Goal: Task Accomplishment & Management: Use online tool/utility

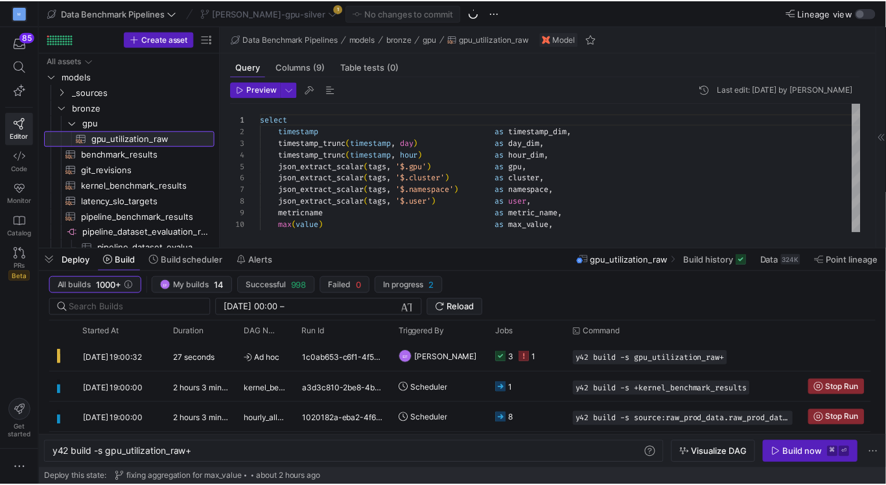
scroll to position [0, 141]
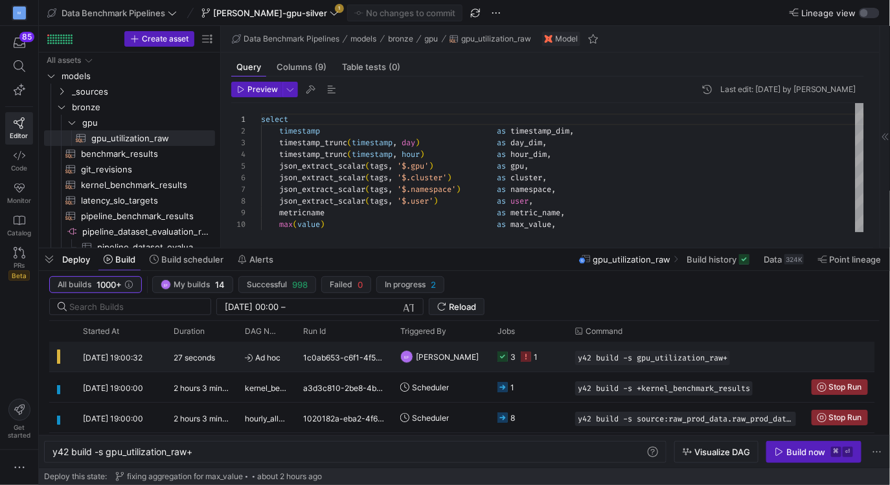
click at [551, 352] on y42-job-status-cell-renderer "3 1" at bounding box center [529, 356] width 62 height 29
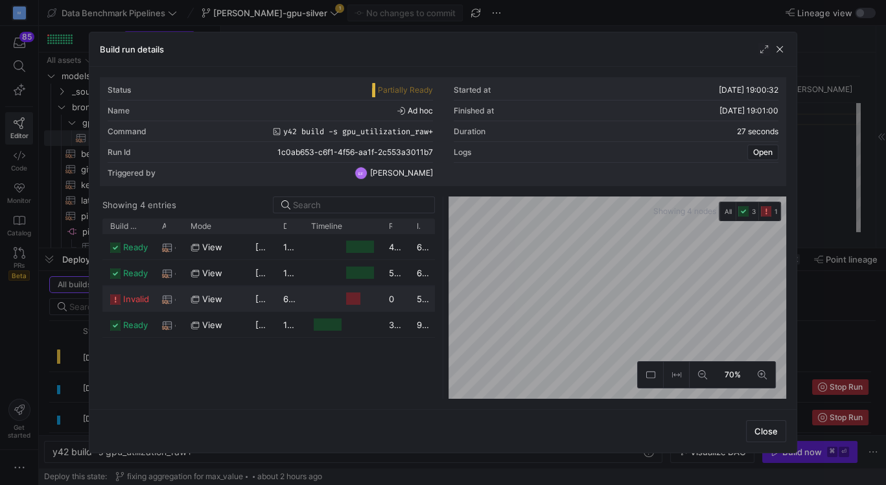
click at [283, 298] on y42-duration "6 seconds" at bounding box center [304, 299] width 42 height 10
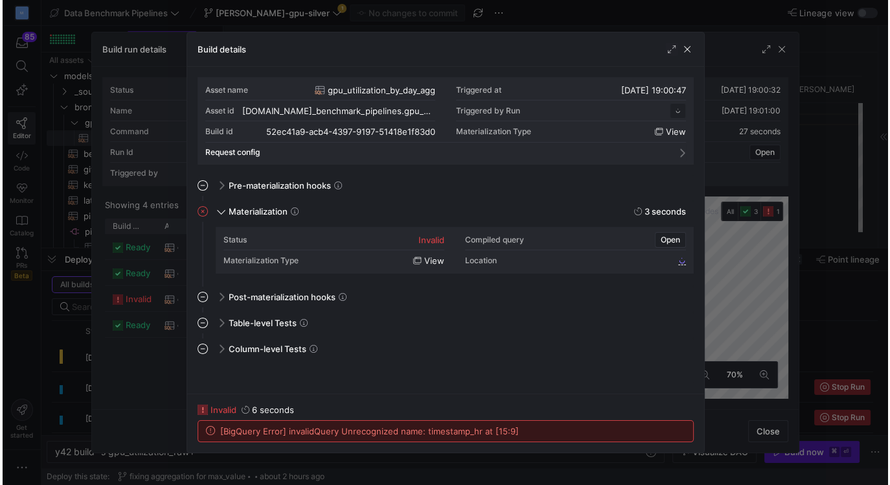
scroll to position [117, 0]
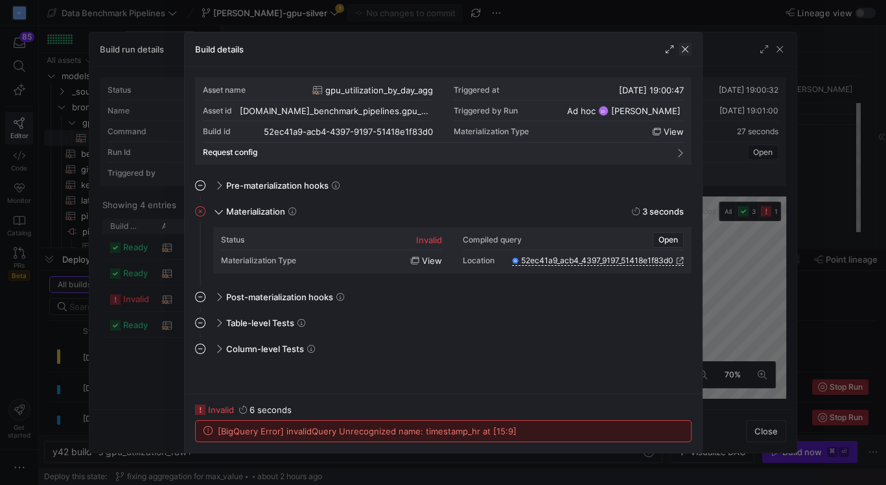
click at [682, 47] on span "button" at bounding box center [684, 49] width 13 height 13
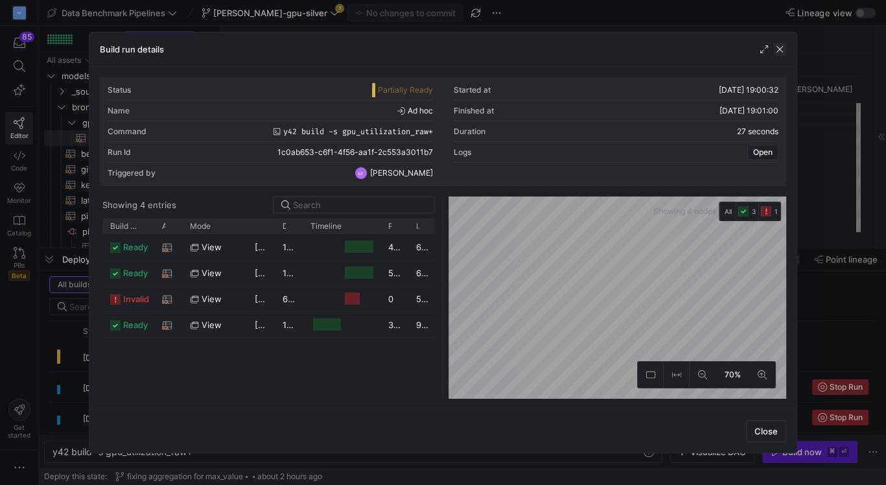
click at [785, 51] on span "button" at bounding box center [779, 49] width 13 height 13
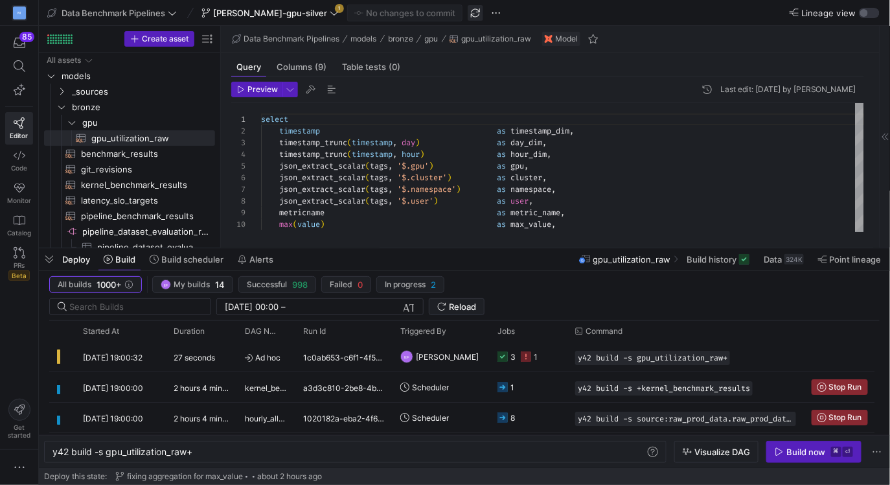
click at [468, 14] on span "button" at bounding box center [476, 13] width 16 height 16
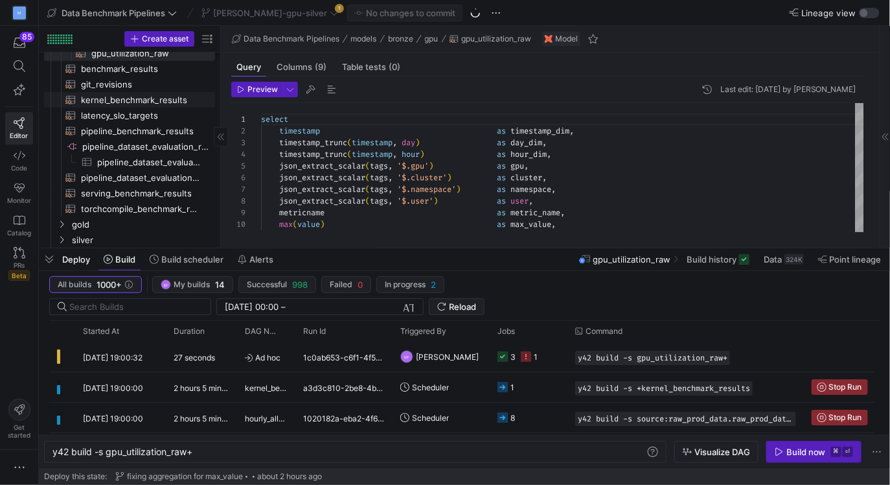
scroll to position [89, 0]
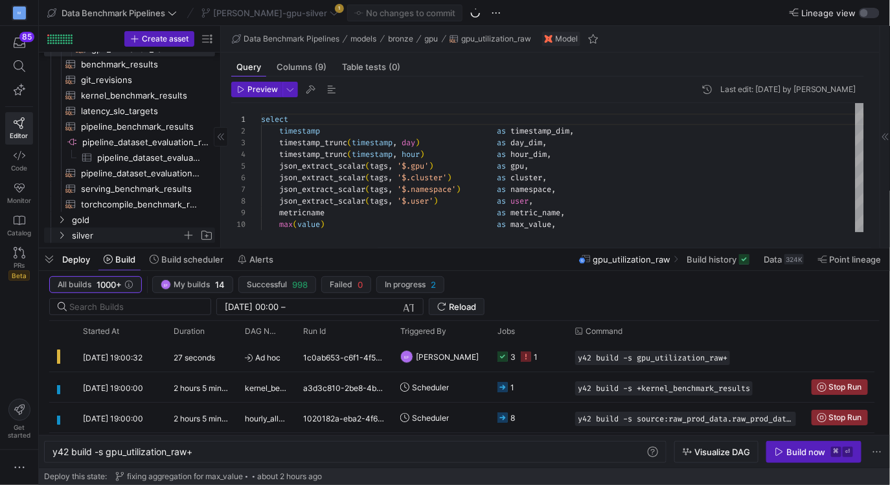
click at [62, 233] on icon "Press SPACE to select this row." at bounding box center [61, 235] width 9 height 8
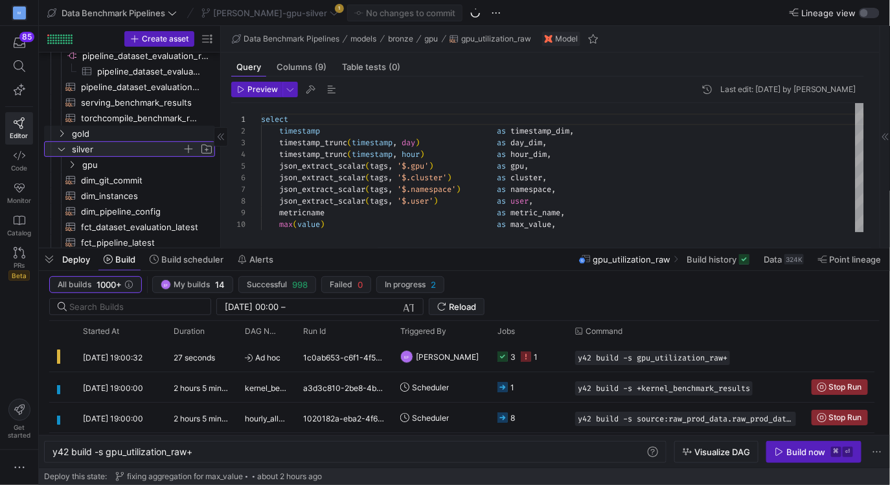
scroll to position [117, 0]
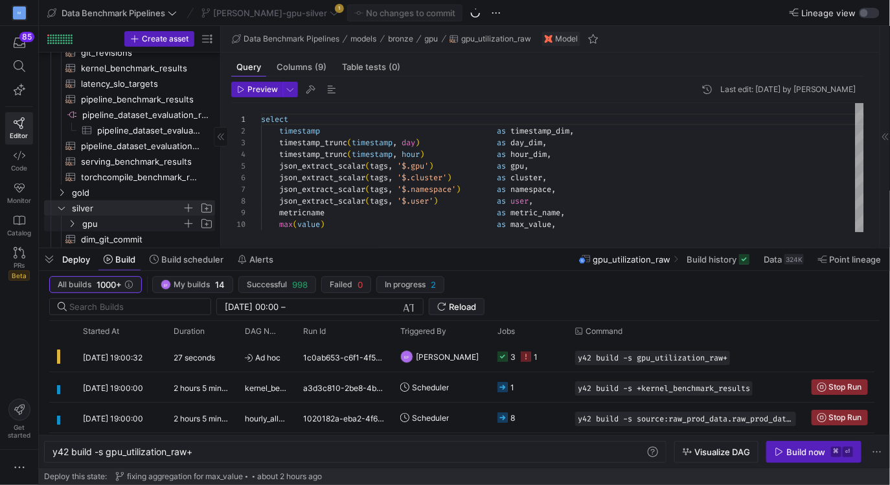
click at [71, 218] on y42-icon "Press SPACE to select this row." at bounding box center [72, 223] width 10 height 10
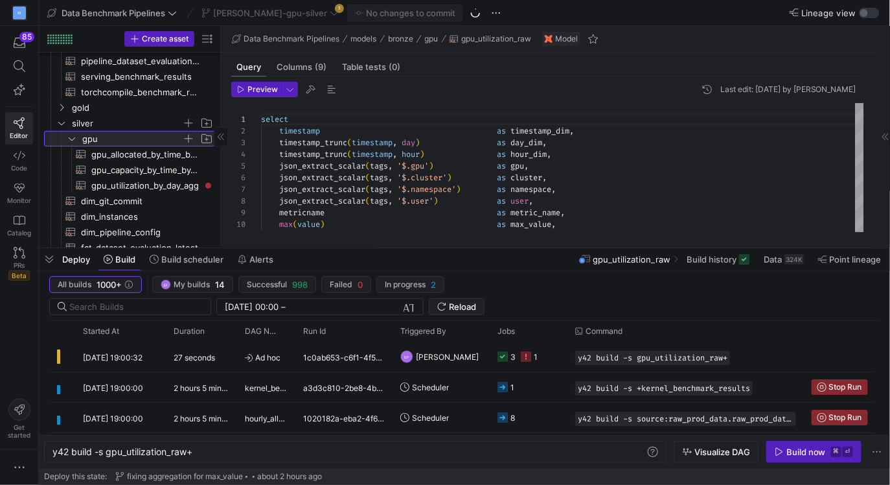
scroll to position [0, 0]
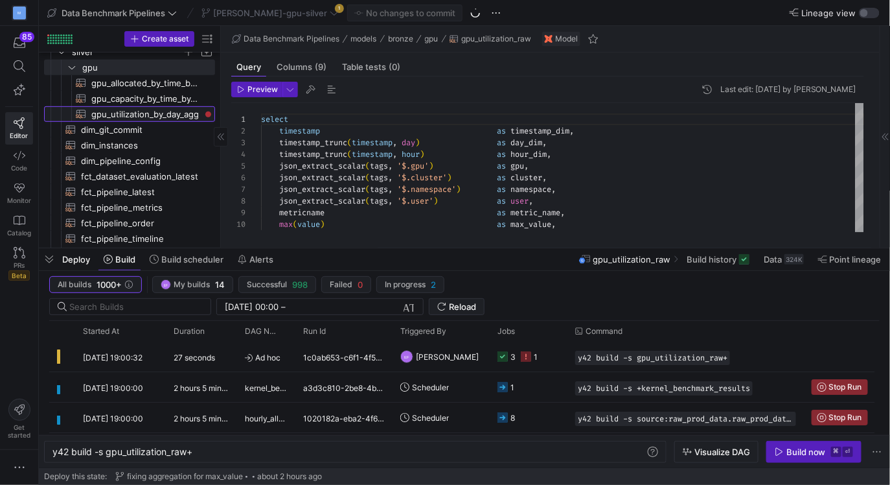
click at [168, 114] on span "gpu_utilization_by_day_agg​​​​​​​​​​" at bounding box center [145, 114] width 109 height 15
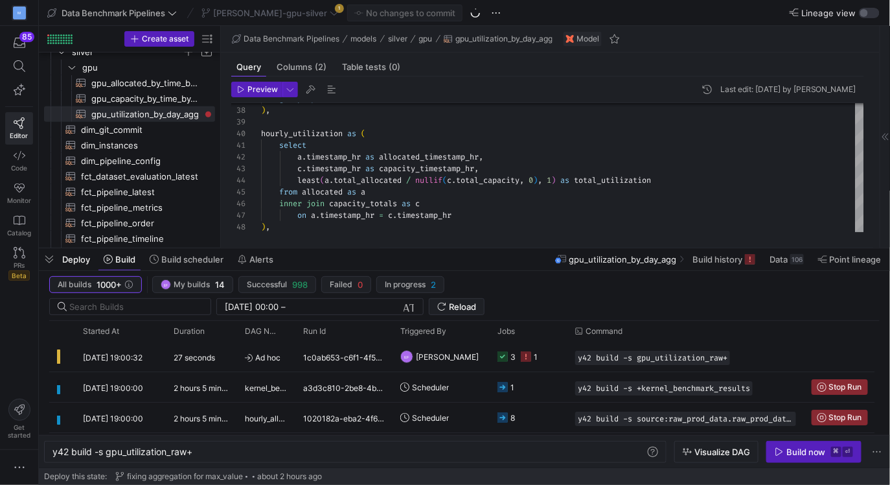
click at [288, 10] on div "[PERSON_NAME]-gpu-silver 1" at bounding box center [270, 13] width 144 height 17
click at [284, 16] on div "[PERSON_NAME]-gpu-silver 1" at bounding box center [270, 13] width 144 height 17
type textarea "select a.timestamp_hr as allocated_timestamp_hr, c.timestamp_hr as capacity_tim…"
click at [355, 173] on div "group by 1 ) , hourly_utilization as ( select a . timestamp_hr as allocated_tim…" at bounding box center [596, 32] width 671 height 741
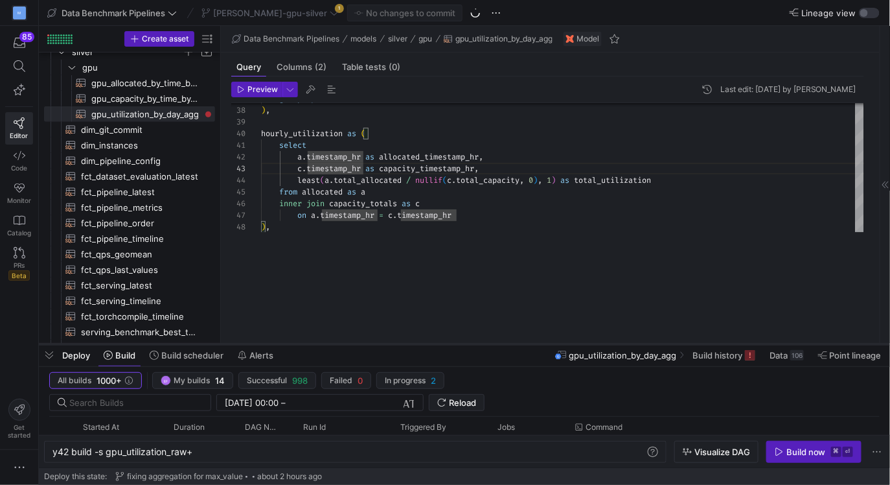
drag, startPoint x: 288, startPoint y: 249, endPoint x: 288, endPoint y: 345, distance: 95.9
click at [288, 345] on div at bounding box center [464, 343] width 851 height 5
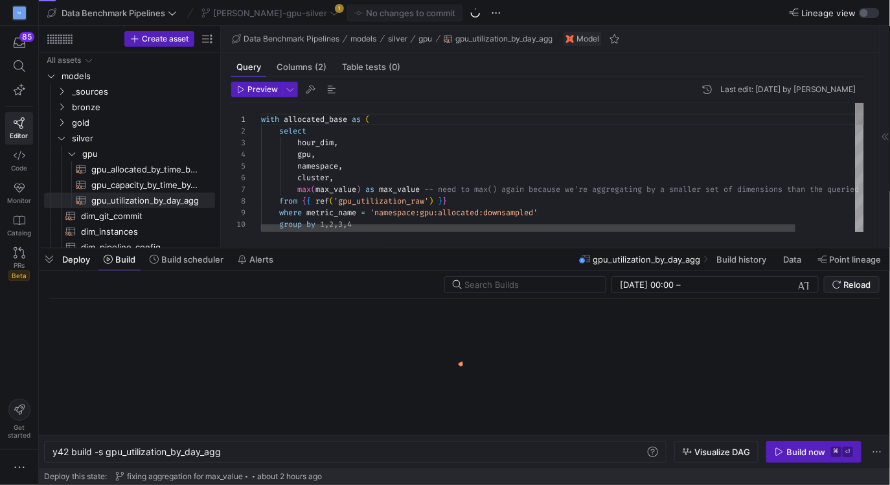
scroll to position [0, 168]
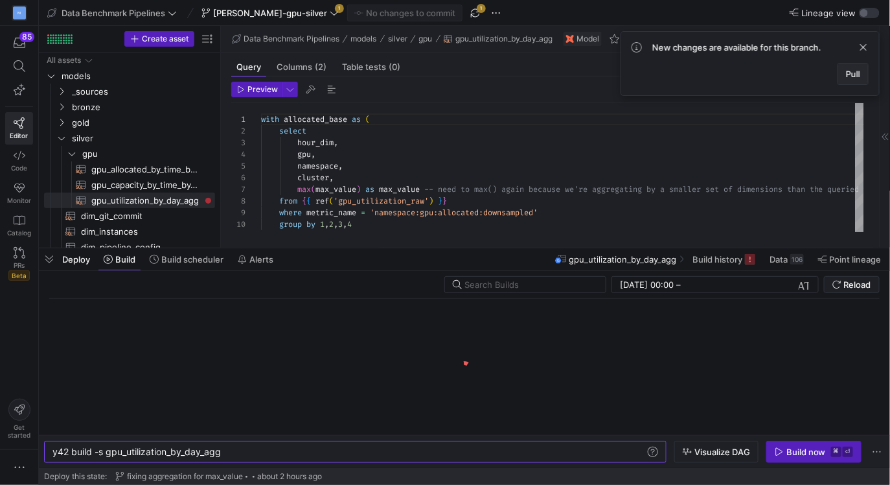
click at [855, 77] on span "Pull" at bounding box center [853, 74] width 14 height 10
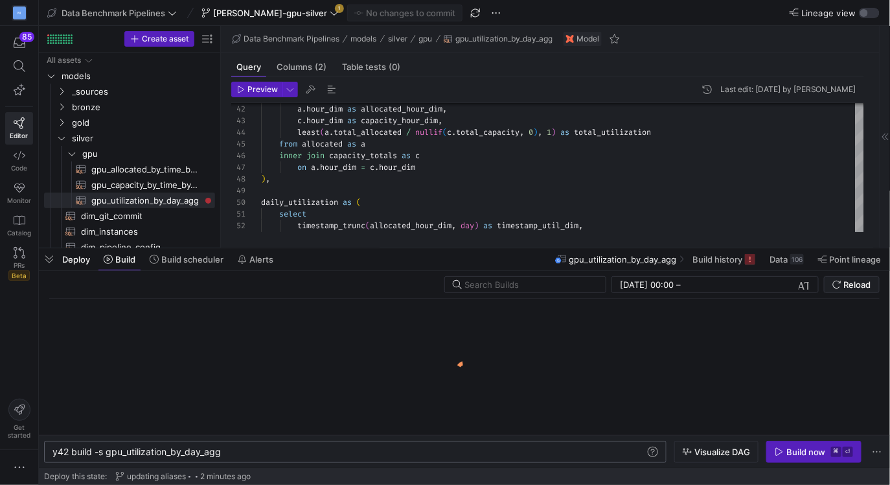
click at [264, 454] on div "y42 build -s gpu_utilization_by_day_agg" at bounding box center [349, 451] width 594 height 10
click at [804, 452] on div "Build now" at bounding box center [807, 451] width 40 height 10
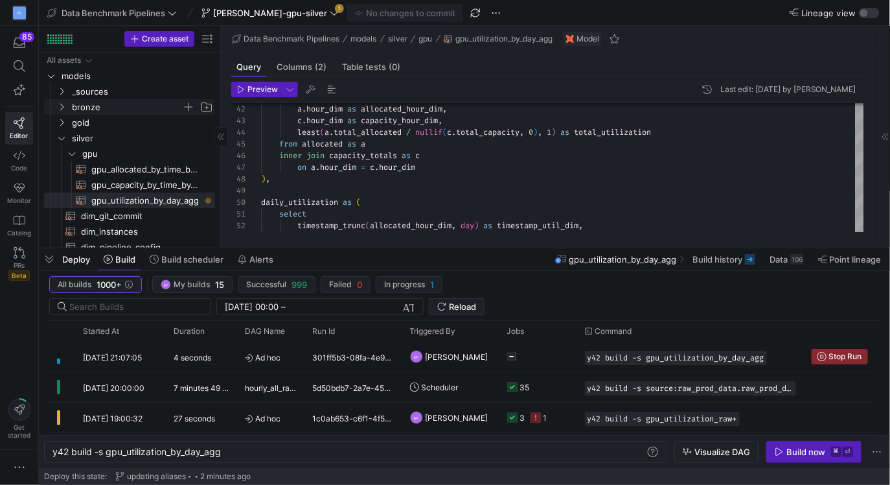
click at [60, 100] on span "bronze" at bounding box center [134, 107] width 159 height 14
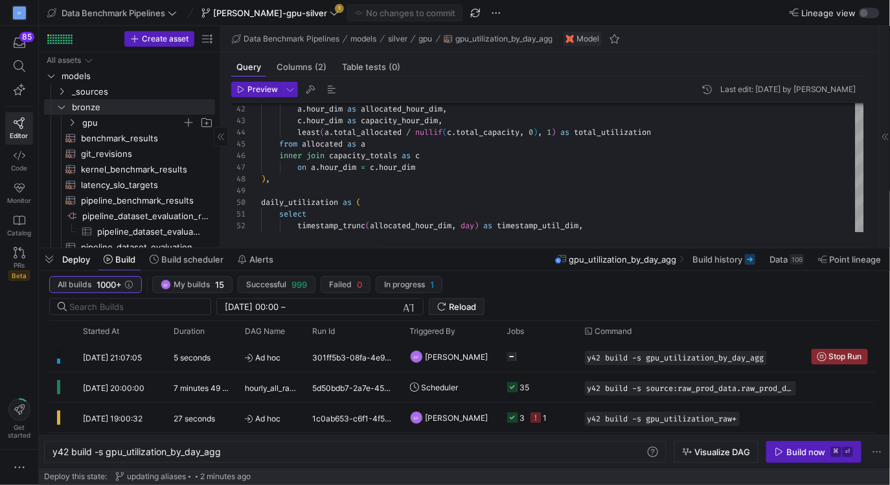
click at [73, 121] on icon "Press SPACE to select this row." at bounding box center [72, 122] width 3 height 7
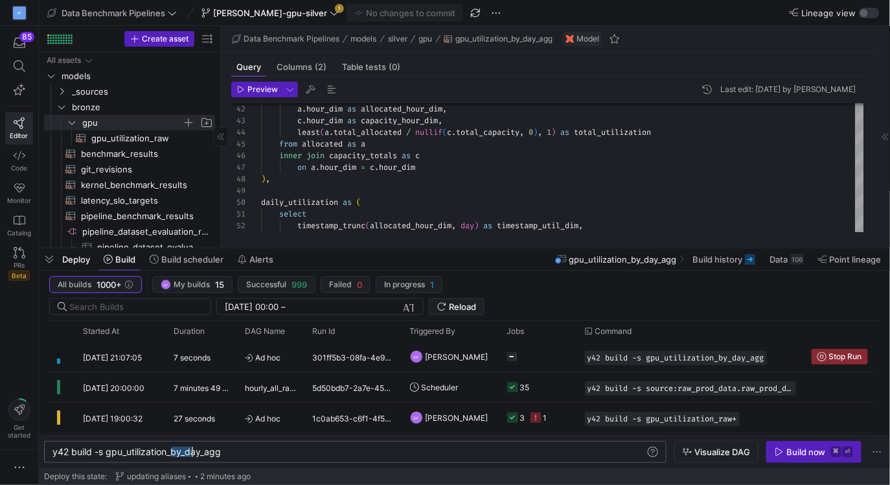
drag, startPoint x: 172, startPoint y: 453, endPoint x: 297, endPoint y: 456, distance: 125.1
click at [297, 456] on div "y42 build -s gpu_utilization_by_day_agg" at bounding box center [349, 451] width 594 height 10
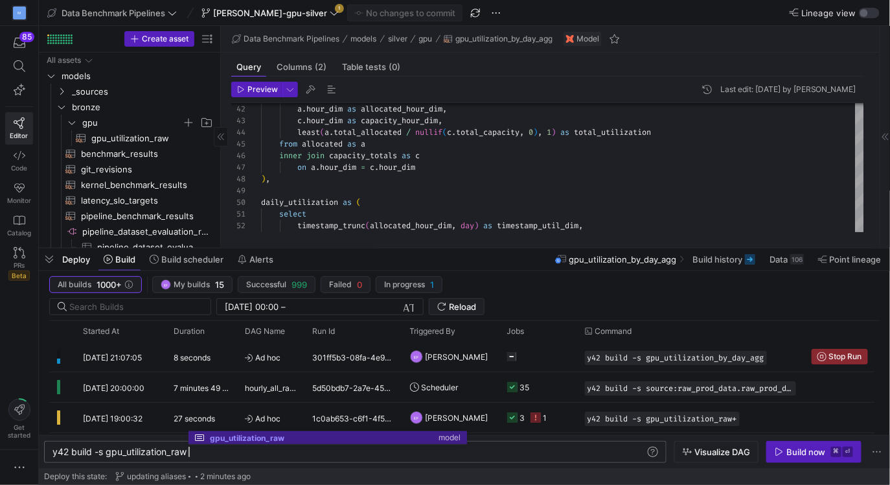
scroll to position [0, 141]
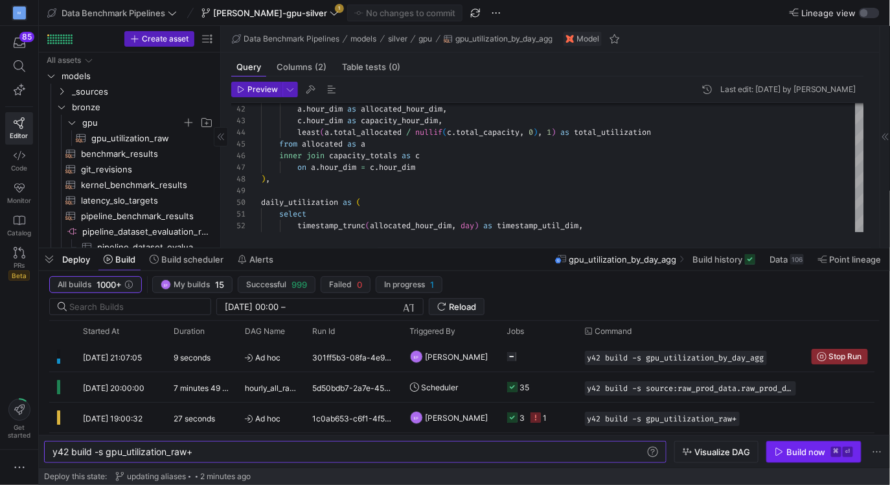
type textarea "y42 build -s gpu_utilization_raw+"
click at [800, 458] on span "button" at bounding box center [814, 451] width 94 height 21
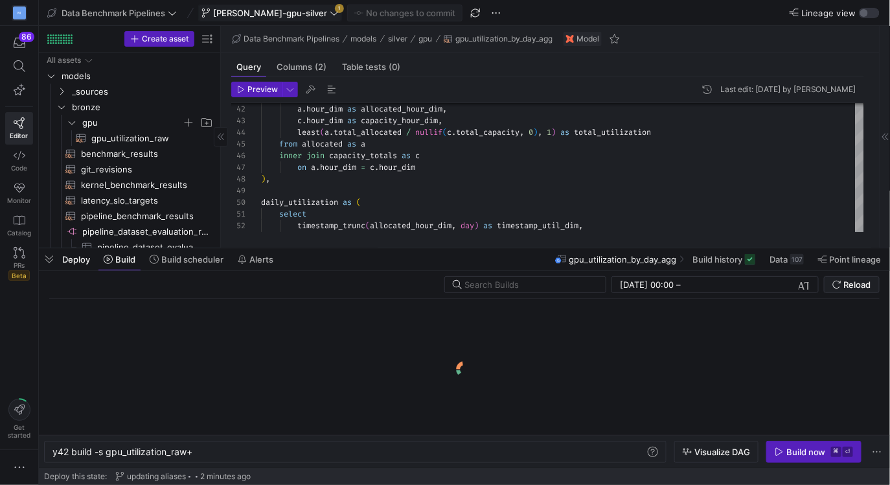
click at [330, 13] on icon at bounding box center [334, 12] width 9 height 9
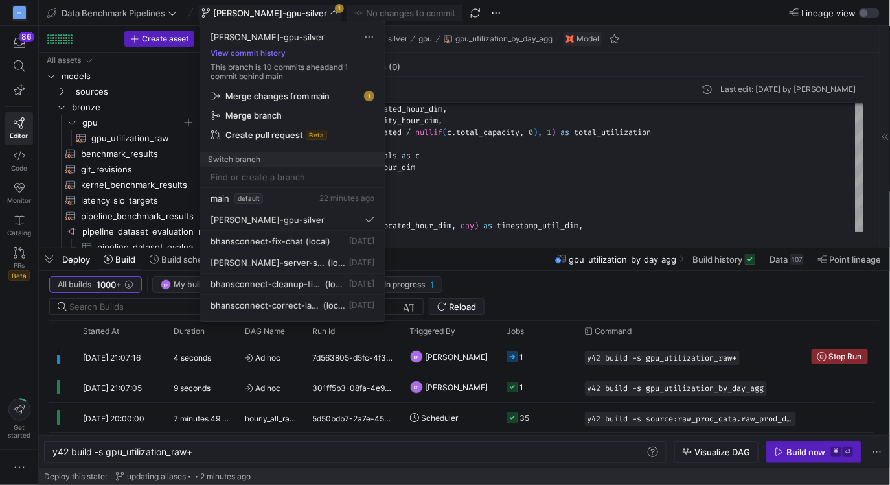
click at [285, 14] on div at bounding box center [445, 242] width 890 height 485
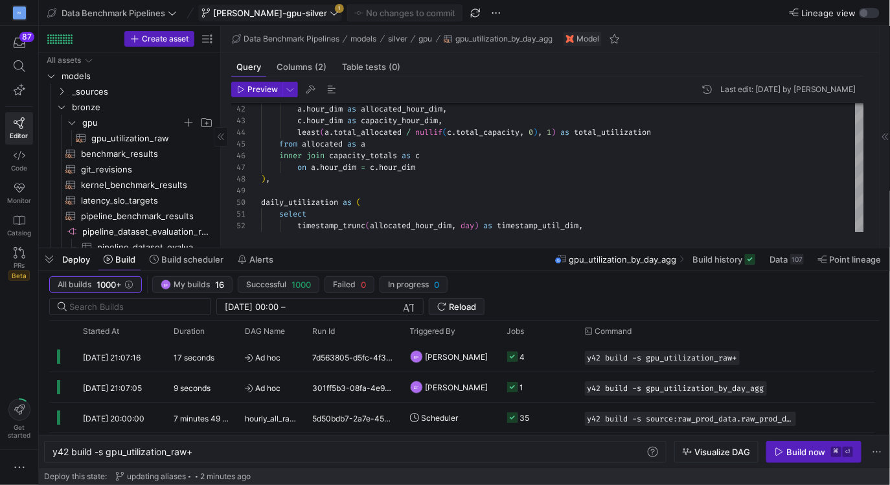
click at [330, 10] on icon at bounding box center [334, 12] width 9 height 9
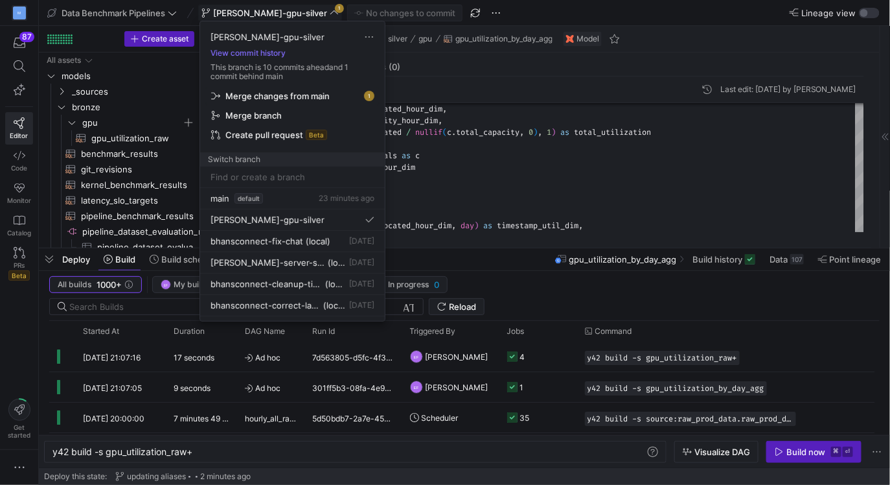
click at [336, 95] on span "Merge changes from main" at bounding box center [292, 96] width 163 height 10
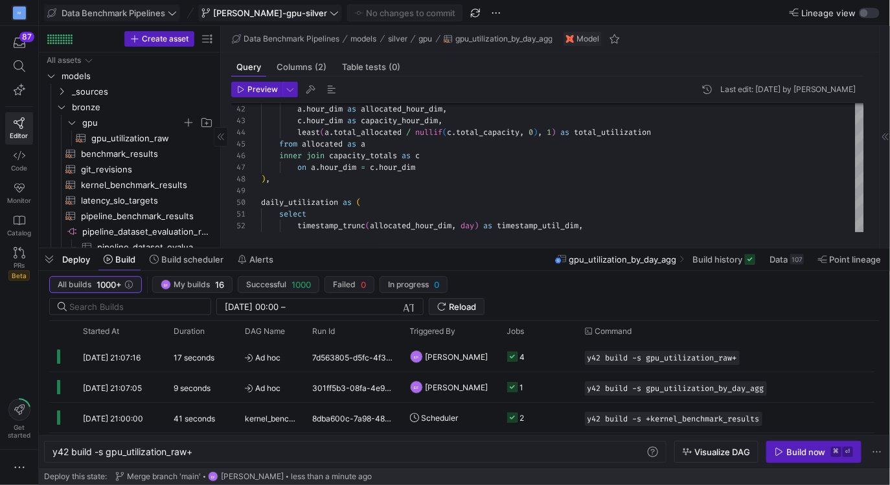
click at [171, 10] on icon at bounding box center [172, 12] width 9 height 9
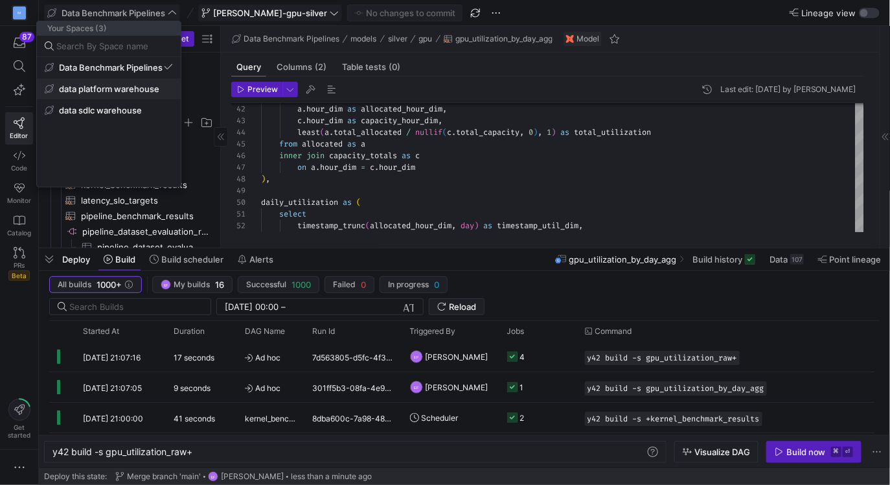
click at [132, 93] on span "data platform warehouse" at bounding box center [109, 89] width 100 height 10
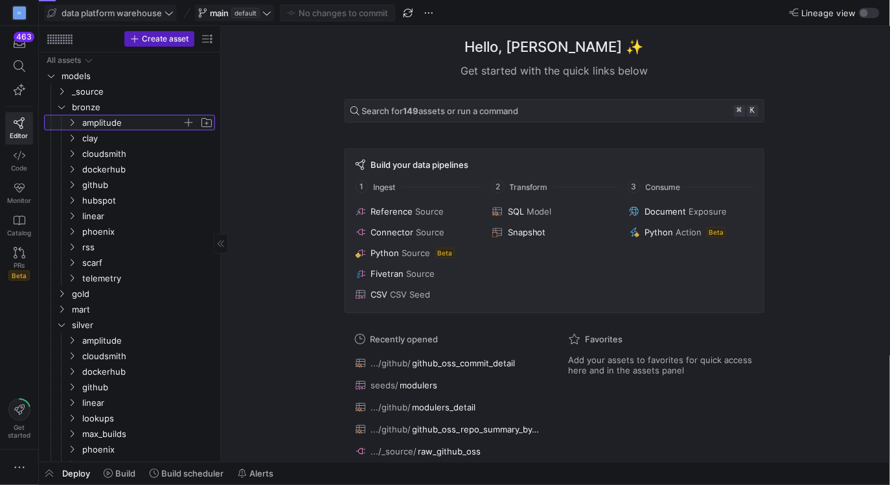
click at [74, 122] on icon "Press SPACE to select this row." at bounding box center [71, 123] width 9 height 8
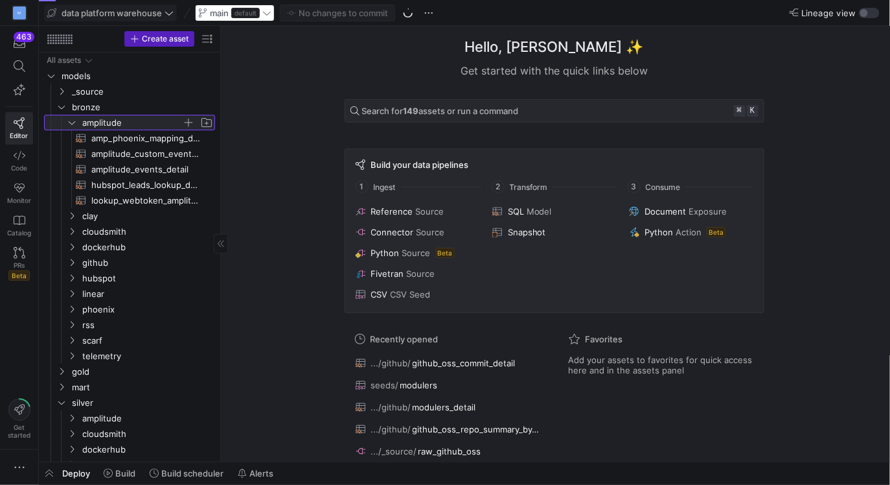
click at [74, 122] on icon at bounding box center [71, 123] width 9 height 8
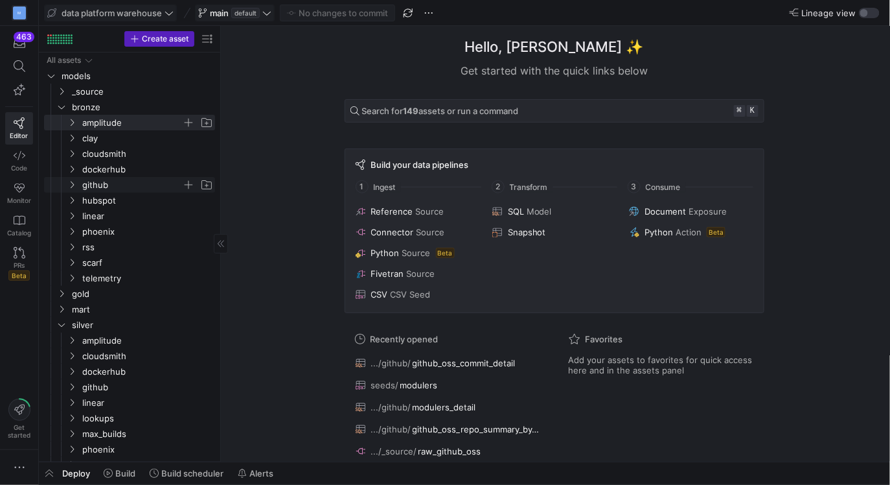
click at [70, 184] on icon "Press SPACE to select this row." at bounding box center [71, 185] width 9 height 8
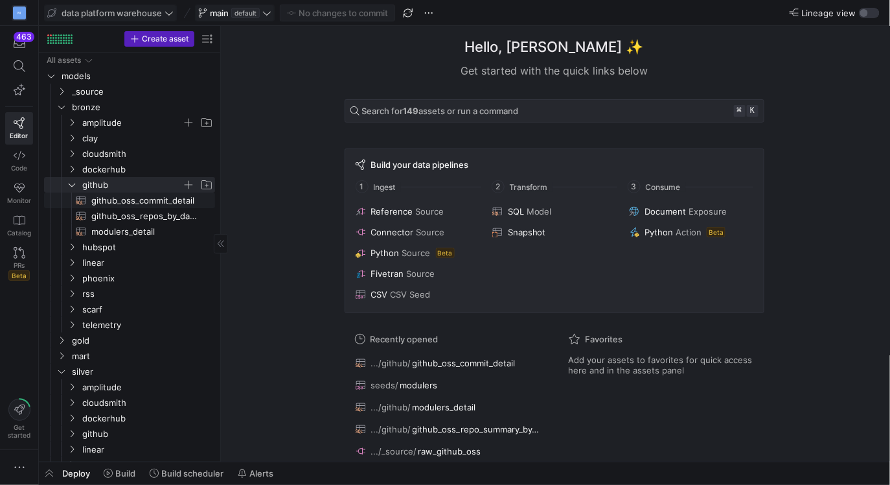
click at [123, 202] on span "github_oss_commit_detail​​​​​​​​​​" at bounding box center [145, 200] width 109 height 15
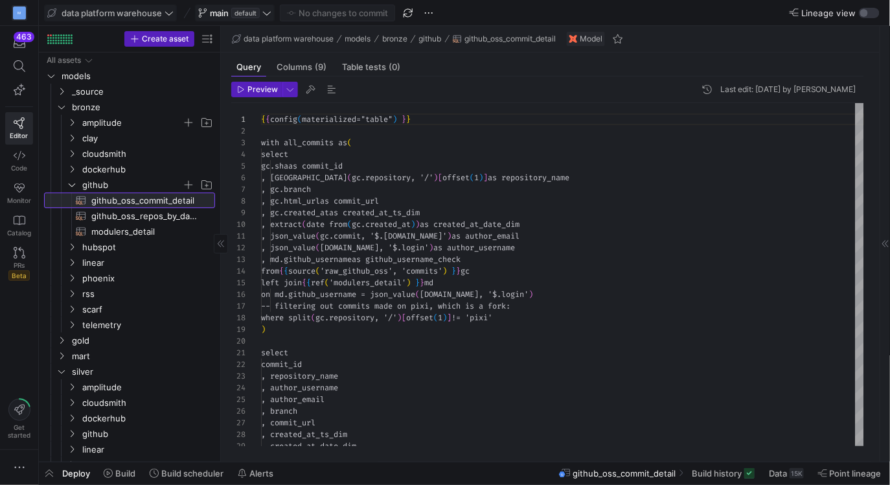
scroll to position [117, 0]
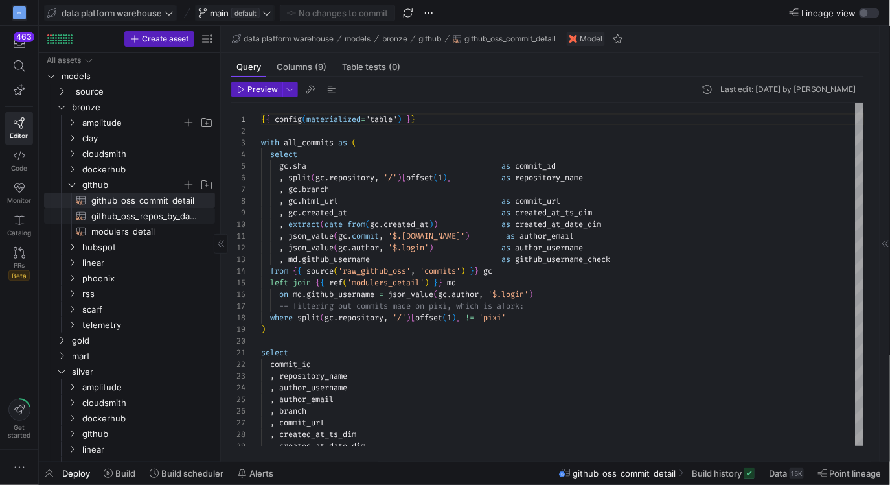
click at [139, 218] on span "github_oss_repos_by_day_detail​​​​​​​​​​" at bounding box center [145, 216] width 109 height 15
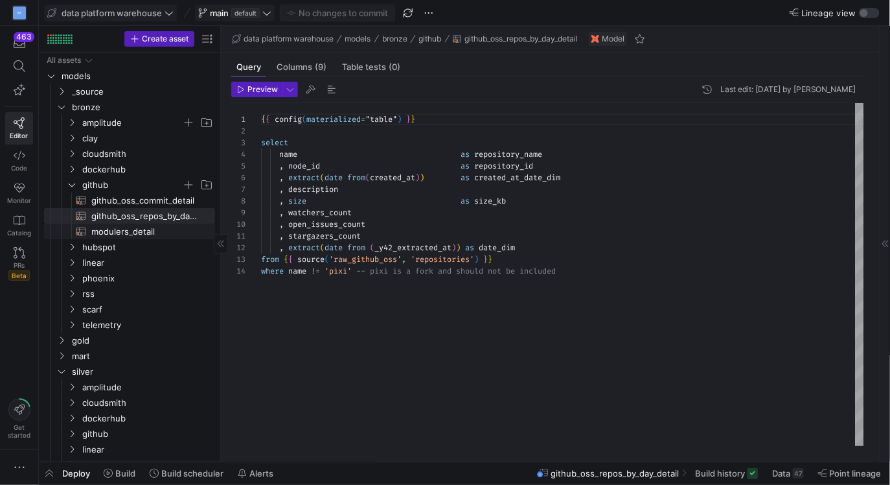
click at [146, 233] on span "modulers_detail​​​​​​​​​​" at bounding box center [145, 231] width 109 height 15
type textarea "{{ config(materialized="table") }} select first_name , last_name , github_usern…"
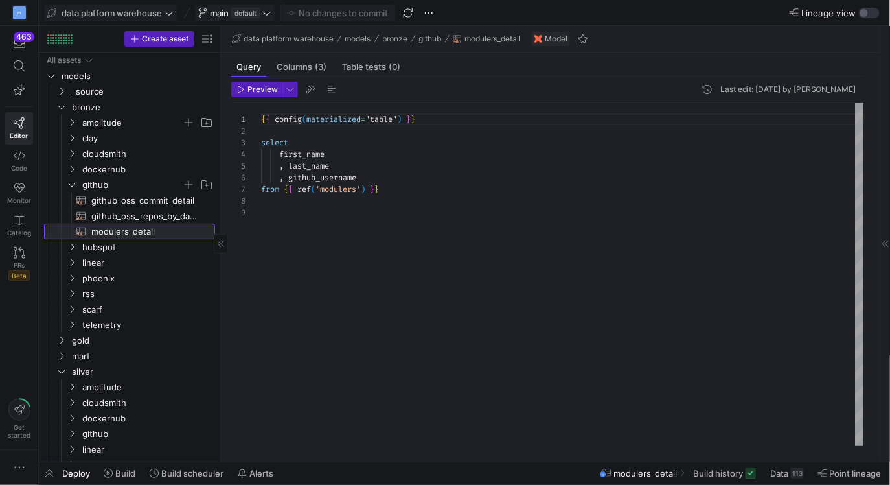
scroll to position [93, 0]
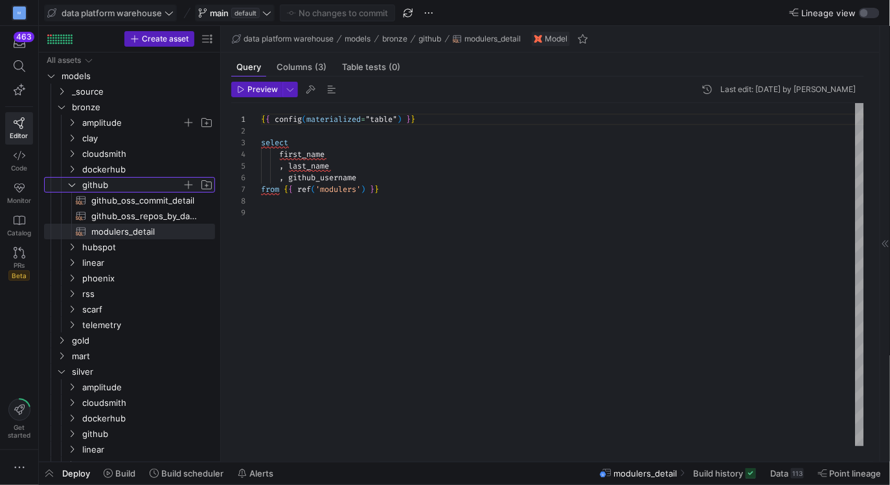
click at [97, 185] on span "github" at bounding box center [132, 185] width 100 height 15
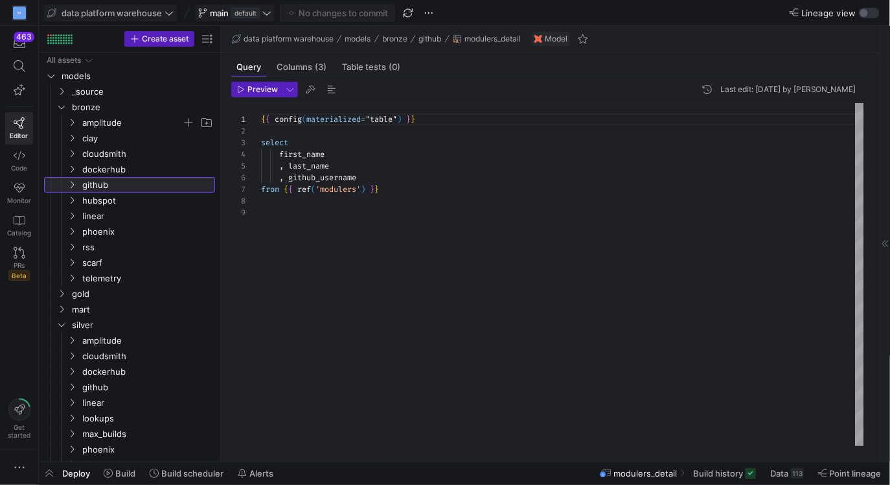
click at [73, 183] on icon at bounding box center [71, 185] width 9 height 8
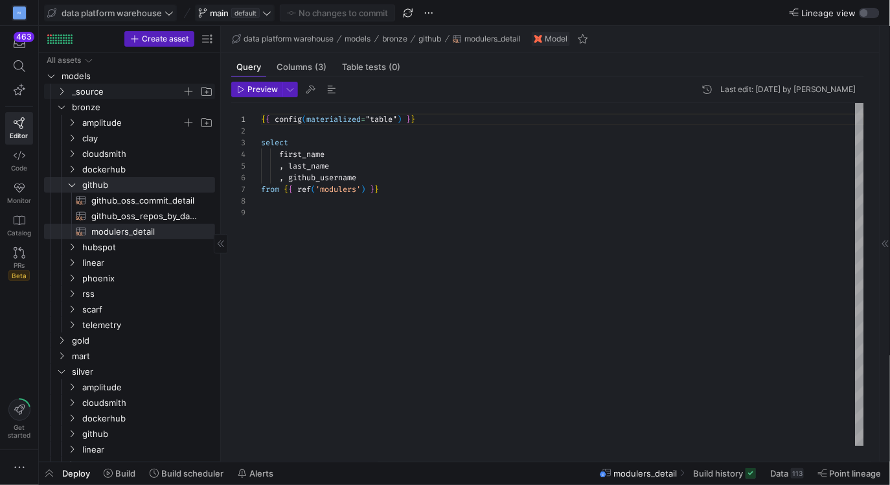
click at [60, 91] on icon "Press SPACE to select this row." at bounding box center [61, 91] width 9 height 8
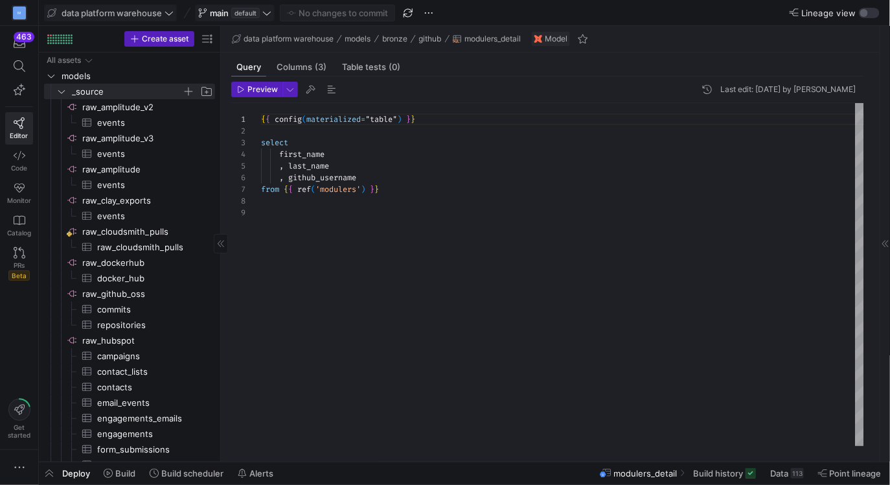
click at [264, 13] on icon at bounding box center [266, 12] width 9 height 9
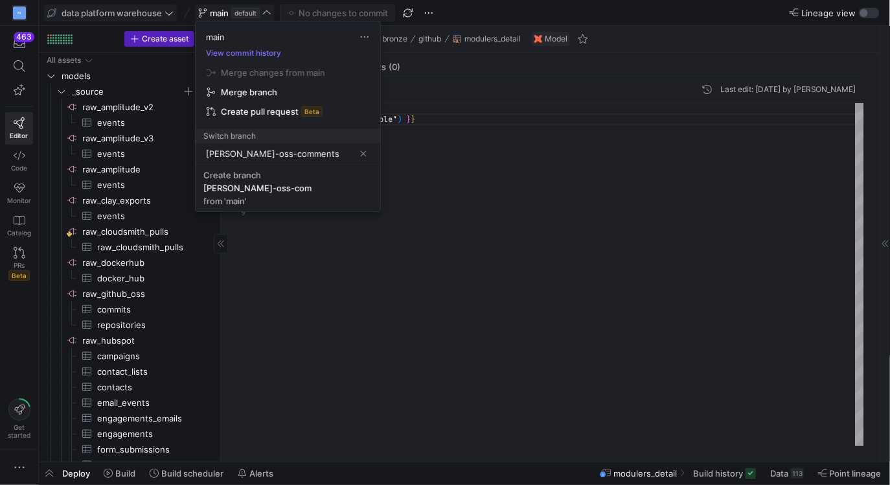
type input "erica-oss-comments"
click at [302, 194] on span "Create branch erica-oss-comments from 'main'" at bounding box center [287, 188] width 169 height 36
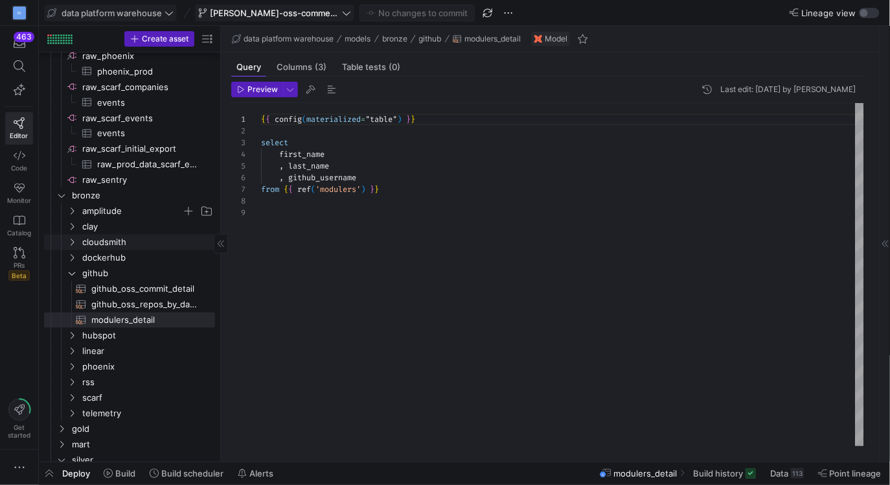
scroll to position [273, 0]
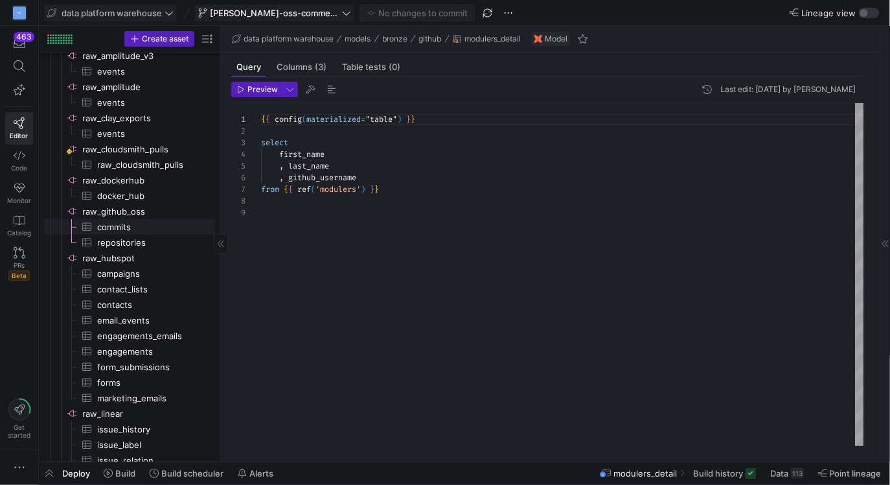
click at [133, 220] on span "commits​​​​​​​​​" at bounding box center [148, 227] width 103 height 15
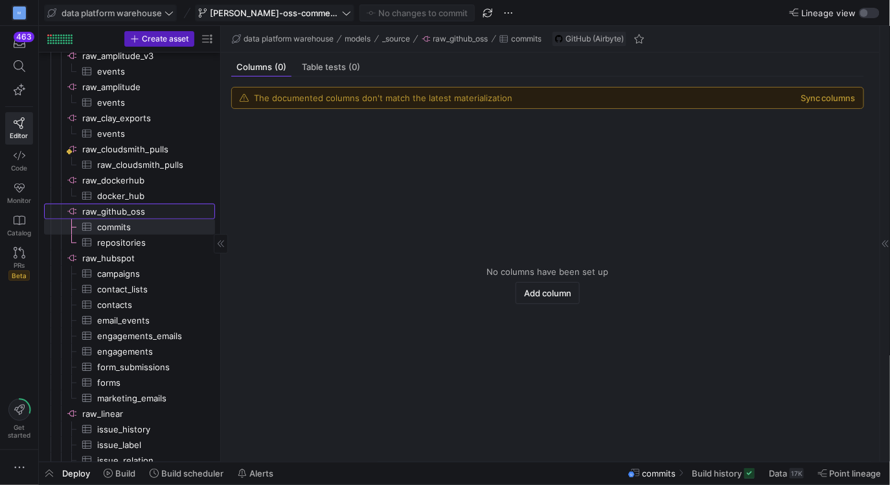
click at [132, 209] on span "raw_github_oss​​​​​​​​" at bounding box center [147, 211] width 131 height 15
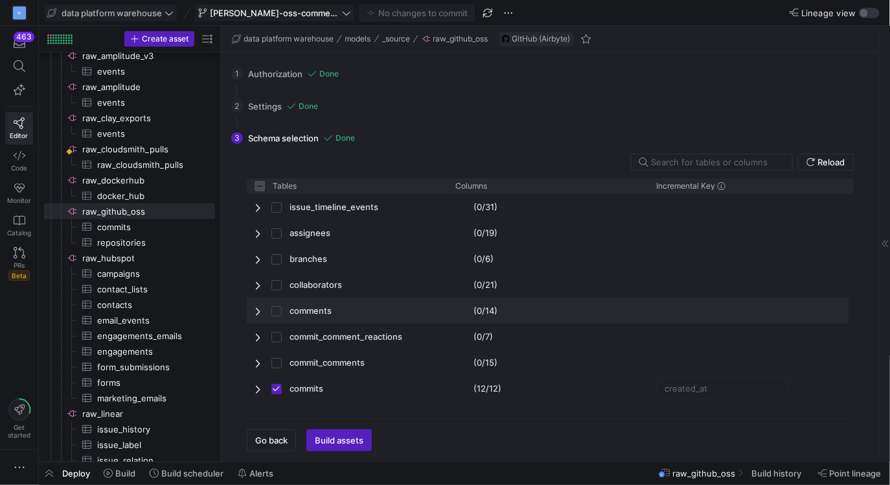
click at [260, 308] on span "Press SPACE to select this row." at bounding box center [259, 311] width 9 height 10
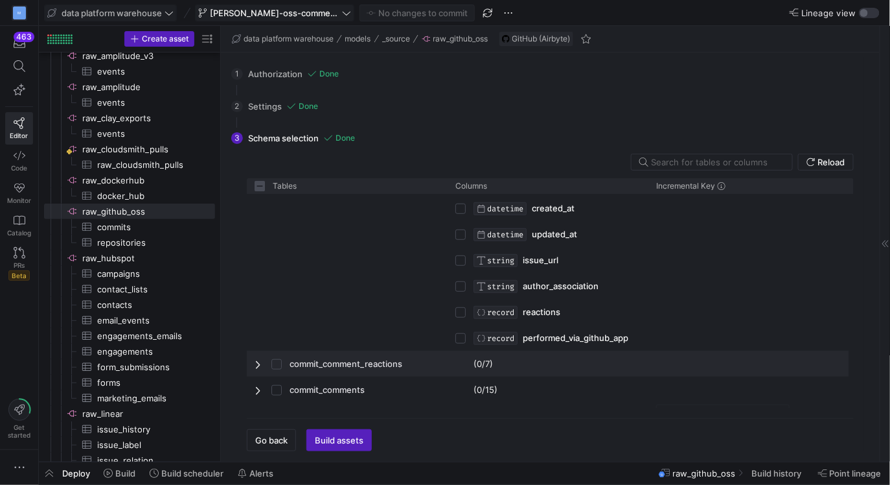
click at [253, 365] on div "commit_comment_reactions" at bounding box center [347, 364] width 201 height 26
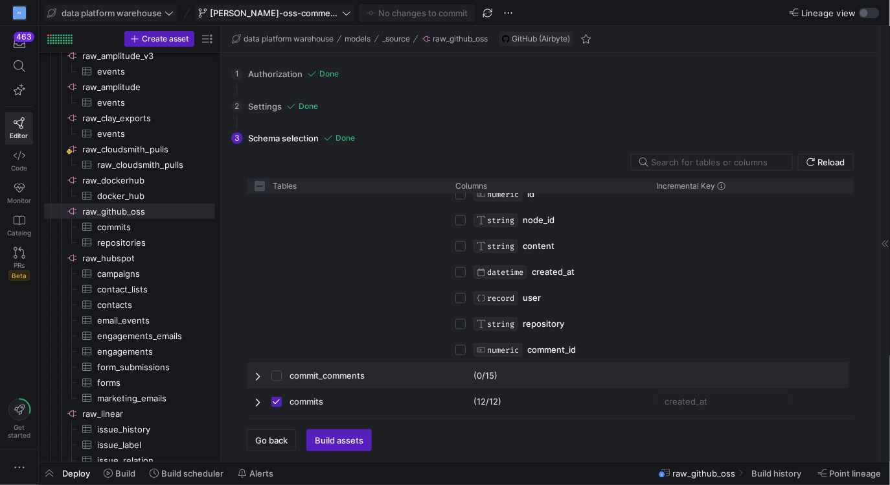
click at [257, 376] on span "Press SPACE to select this row." at bounding box center [259, 376] width 9 height 10
checkbox input "false"
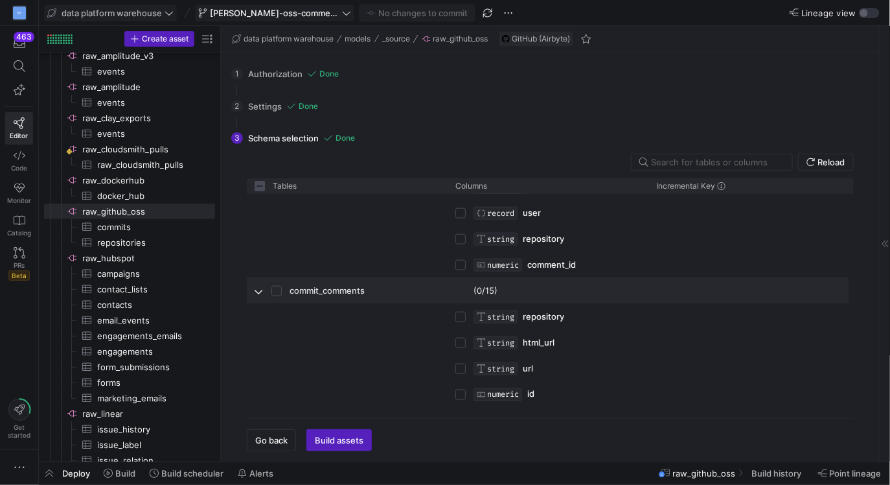
click at [281, 292] on input "Press Space to toggle row selection (unchecked)" at bounding box center [277, 291] width 10 height 10
checkbox input "true"
checkbox input "false"
checkbox input "true"
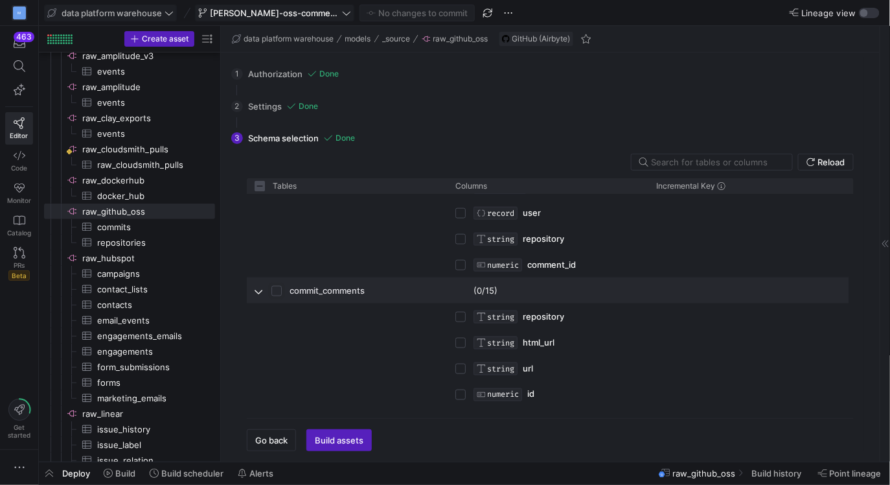
checkbox input "true"
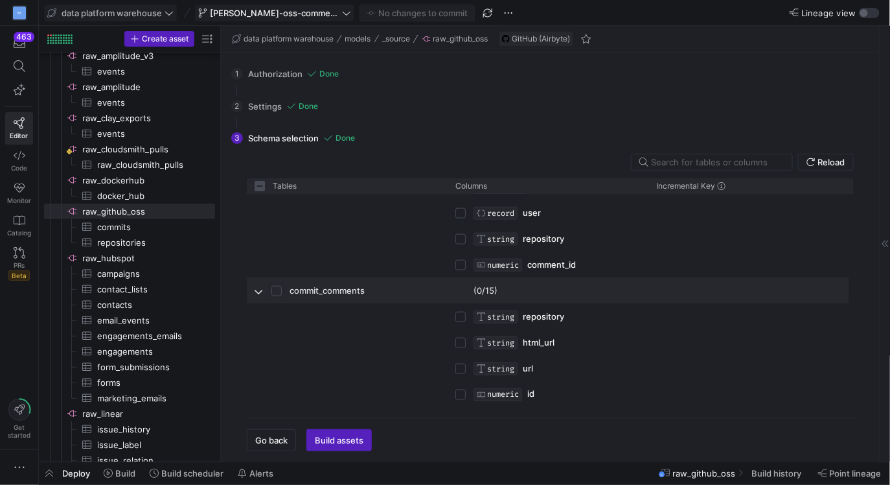
checkbox input "true"
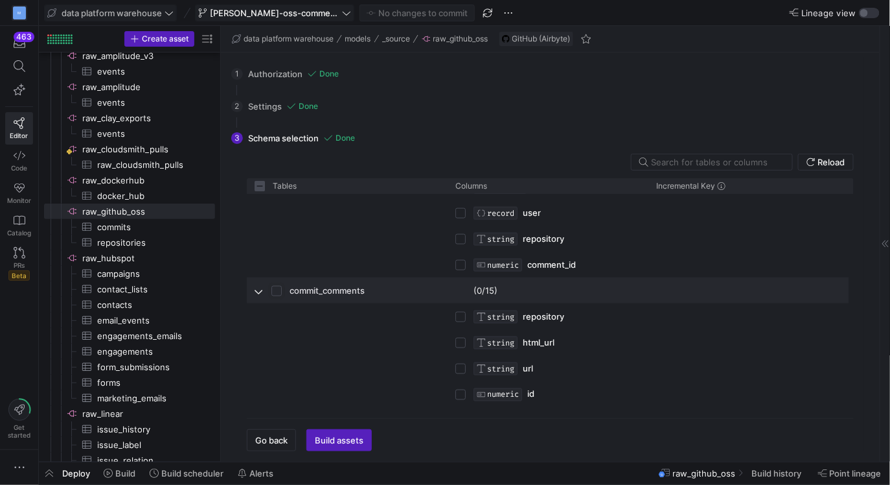
checkbox input "true"
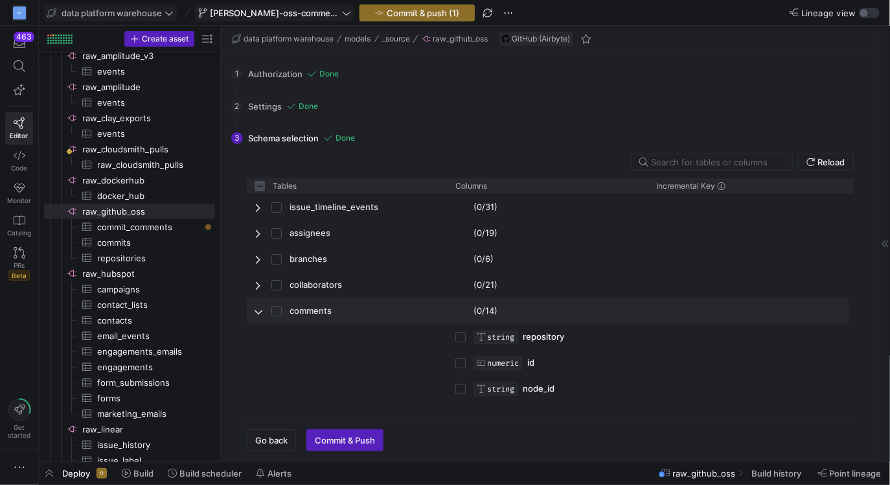
click at [258, 309] on span "Press SPACE to select this row." at bounding box center [259, 311] width 9 height 10
checkbox input "false"
click at [276, 311] on input "Press Space to toggle row selection (unchecked)" at bounding box center [277, 311] width 10 height 10
checkbox input "true"
checkbox input "false"
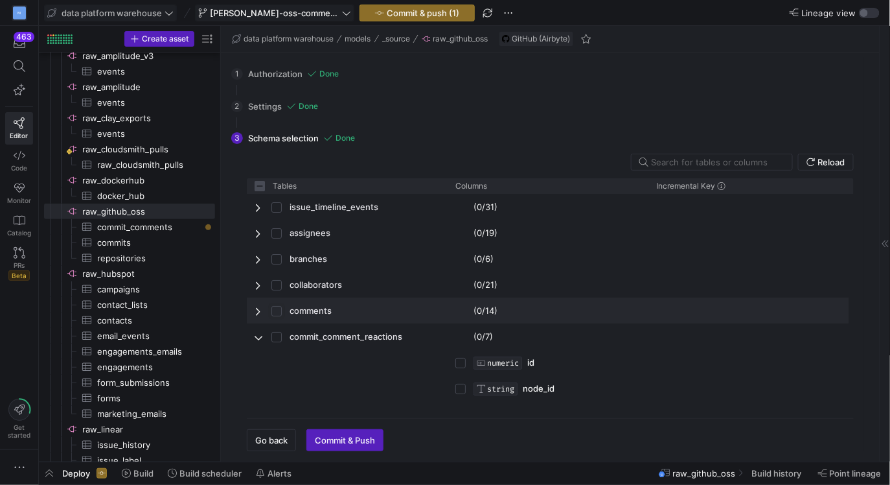
checkbox input "true"
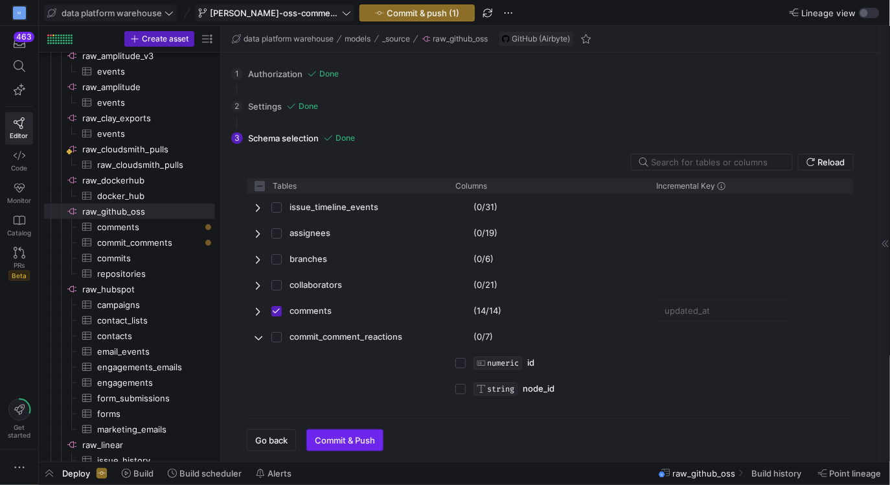
click at [359, 443] on span "Commit & Push" at bounding box center [345, 440] width 60 height 10
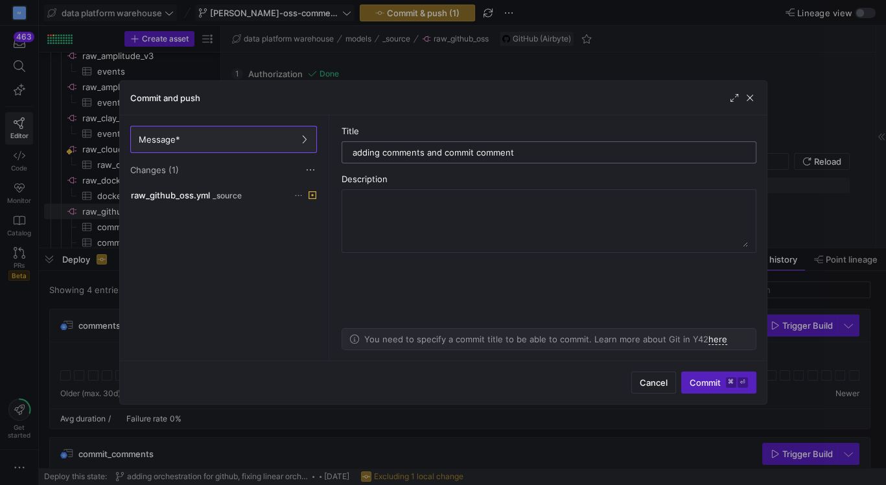
click at [419, 155] on input "adding comments and commit comment" at bounding box center [549, 152] width 393 height 10
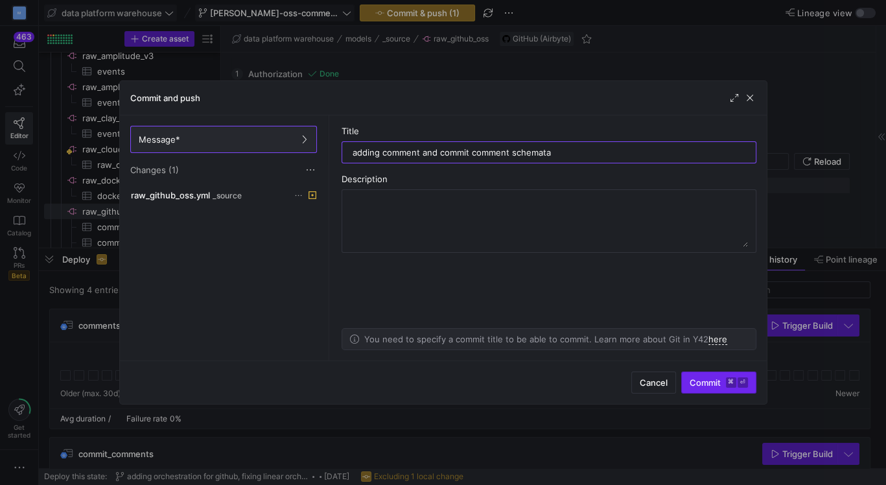
type input "adding comment and commit comment schemata"
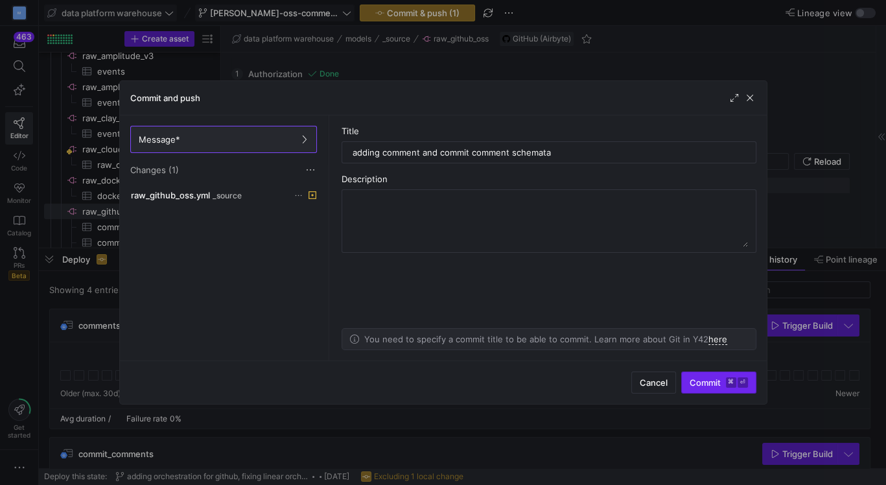
click at [702, 385] on span "Commit ⌘ ⏎" at bounding box center [718, 382] width 58 height 10
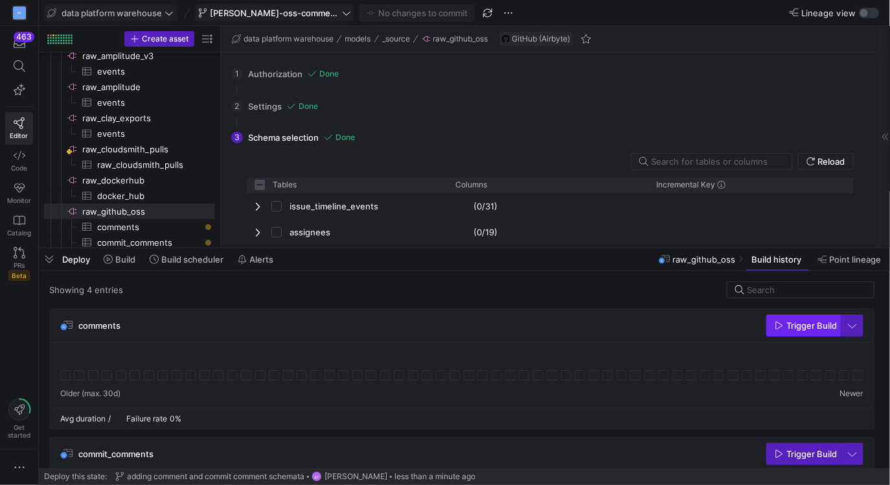
click at [790, 328] on span "Trigger Build" at bounding box center [812, 325] width 51 height 10
click at [794, 460] on span "button" at bounding box center [804, 453] width 74 height 21
click at [65, 377] on icon at bounding box center [65, 375] width 10 height 10
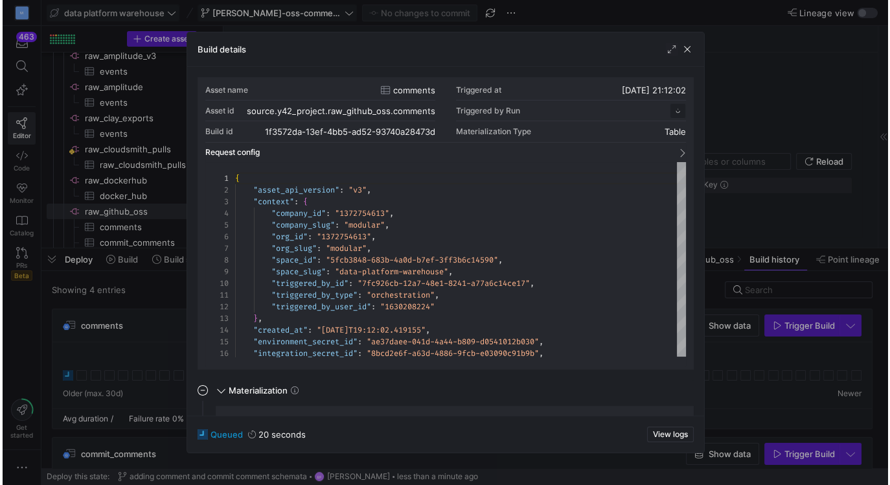
scroll to position [117, 0]
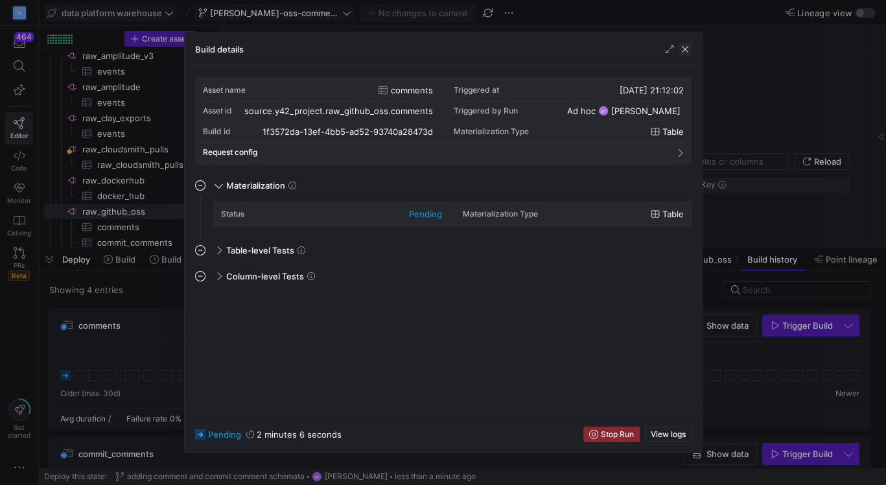
click at [683, 46] on span "button" at bounding box center [684, 49] width 13 height 13
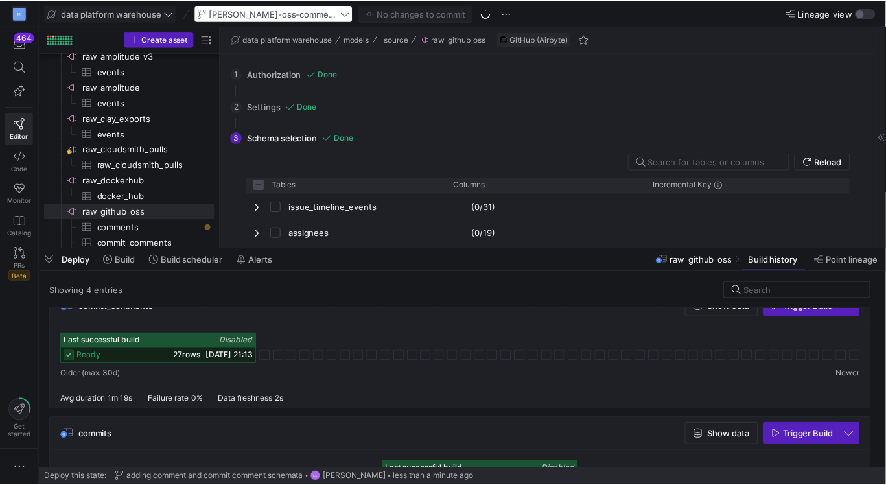
scroll to position [148, 0]
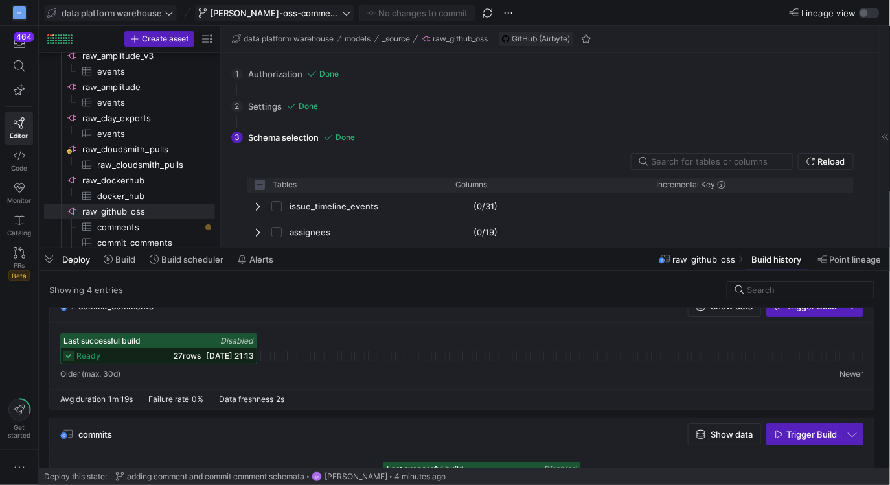
click at [68, 353] on icon at bounding box center [69, 356] width 10 height 10
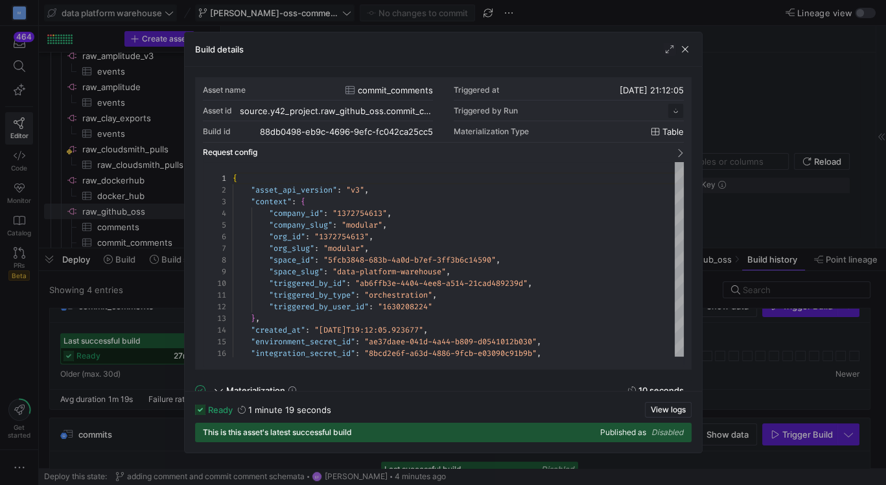
scroll to position [117, 0]
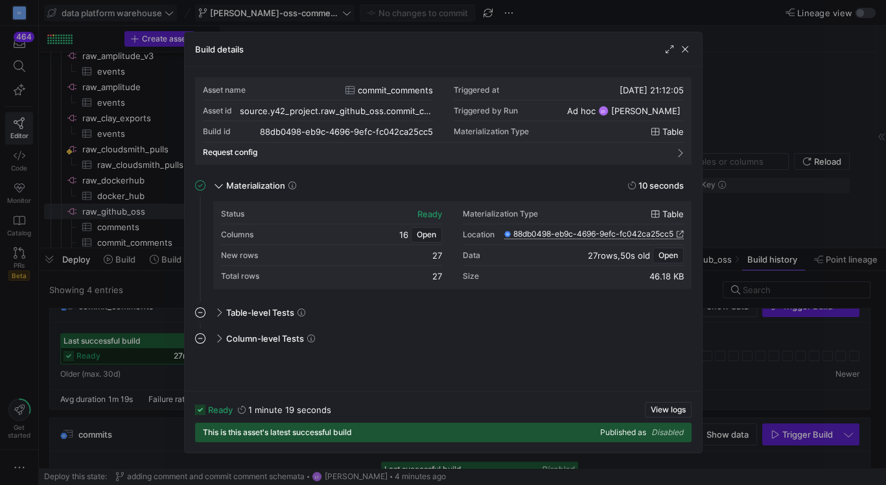
click at [676, 232] on icon at bounding box center [680, 234] width 8 height 8
click at [680, 232] on icon at bounding box center [679, 234] width 7 height 7
click at [426, 233] on span "Open" at bounding box center [426, 234] width 19 height 9
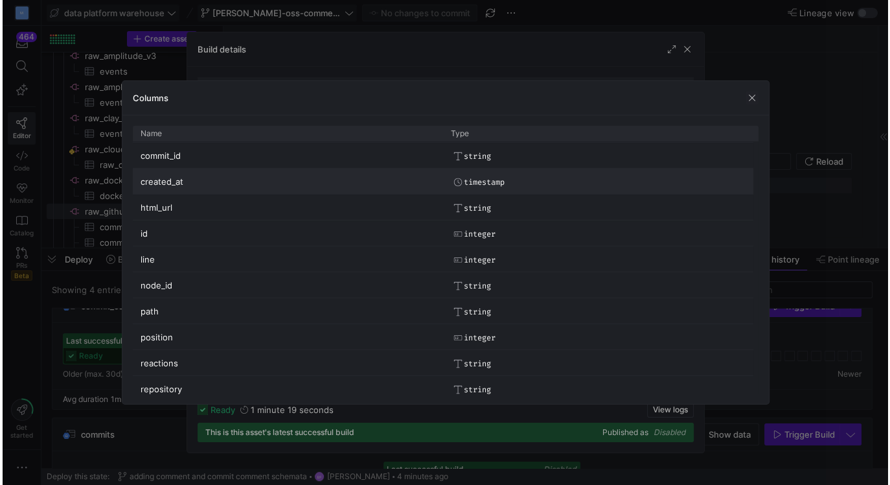
scroll to position [58, 0]
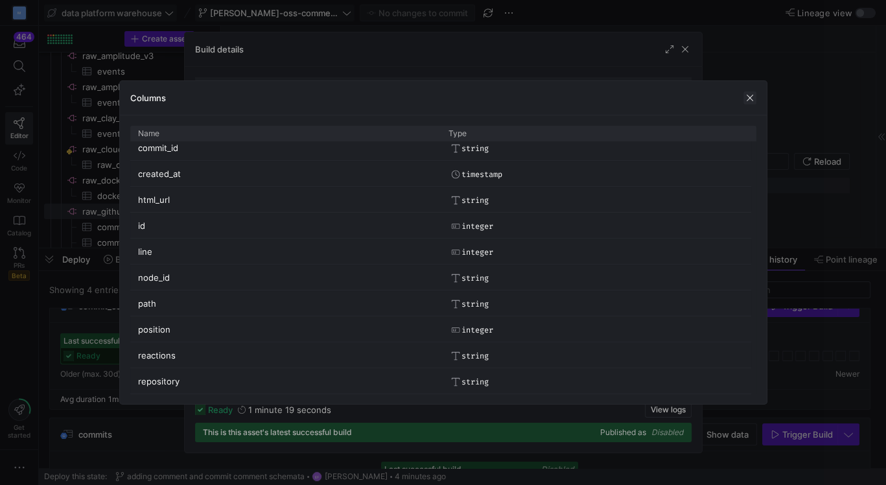
click at [754, 100] on span "button" at bounding box center [749, 97] width 13 height 13
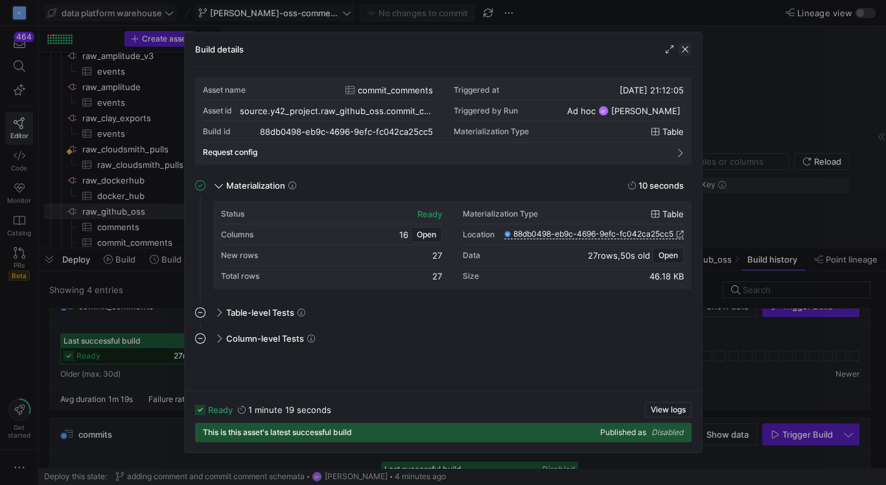
click at [683, 45] on span "button" at bounding box center [684, 49] width 13 height 13
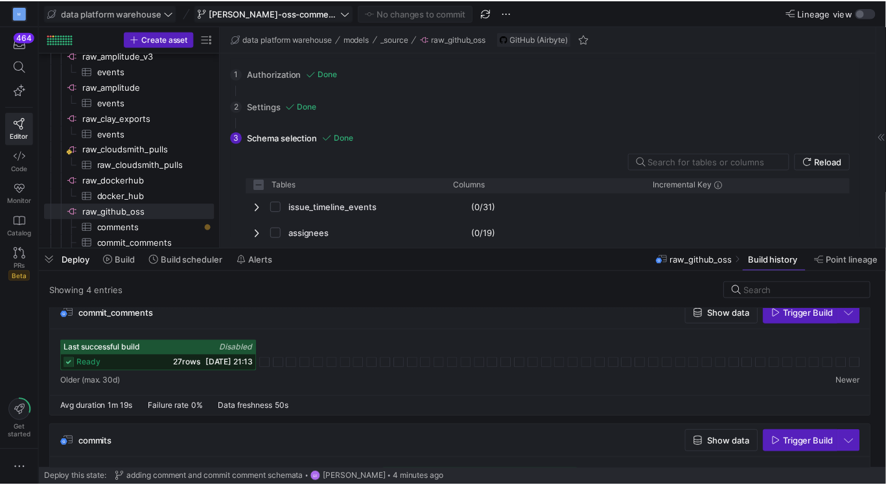
scroll to position [145, 0]
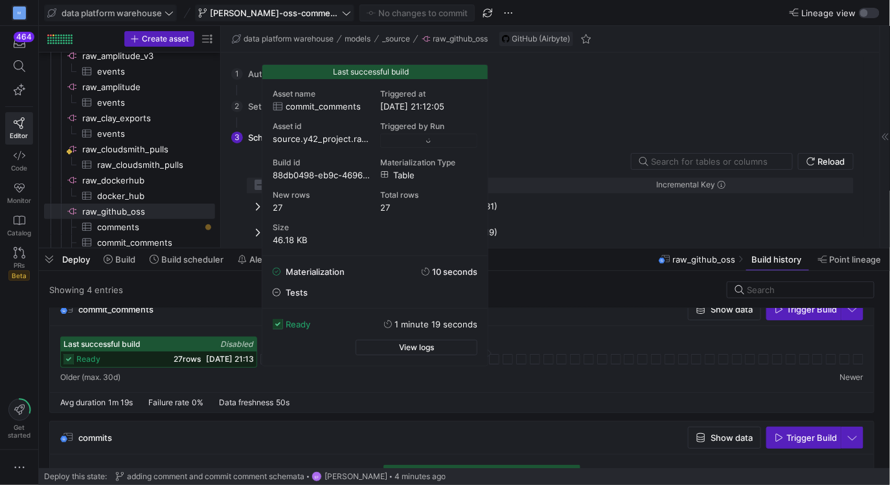
click at [95, 354] on span "ready" at bounding box center [88, 358] width 24 height 9
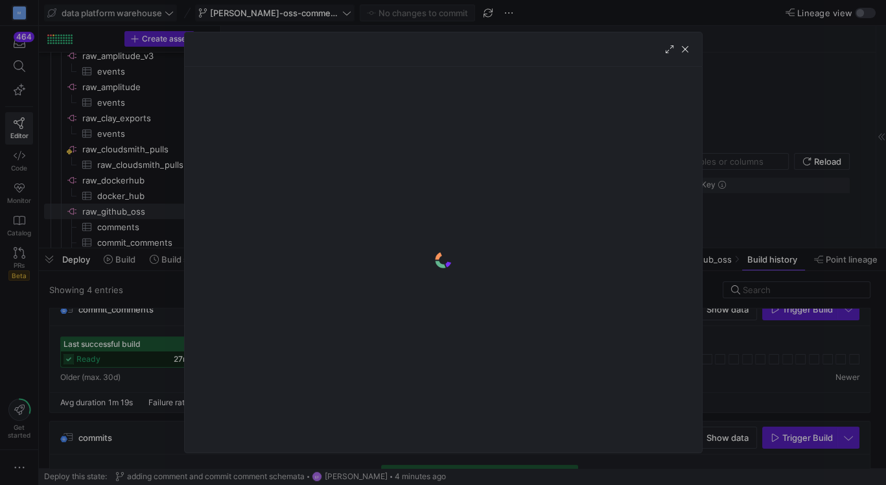
click at [790, 363] on div at bounding box center [443, 242] width 886 height 485
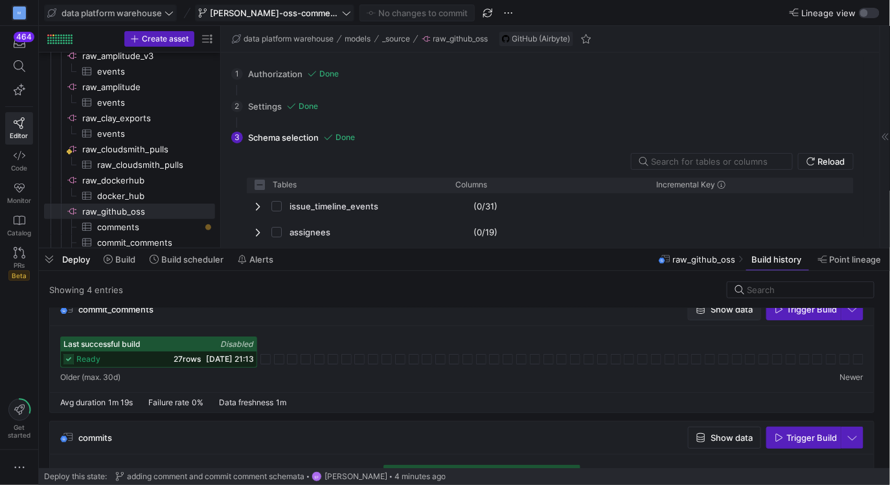
click at [723, 314] on span "button" at bounding box center [725, 309] width 72 height 21
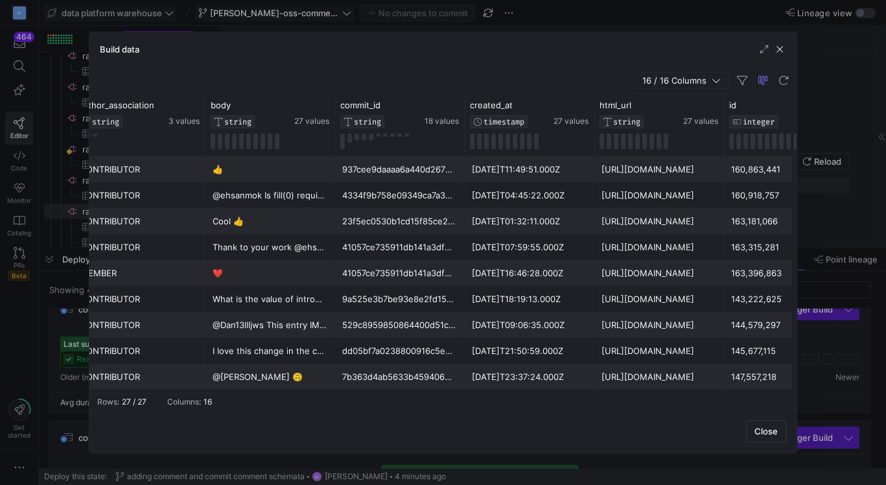
scroll to position [0, 32]
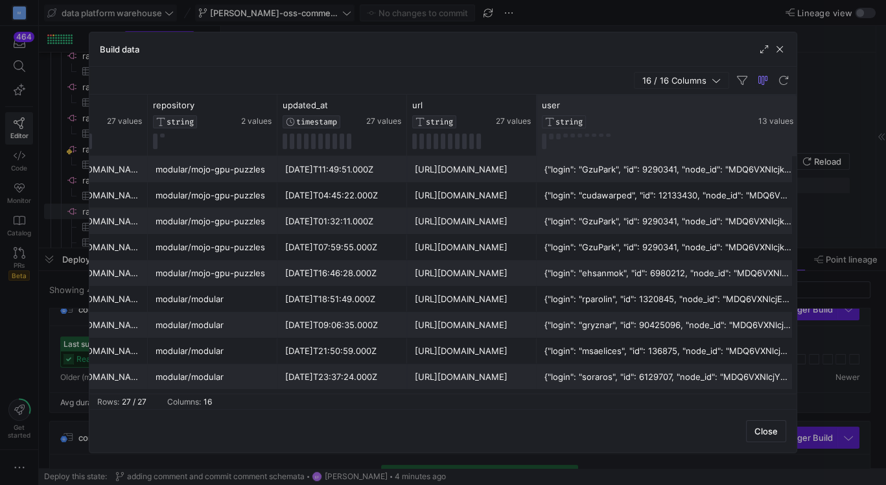
drag, startPoint x: 662, startPoint y: 106, endPoint x: 795, endPoint y: 106, distance: 133.5
click at [796, 106] on div at bounding box center [798, 125] width 5 height 61
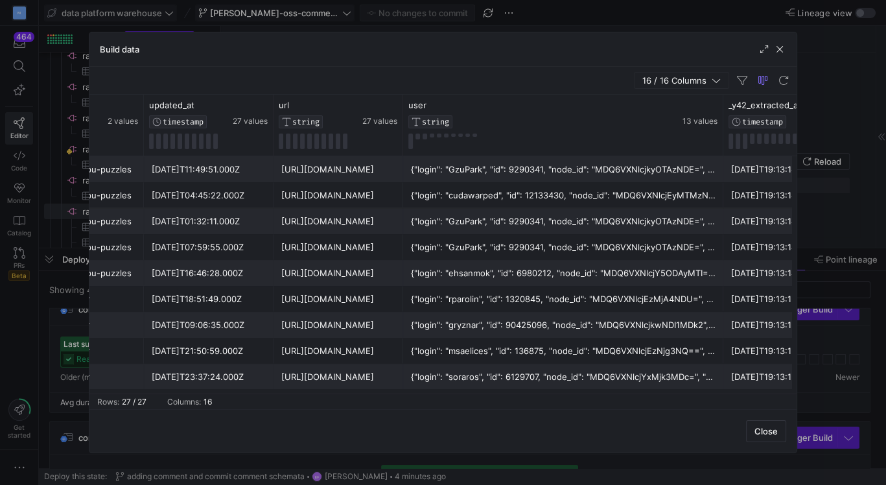
drag, startPoint x: 662, startPoint y: 106, endPoint x: 836, endPoint y: 106, distance: 174.3
click at [836, 106] on div "Build data 16 / 16 Columns Drag here to set row groups Drag here to set column …" at bounding box center [443, 242] width 886 height 485
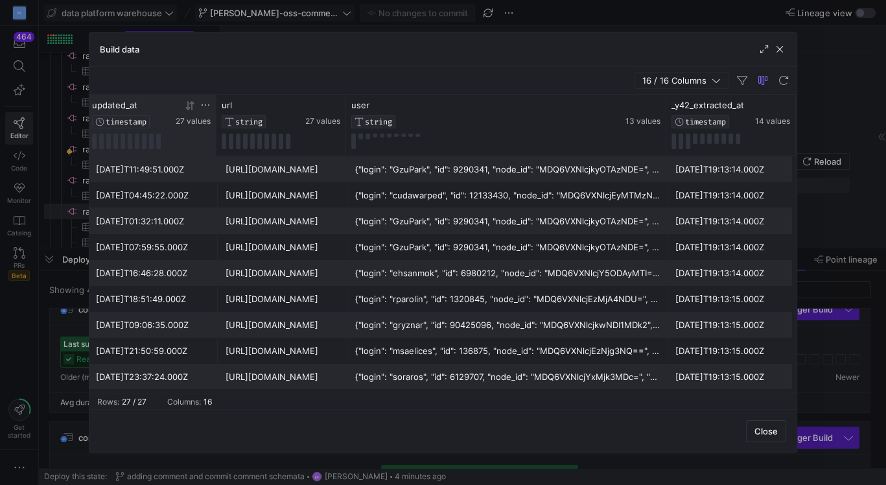
drag, startPoint x: 213, startPoint y: 108, endPoint x: 138, endPoint y: 108, distance: 74.5
click at [138, 108] on div "updated_at TIMESTAMP 27 values" at bounding box center [152, 125] width 130 height 61
drag, startPoint x: 338, startPoint y: 106, endPoint x: 258, endPoint y: 105, distance: 79.7
click at [258, 105] on div "url STRING 27 values" at bounding box center [281, 125] width 130 height 61
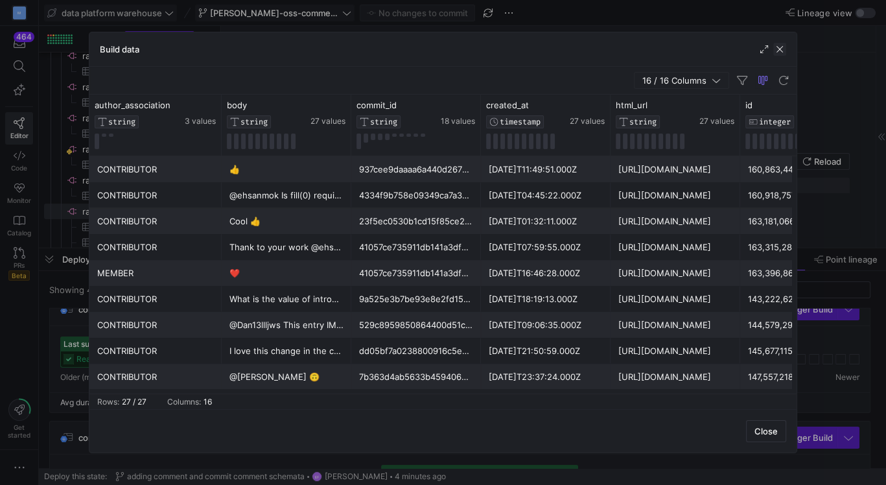
click at [781, 47] on span "button" at bounding box center [779, 49] width 13 height 13
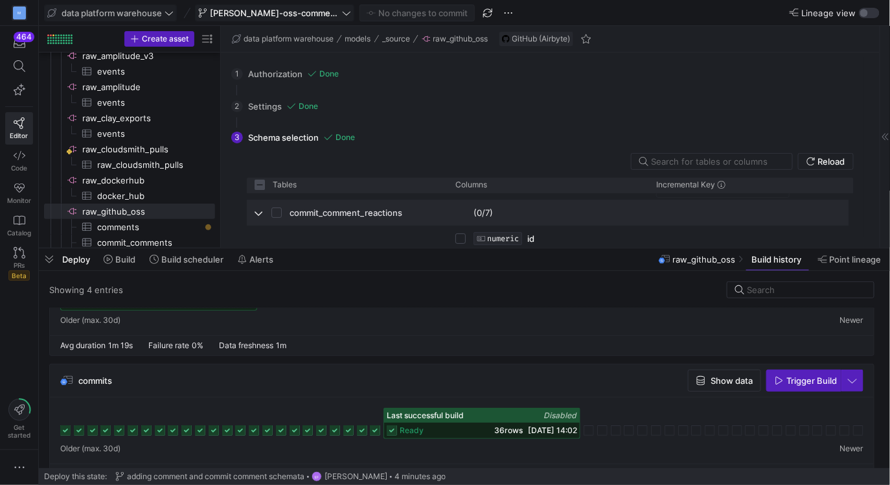
click at [258, 213] on span "Press SPACE to select this row." at bounding box center [259, 212] width 9 height 10
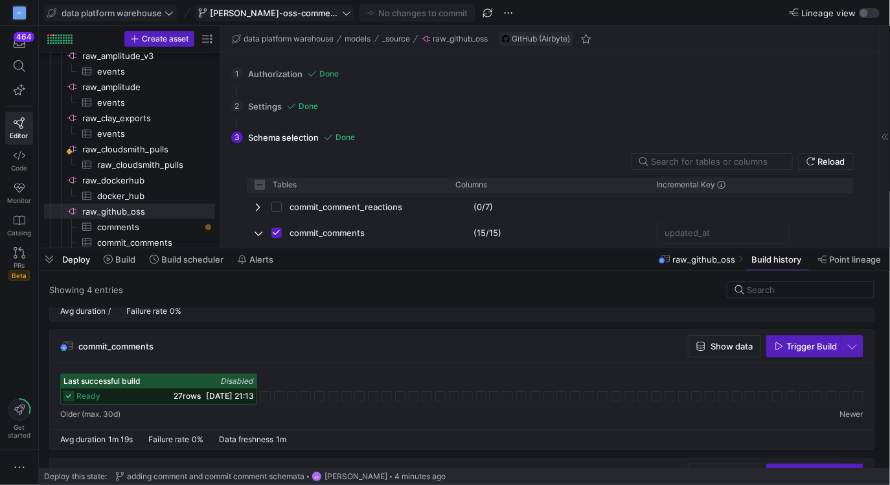
click at [84, 399] on span "ready" at bounding box center [88, 395] width 24 height 9
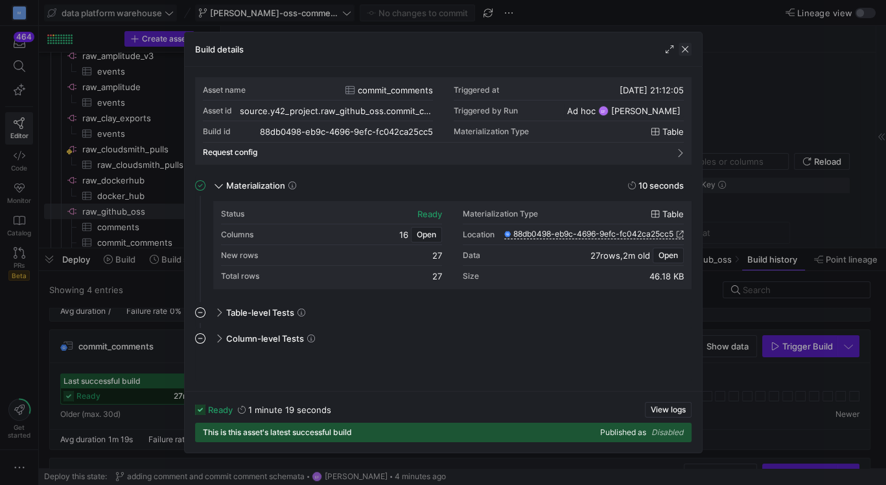
click at [685, 45] on span "button" at bounding box center [684, 49] width 13 height 13
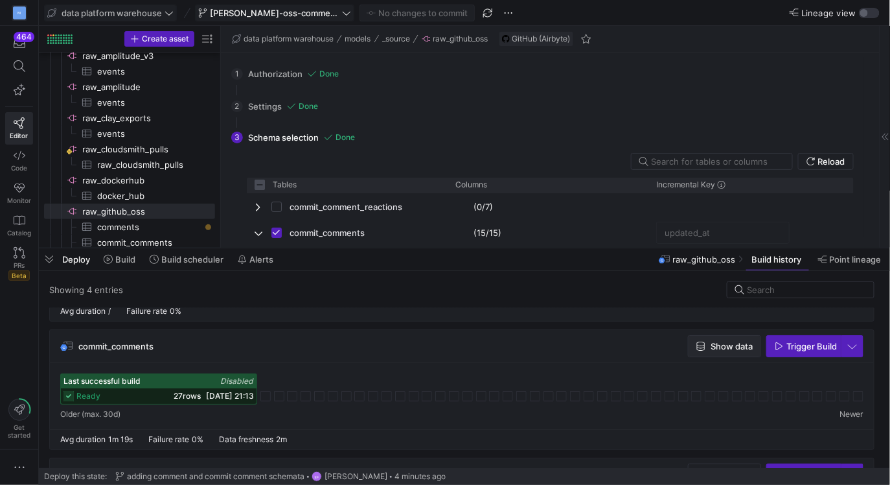
click at [714, 345] on span "Show data" at bounding box center [732, 346] width 42 height 10
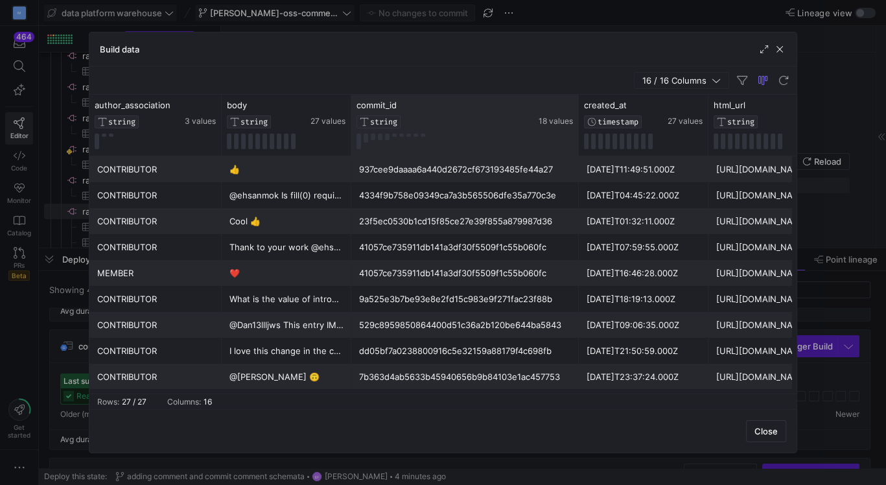
drag, startPoint x: 478, startPoint y: 106, endPoint x: 575, endPoint y: 118, distance: 98.6
click at [575, 118] on div "commit_id STRING 18 values" at bounding box center [464, 125] width 227 height 61
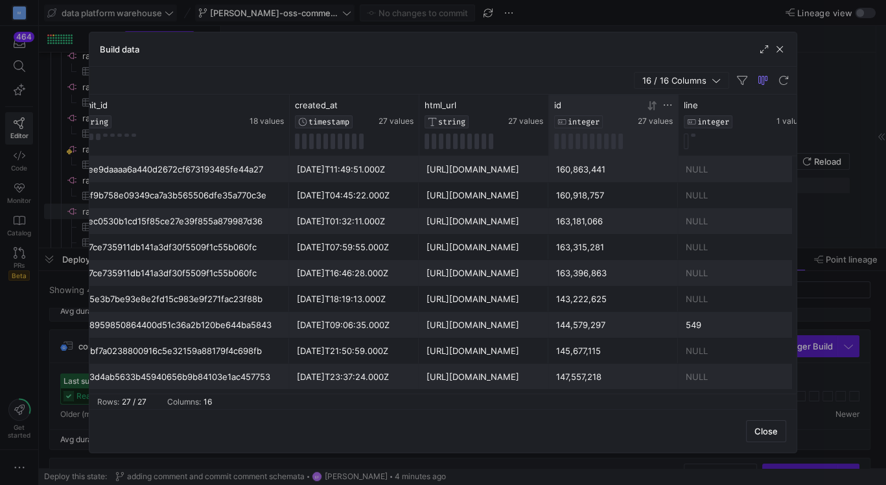
click at [568, 121] on span "INTEGER" at bounding box center [584, 121] width 32 height 9
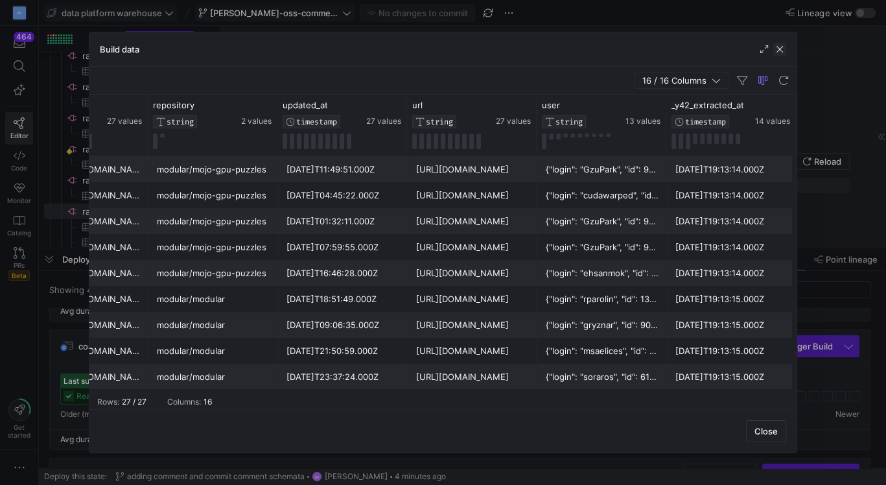
click at [784, 47] on span "button" at bounding box center [779, 49] width 13 height 13
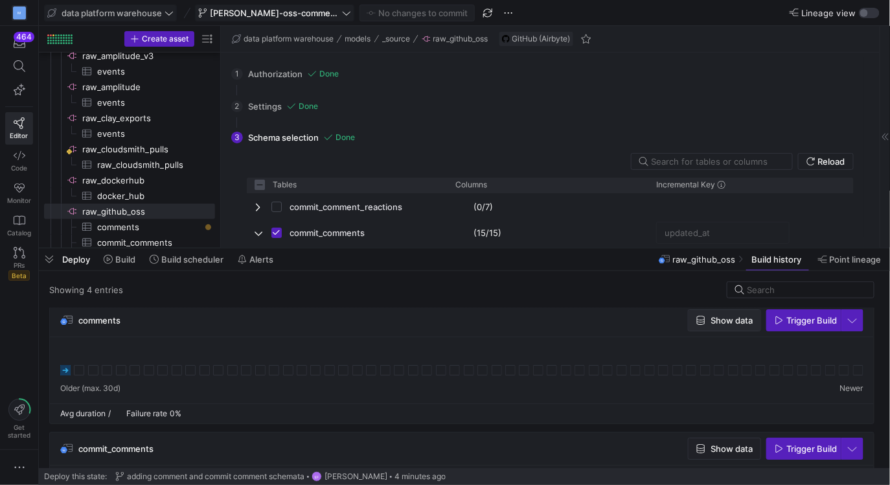
click at [715, 323] on span "Show data" at bounding box center [732, 320] width 42 height 10
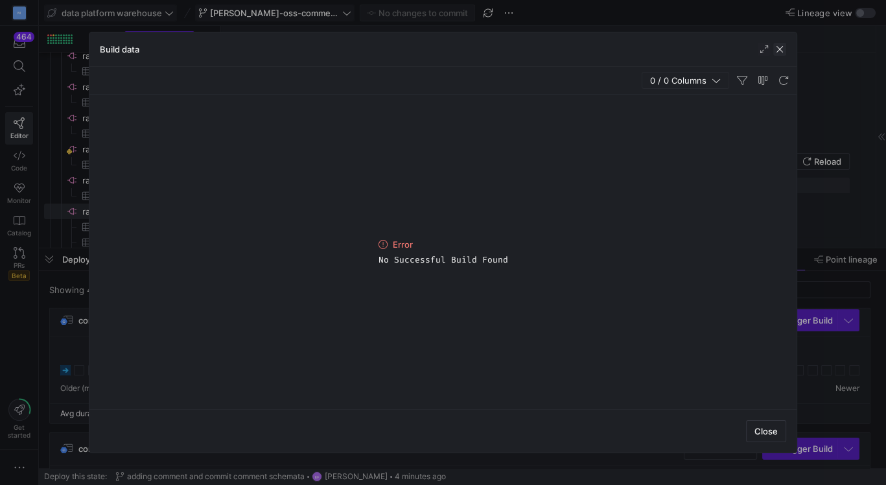
click at [780, 49] on span "button" at bounding box center [779, 49] width 13 height 13
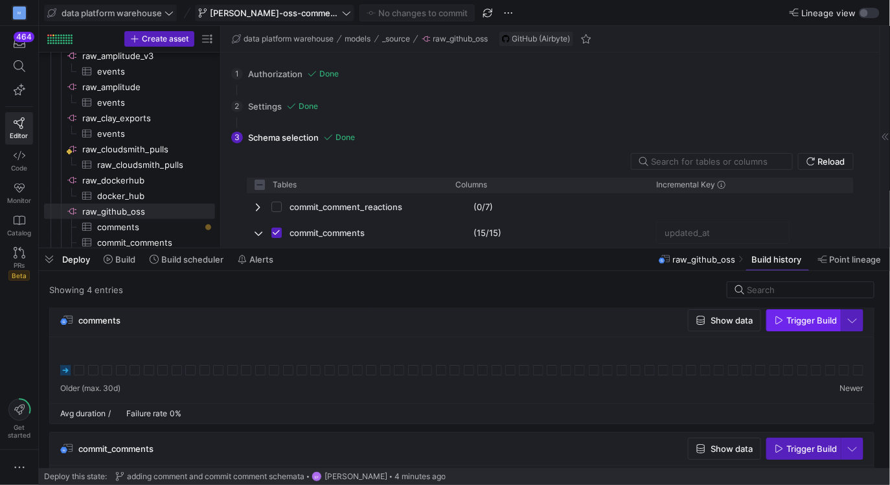
click at [792, 319] on span "Trigger Build" at bounding box center [812, 320] width 51 height 10
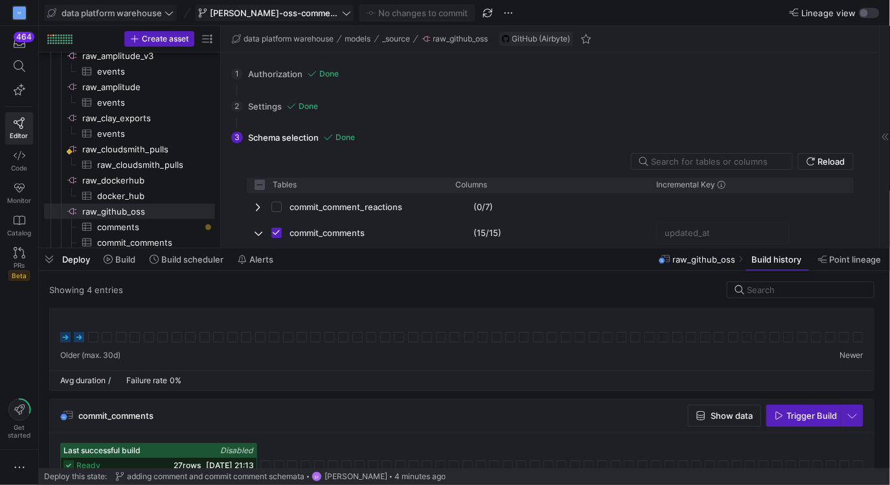
scroll to position [8, 0]
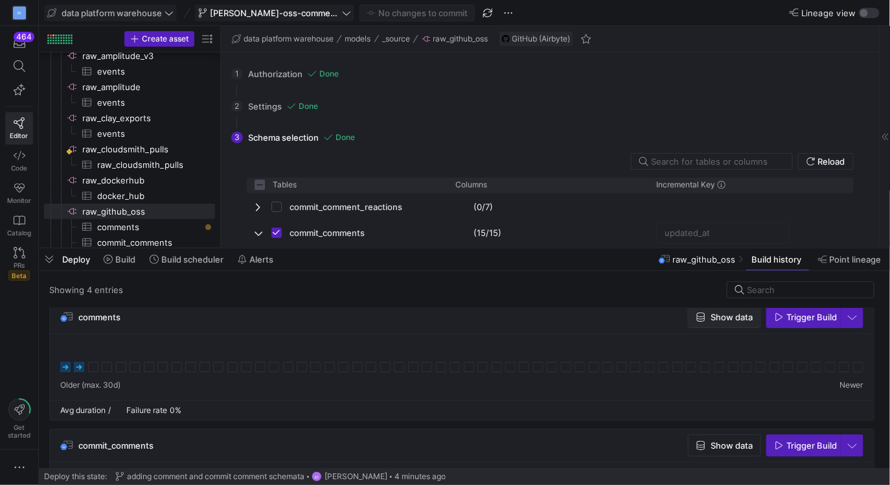
click at [720, 315] on span "Show data" at bounding box center [732, 317] width 42 height 10
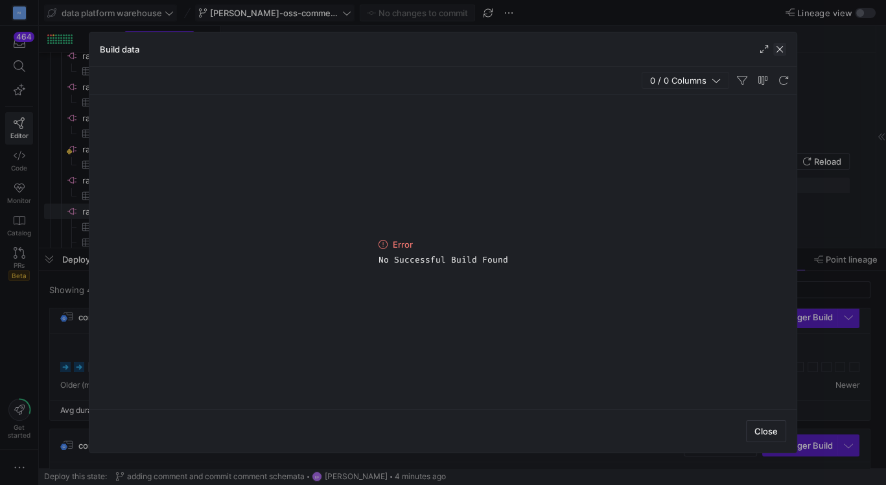
click at [782, 52] on span "button" at bounding box center [779, 49] width 13 height 13
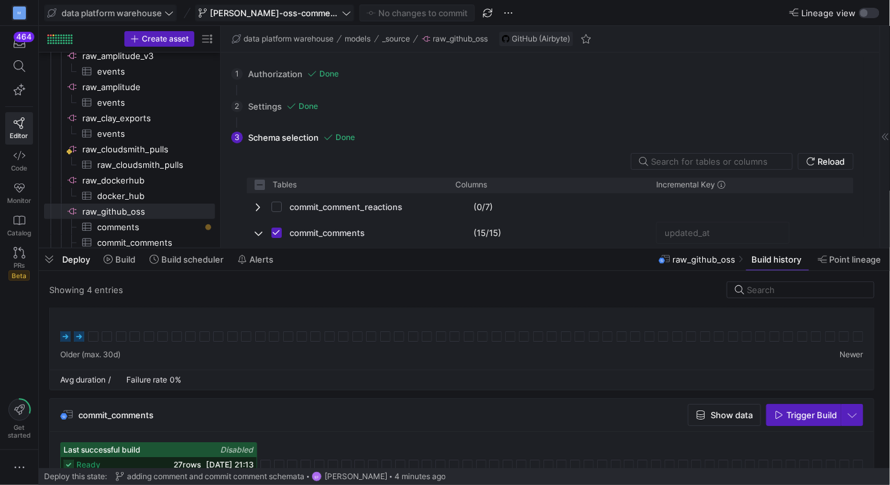
scroll to position [0, 0]
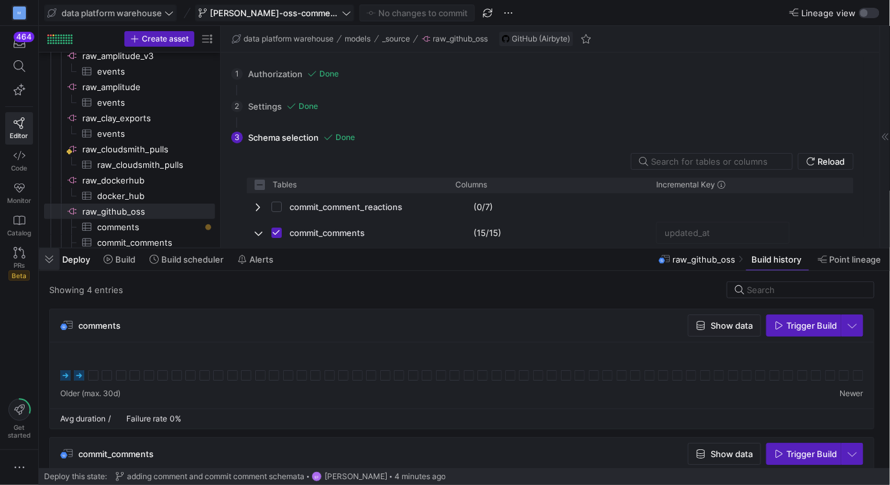
click at [50, 260] on span "button" at bounding box center [49, 259] width 21 height 22
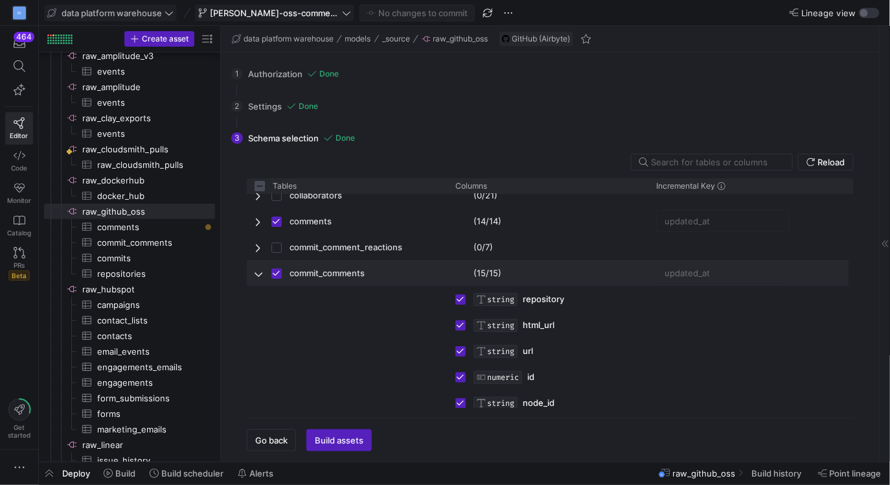
scroll to position [87, 0]
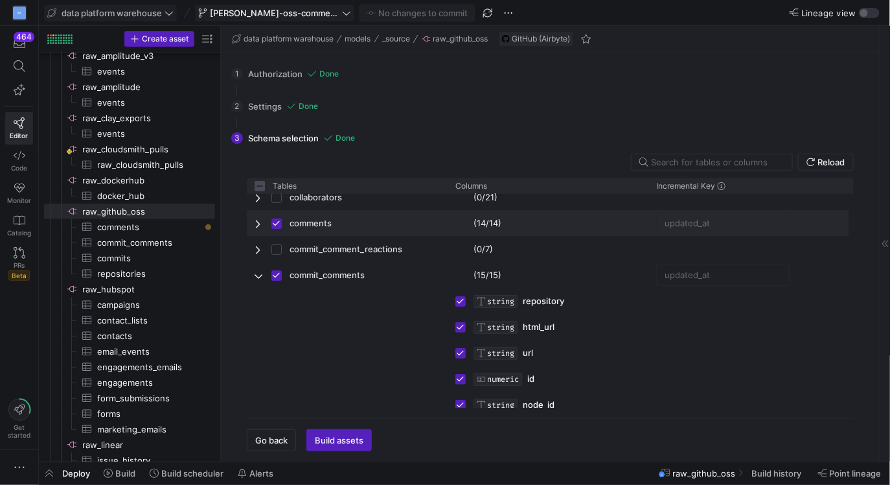
click at [259, 224] on span "Press SPACE to deselect this row." at bounding box center [259, 223] width 9 height 10
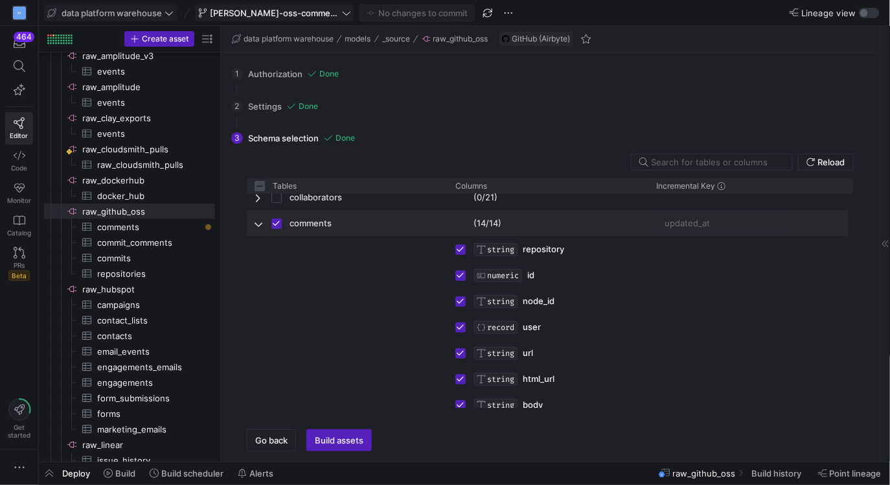
click at [259, 224] on span "Press SPACE to deselect this row." at bounding box center [259, 223] width 9 height 10
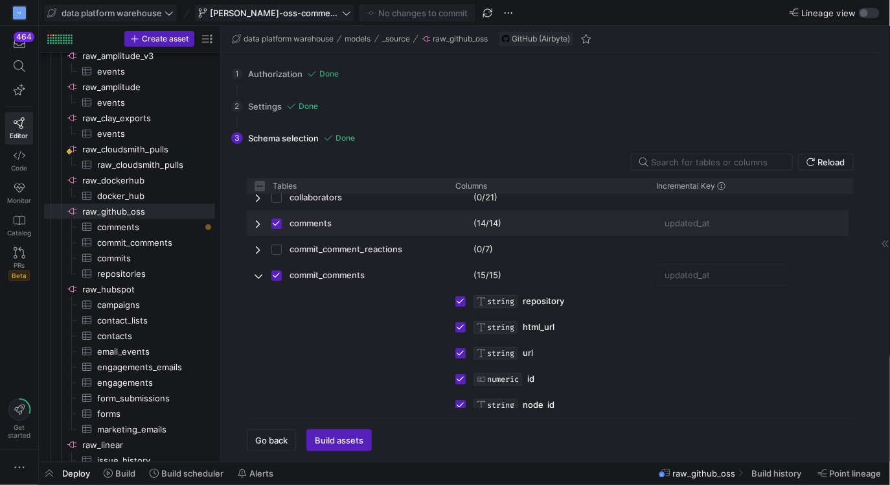
click at [257, 222] on span "Press SPACE to deselect this row." at bounding box center [259, 223] width 9 height 10
checkbox input "false"
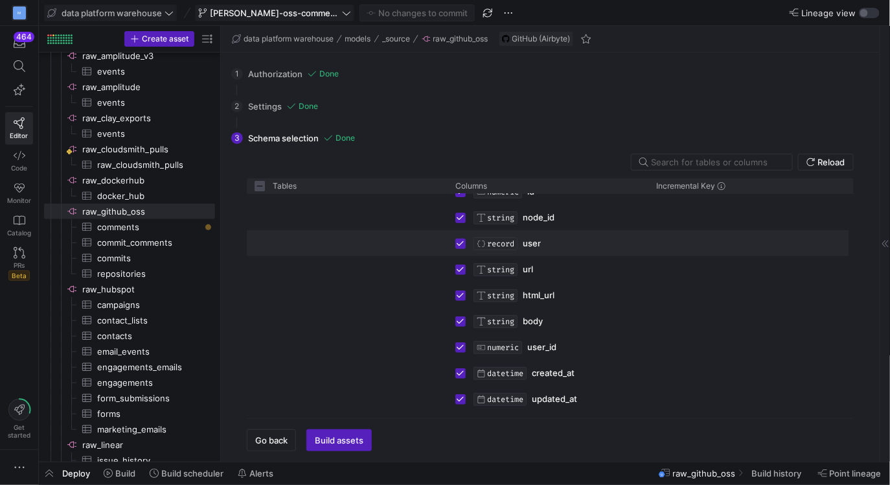
scroll to position [193, 0]
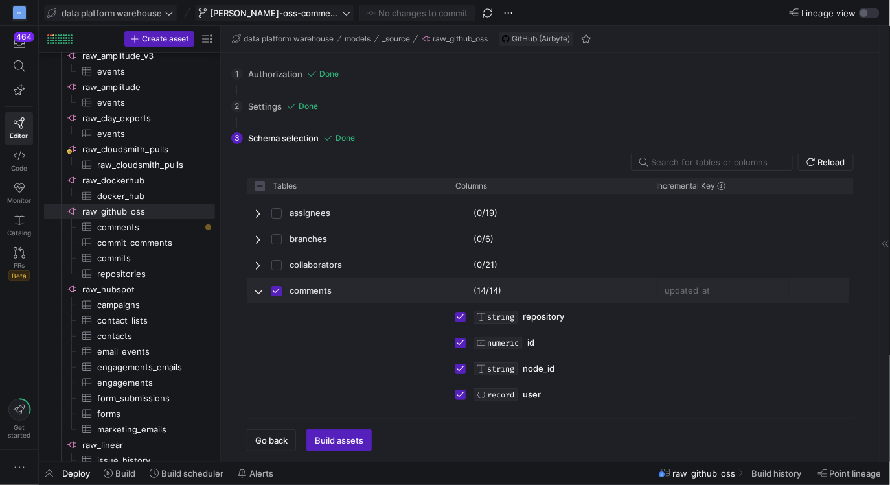
click at [279, 286] on input "Press Space to toggle row selection (checked)" at bounding box center [277, 291] width 10 height 10
checkbox input "false"
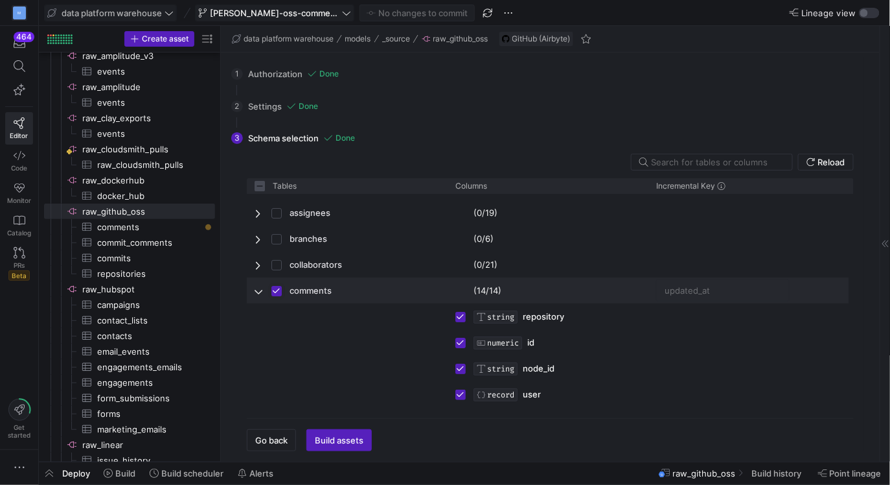
checkbox input "false"
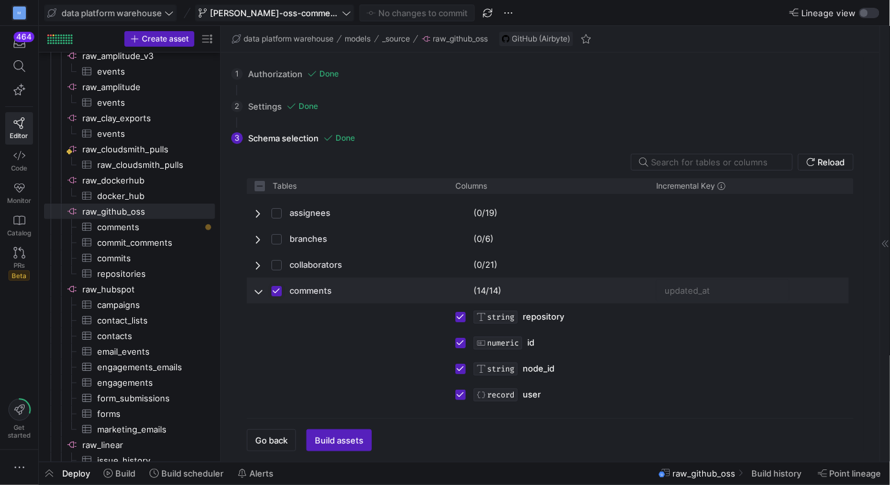
checkbox input "false"
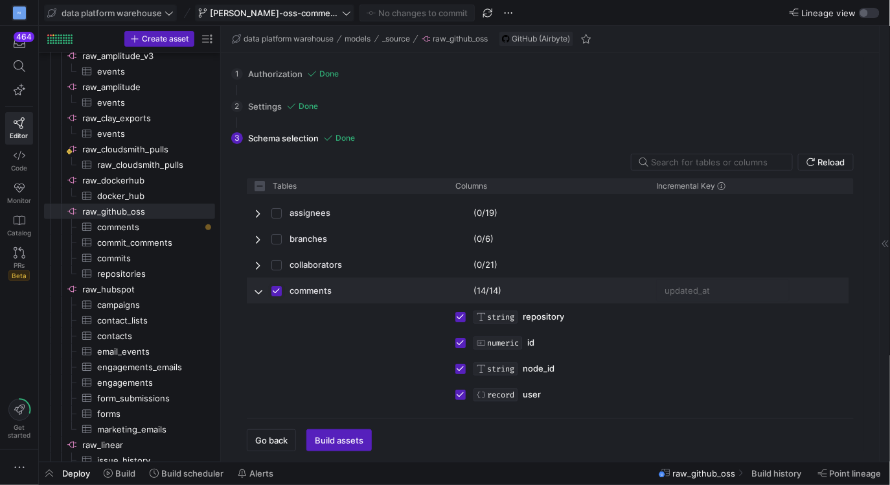
checkbox input "false"
click at [260, 293] on span "Press SPACE to select this row." at bounding box center [259, 291] width 9 height 10
checkbox input "false"
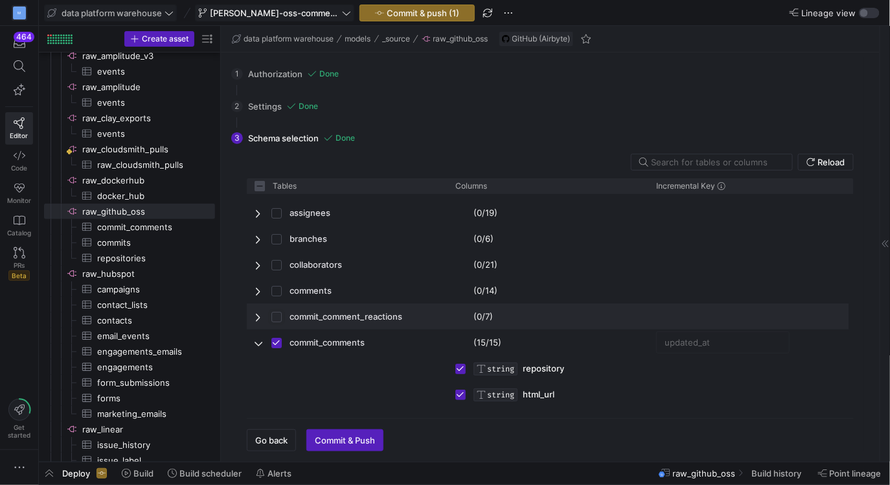
click at [275, 320] on input "Press Space to toggle row selection (unchecked)" at bounding box center [277, 317] width 10 height 10
checkbox input "true"
checkbox input "false"
checkbox input "true"
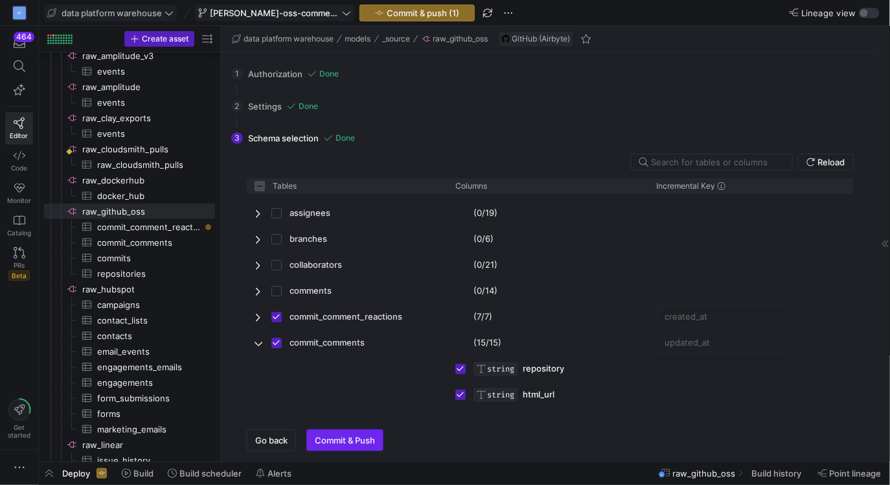
click at [349, 441] on span "Commit & Push" at bounding box center [345, 440] width 60 height 10
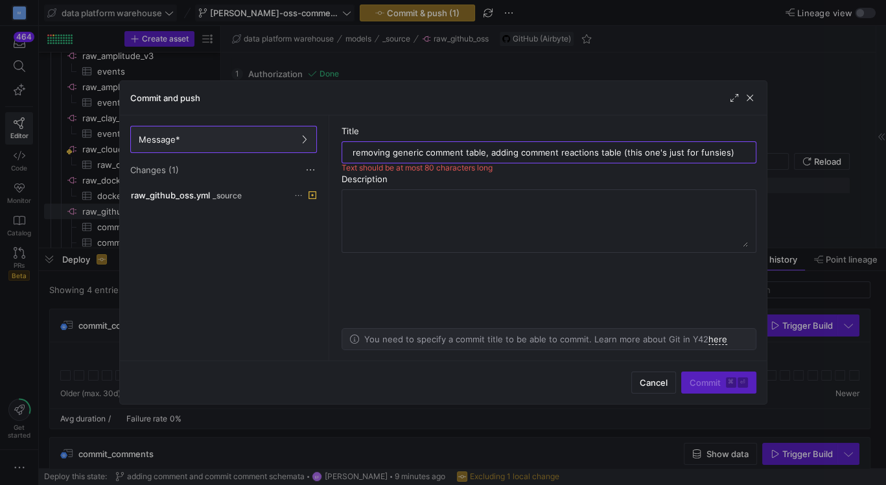
click at [618, 152] on input "removing generic comment table, adding comment reactions table (this one's just…" at bounding box center [549, 152] width 393 height 10
type input "removing generic comment table, adding comment reactions table"
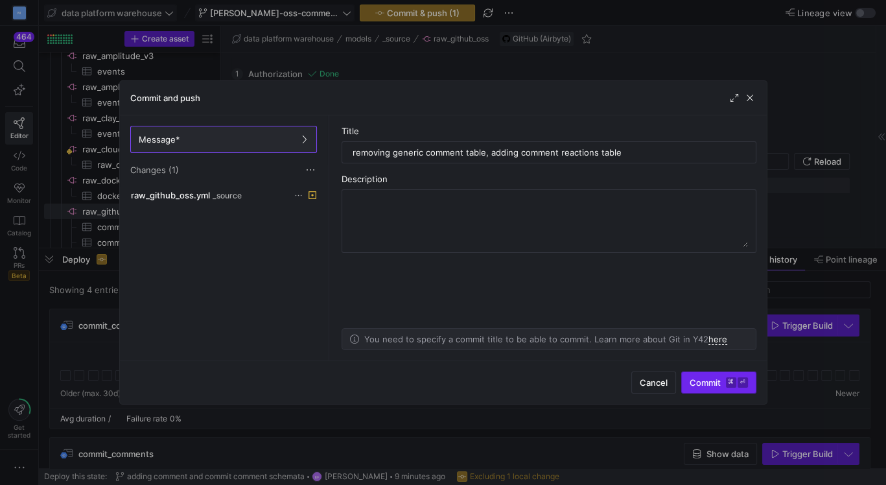
click at [698, 383] on span "Commit ⌘ ⏎" at bounding box center [718, 382] width 58 height 10
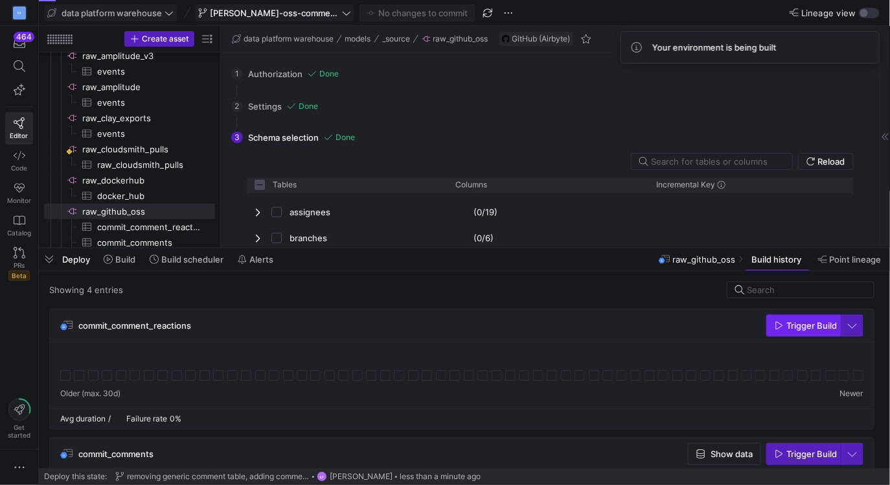
click at [804, 327] on span "Trigger Build" at bounding box center [812, 325] width 51 height 10
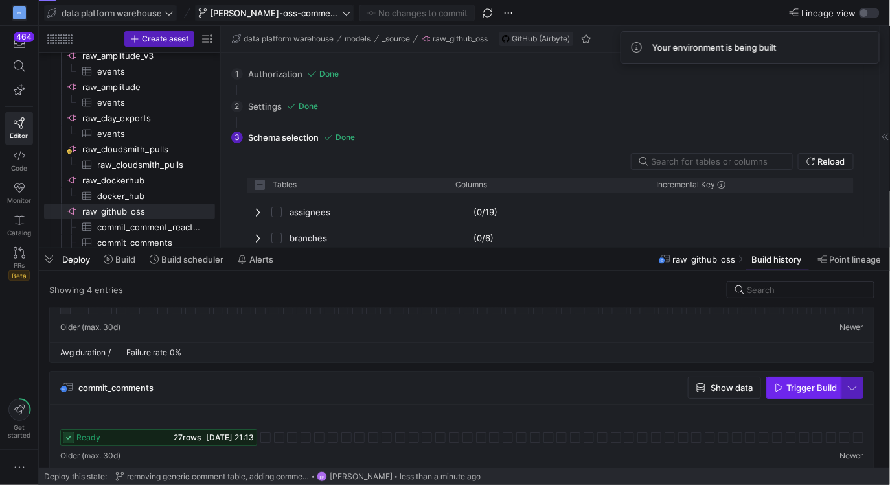
click at [804, 386] on span "Trigger Build" at bounding box center [812, 387] width 51 height 10
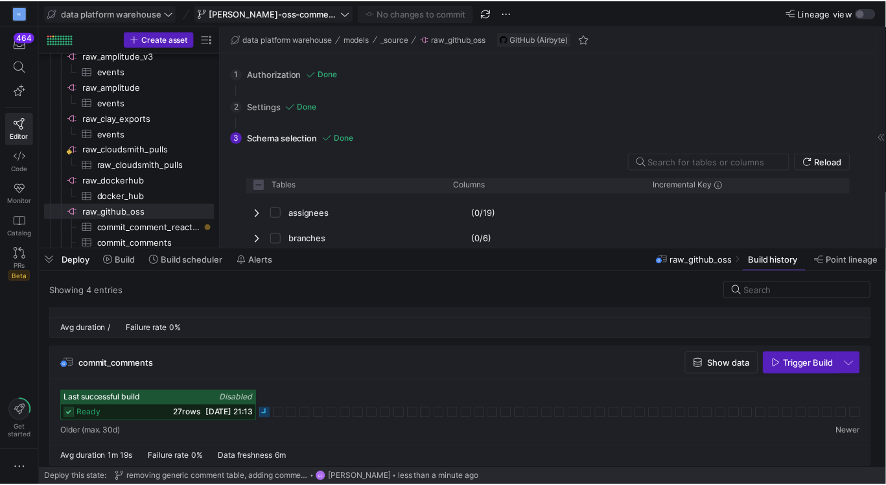
scroll to position [84, 0]
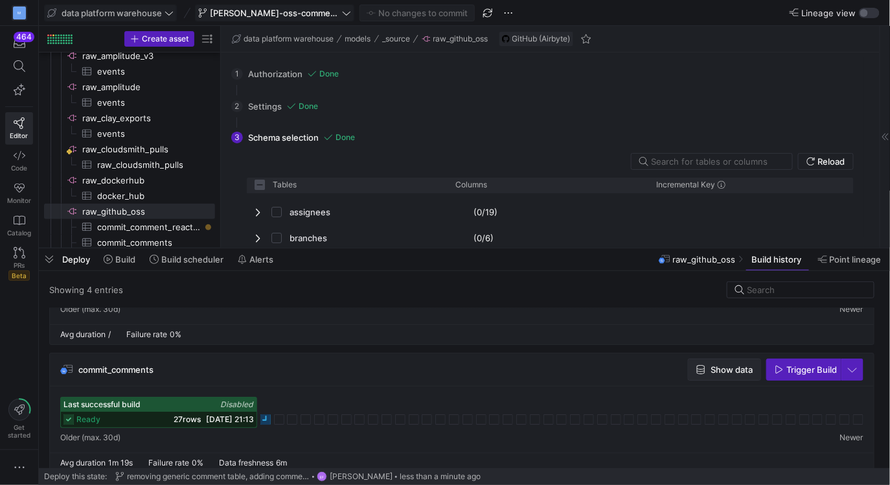
click at [710, 372] on span "Show data" at bounding box center [725, 369] width 56 height 10
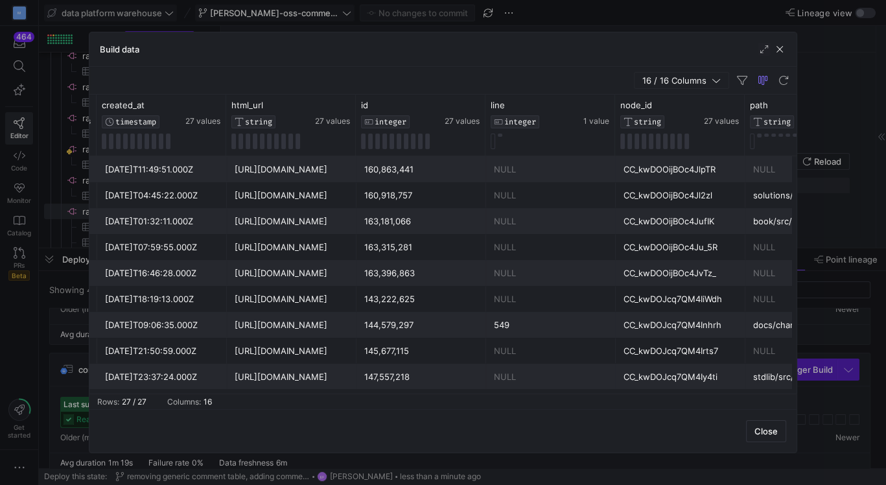
scroll to position [0, 421]
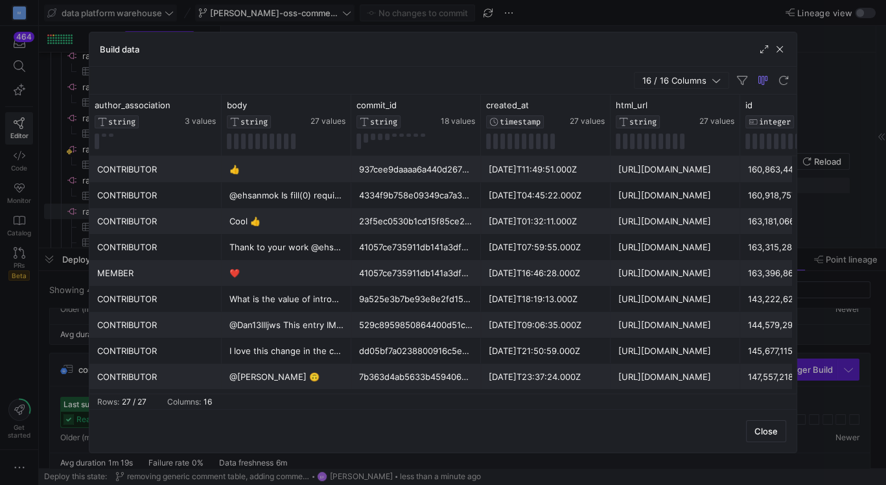
click at [65, 157] on div at bounding box center [443, 242] width 886 height 485
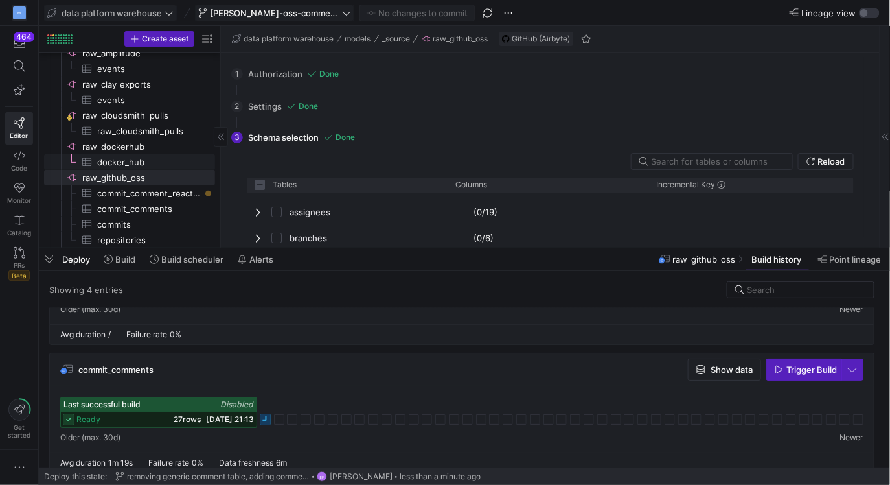
scroll to position [126, 0]
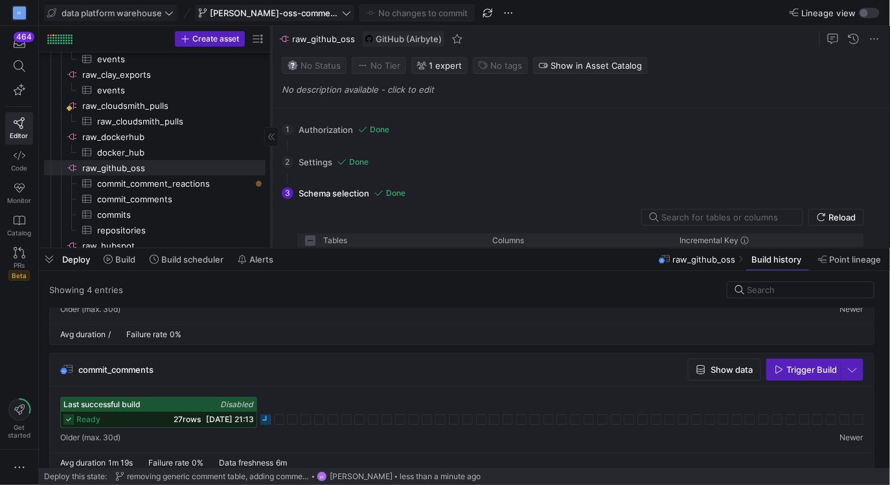
drag, startPoint x: 220, startPoint y: 187, endPoint x: 272, endPoint y: 187, distance: 51.2
click at [272, 187] on div at bounding box center [271, 137] width 1 height 222
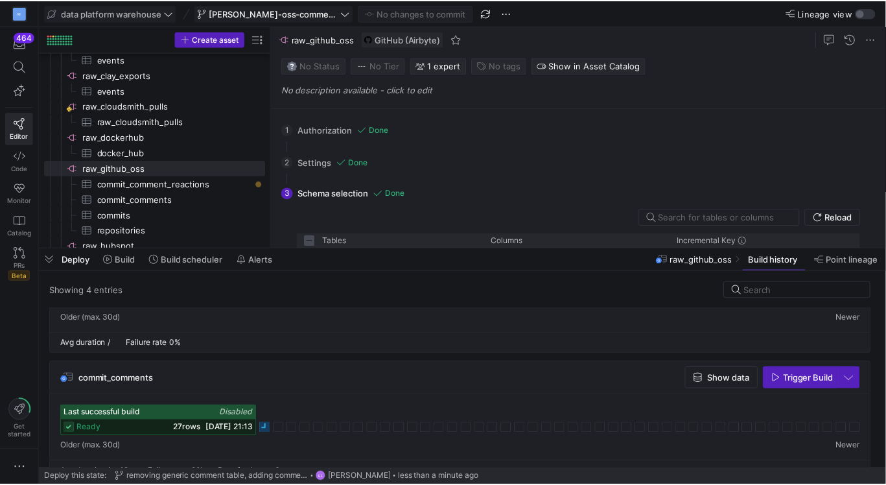
scroll to position [73, 0]
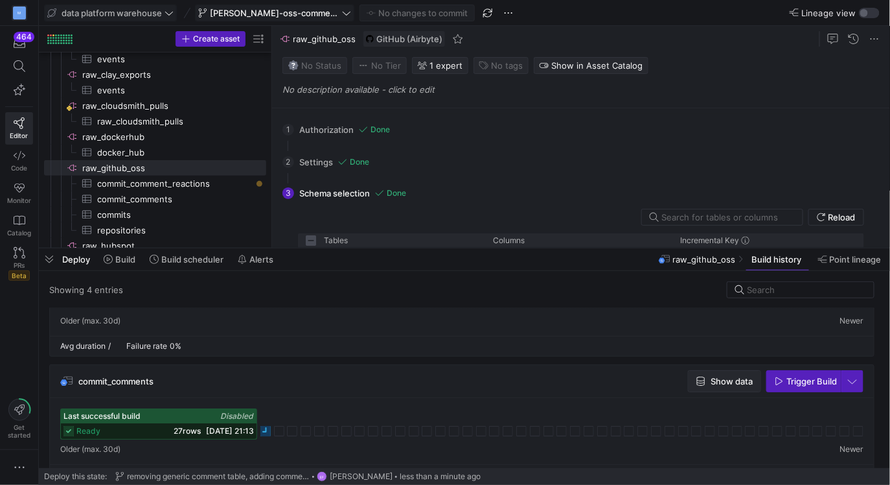
click at [723, 380] on span "Show data" at bounding box center [732, 381] width 42 height 10
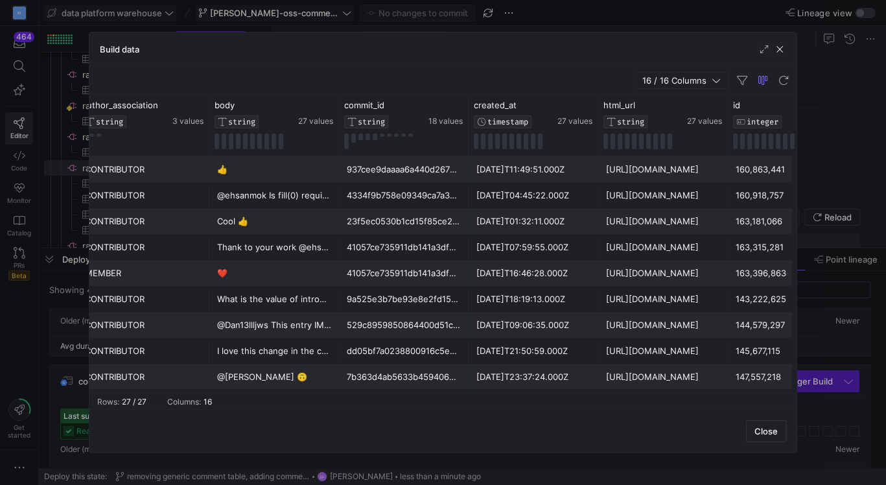
scroll to position [0, 0]
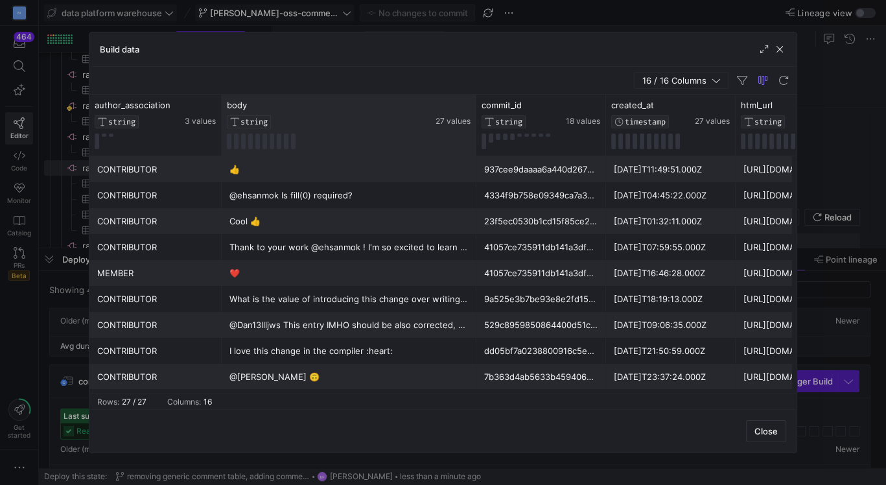
drag, startPoint x: 348, startPoint y: 133, endPoint x: 473, endPoint y: 133, distance: 125.1
click at [473, 133] on div at bounding box center [475, 125] width 5 height 61
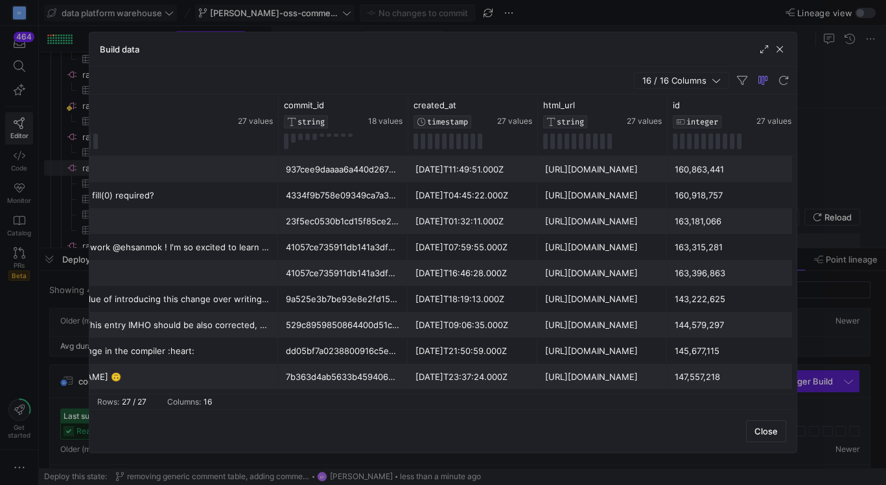
scroll to position [0, 243]
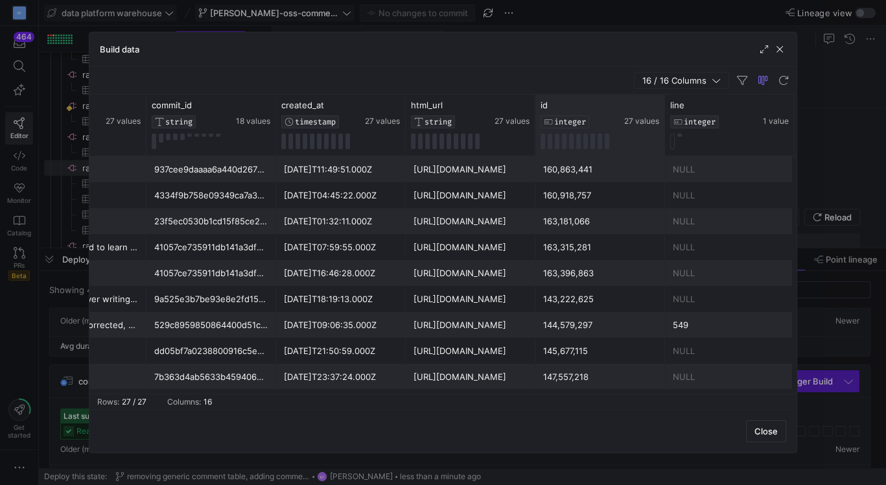
click at [535, 102] on div "id INTEGER 27 values" at bounding box center [600, 125] width 130 height 61
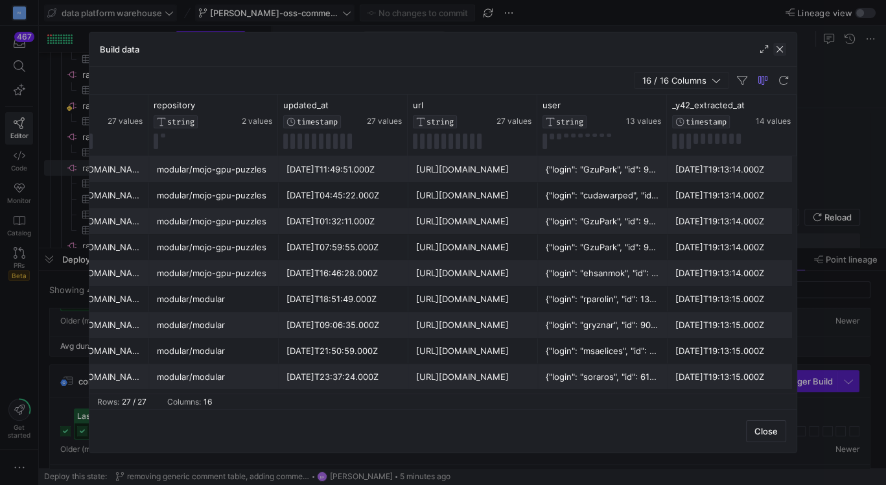
click at [781, 49] on span "button" at bounding box center [779, 49] width 13 height 13
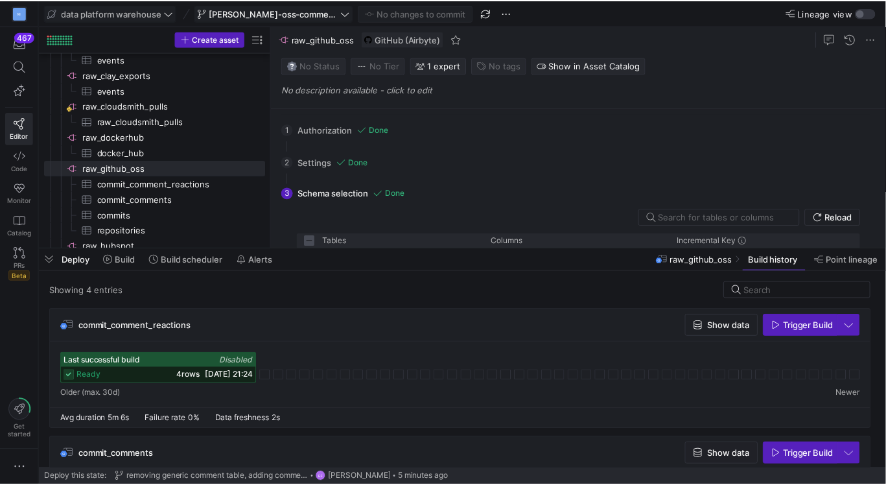
scroll to position [1, 0]
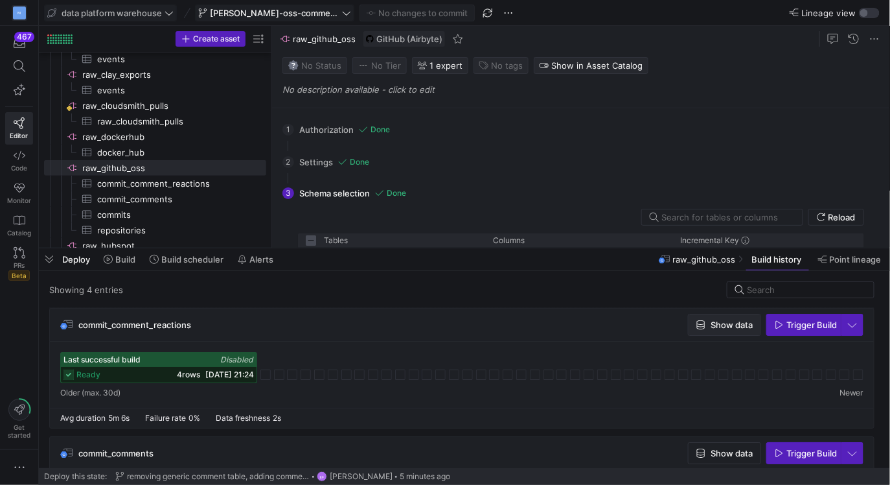
click at [744, 329] on span "button" at bounding box center [725, 324] width 72 height 21
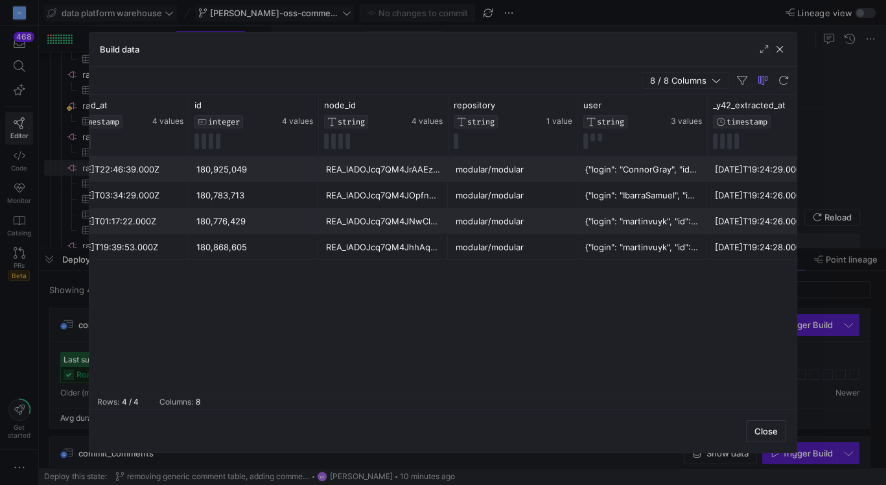
scroll to position [0, 325]
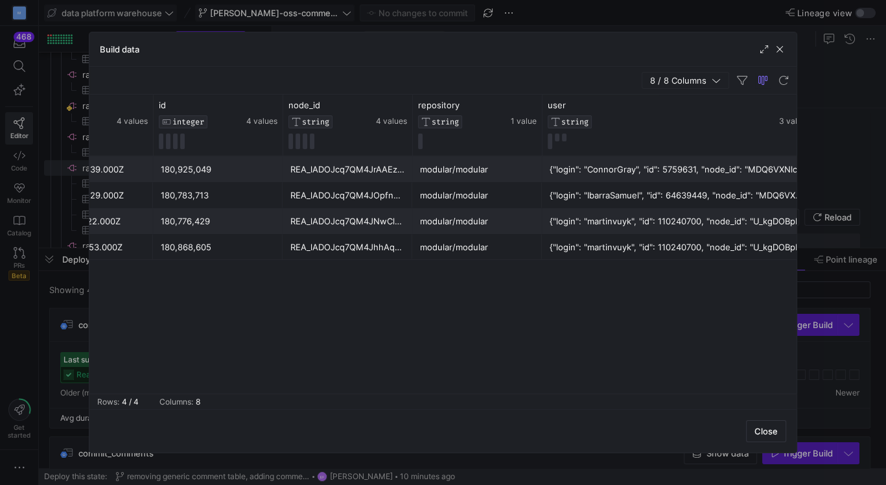
drag, startPoint x: 667, startPoint y: 120, endPoint x: 822, endPoint y: 120, distance: 154.9
click at [822, 120] on div "Build data 8 / 8 Columns Drag here to set row groups Drag here to set column la…" at bounding box center [443, 242] width 886 height 485
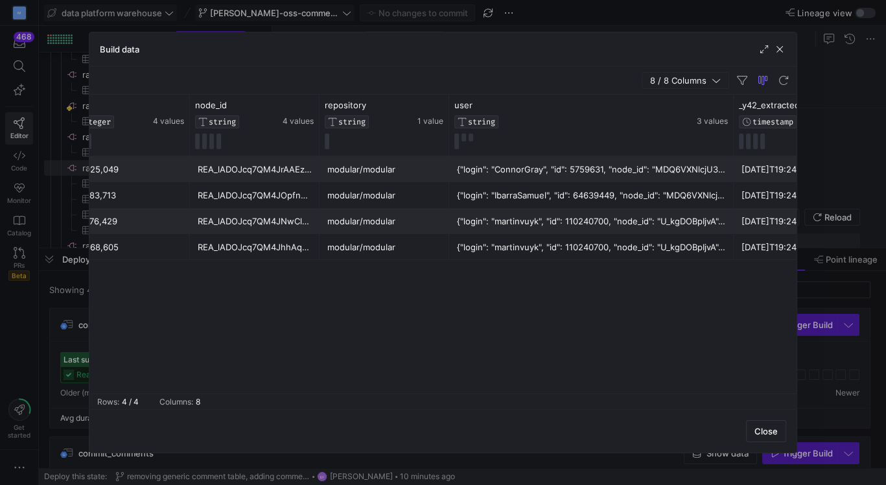
scroll to position [0, 480]
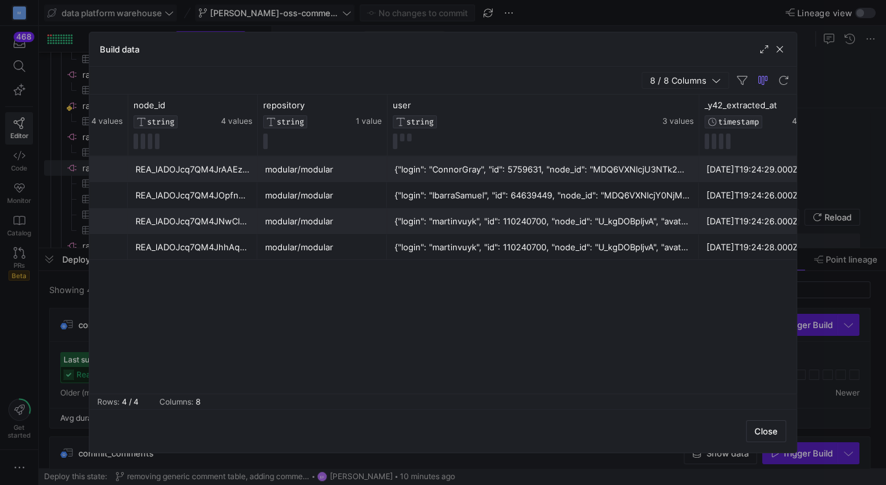
drag, startPoint x: 667, startPoint y: 117, endPoint x: 851, endPoint y: 114, distance: 183.4
click at [851, 114] on div "Build data 8 / 8 Columns Drag here to set row groups Drag here to set column la…" at bounding box center [443, 242] width 886 height 485
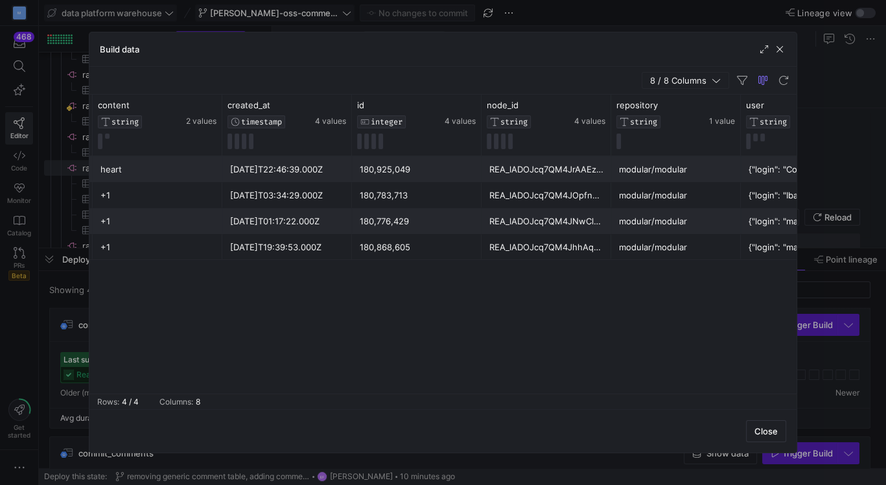
scroll to position [0, 30]
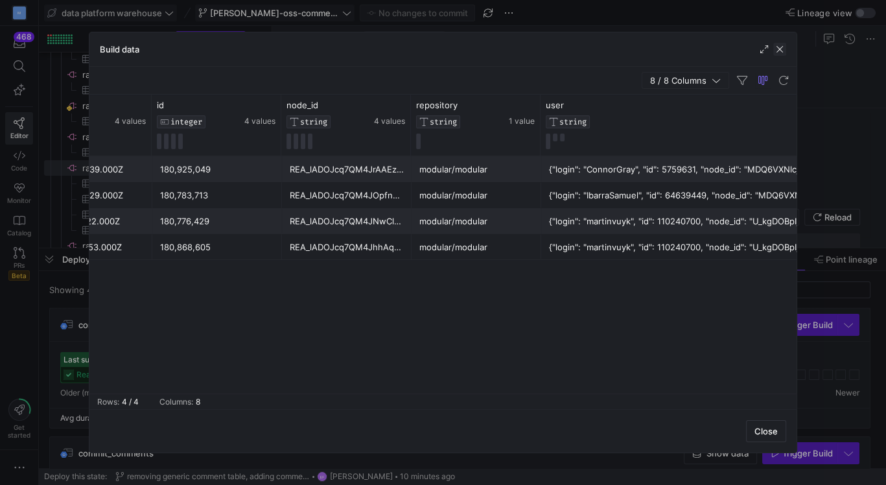
click at [783, 49] on span "button" at bounding box center [779, 49] width 13 height 13
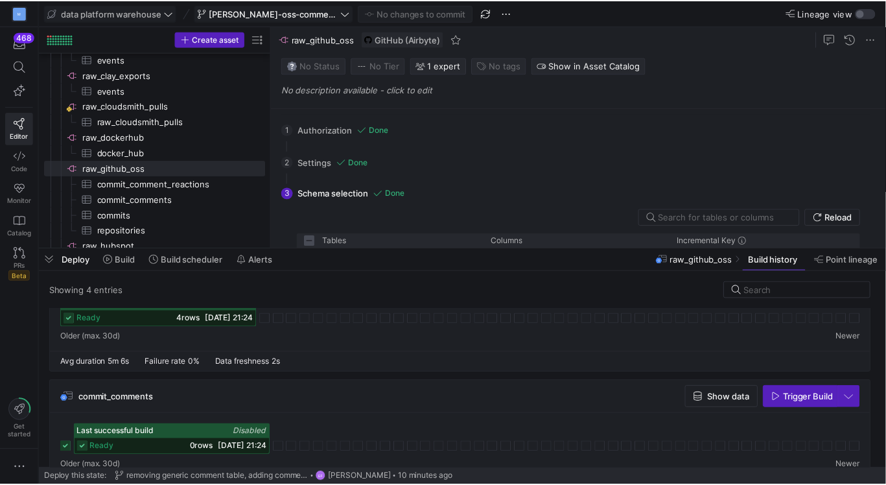
scroll to position [84, 0]
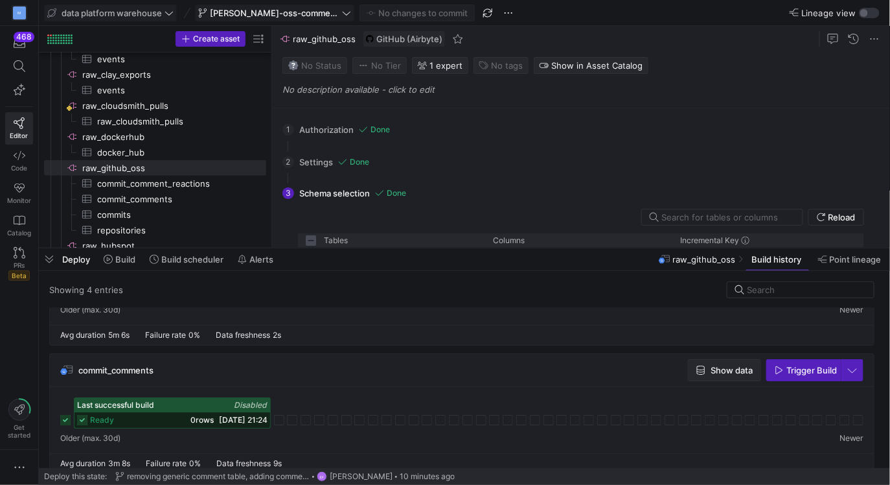
click at [710, 365] on span "Show data" at bounding box center [725, 370] width 56 height 10
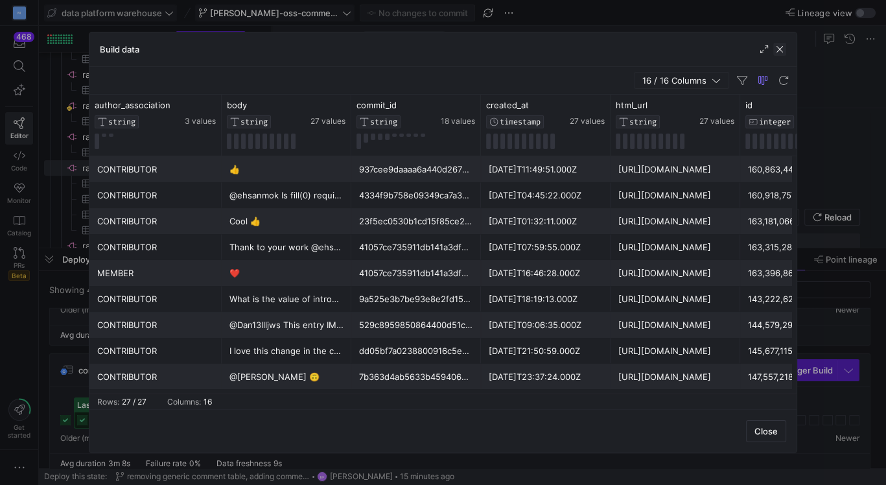
click at [781, 47] on span "button" at bounding box center [779, 49] width 13 height 13
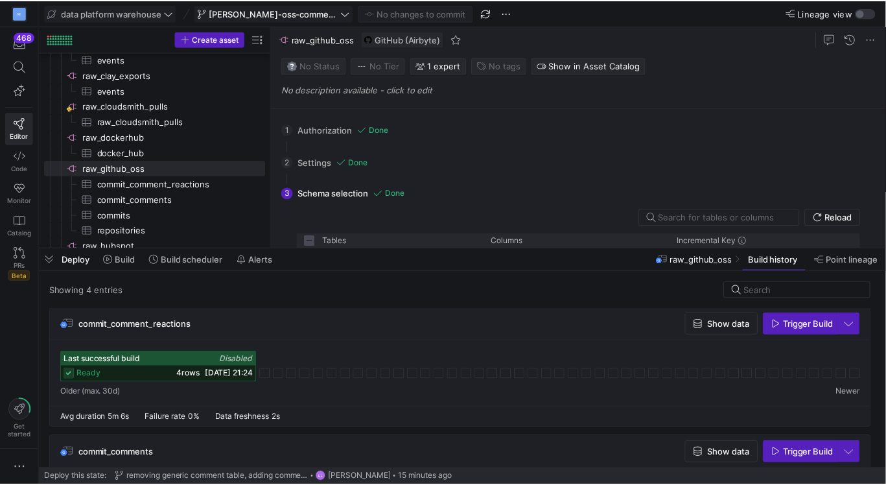
scroll to position [0, 0]
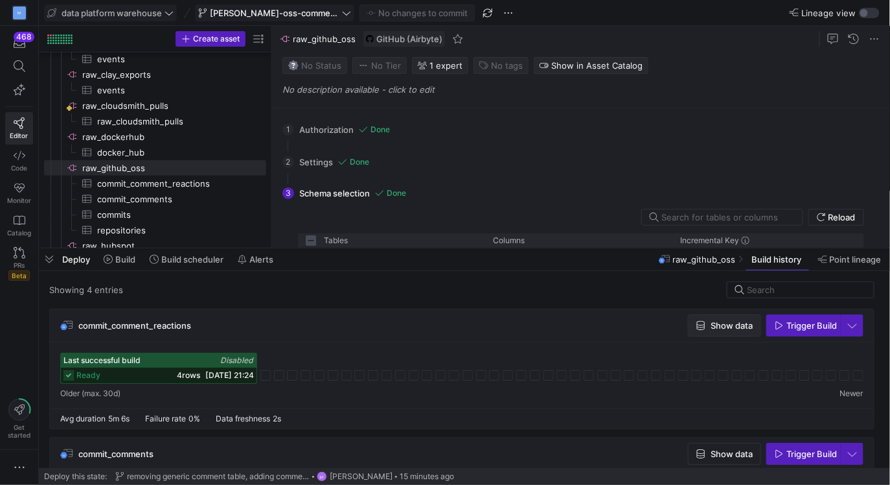
click at [721, 329] on span "Show data" at bounding box center [732, 325] width 42 height 10
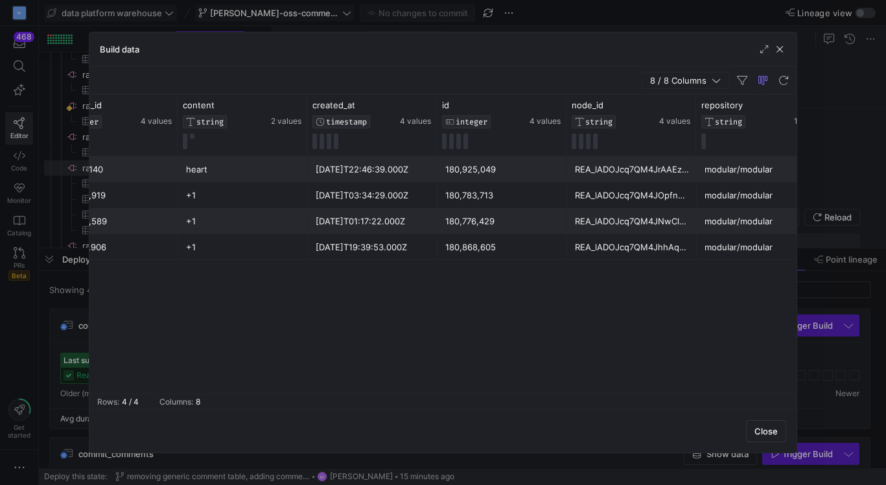
scroll to position [0, 71]
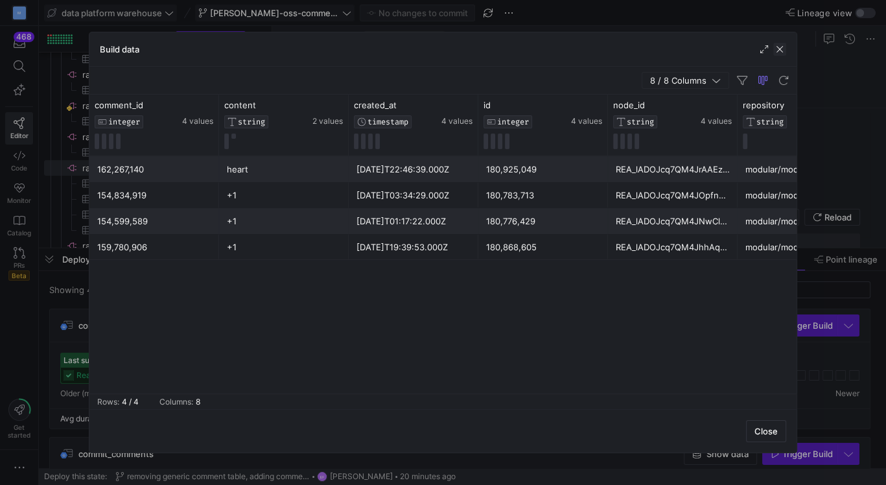
click at [780, 53] on span "button" at bounding box center [779, 49] width 13 height 13
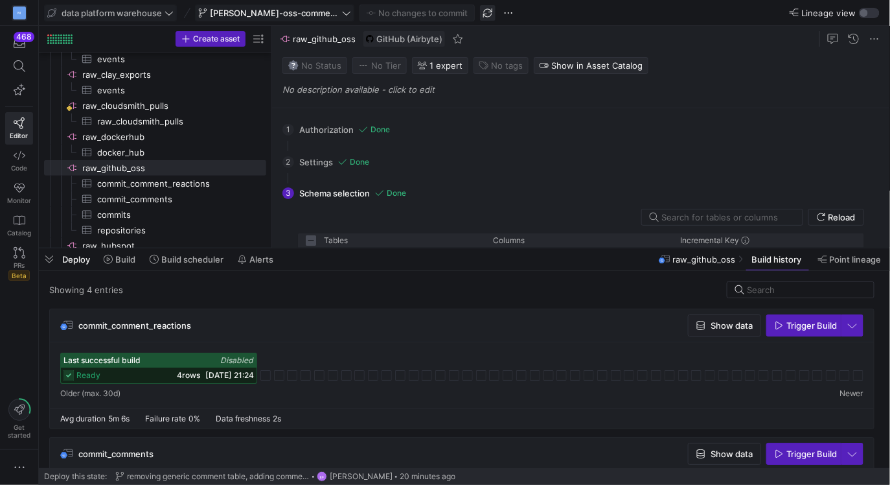
click at [480, 11] on span "button" at bounding box center [488, 13] width 16 height 16
click at [49, 260] on span "button" at bounding box center [49, 259] width 21 height 22
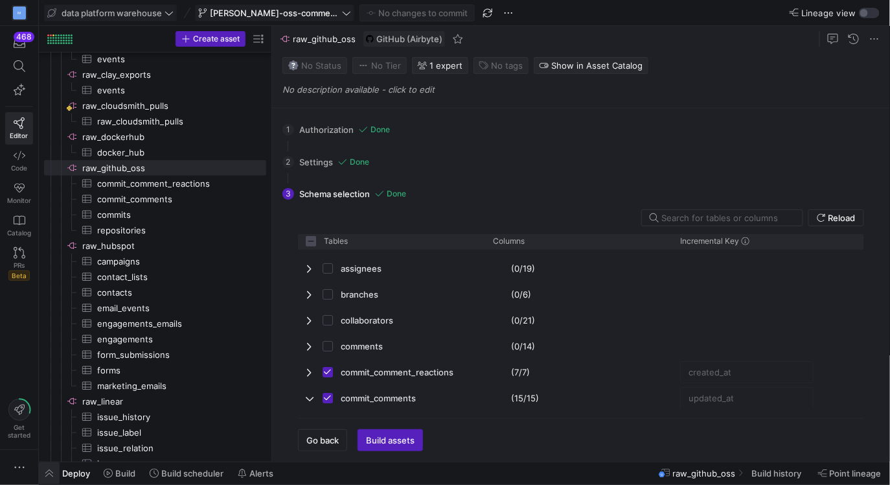
click at [54, 472] on span "button" at bounding box center [49, 473] width 21 height 22
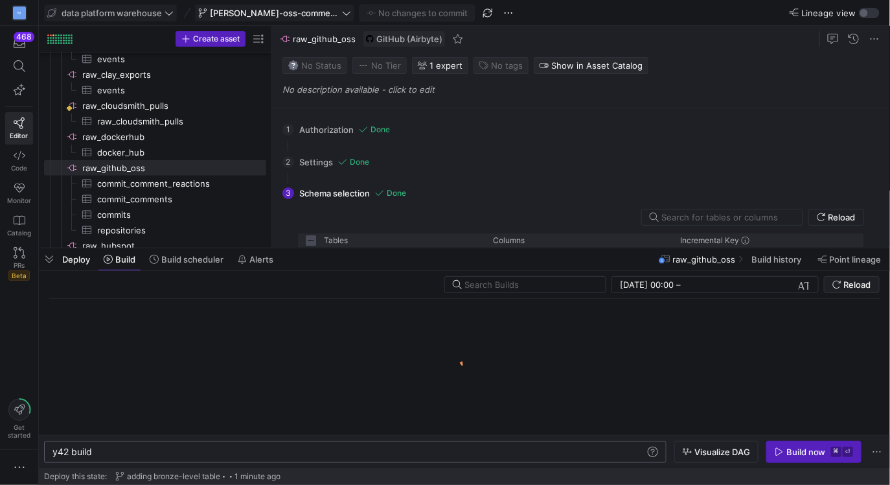
click at [117, 452] on div "y42 build" at bounding box center [349, 451] width 594 height 10
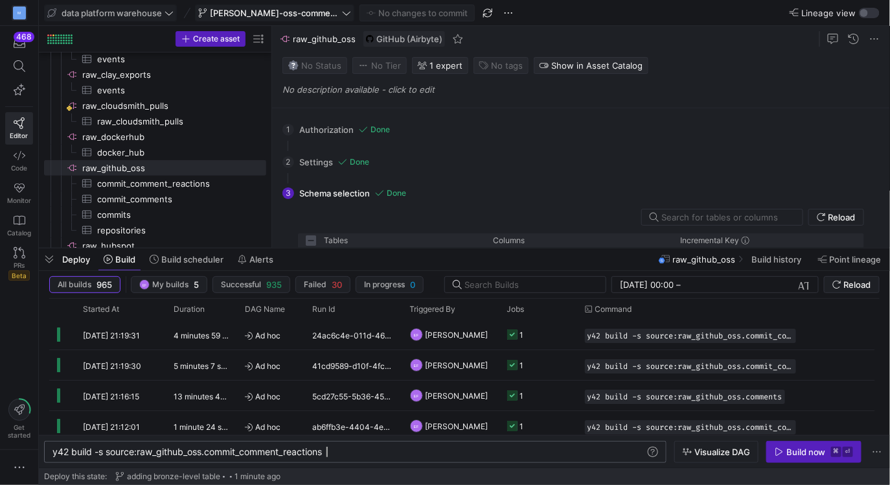
scroll to position [0, 279]
click at [798, 451] on div "Build now" at bounding box center [807, 451] width 40 height 10
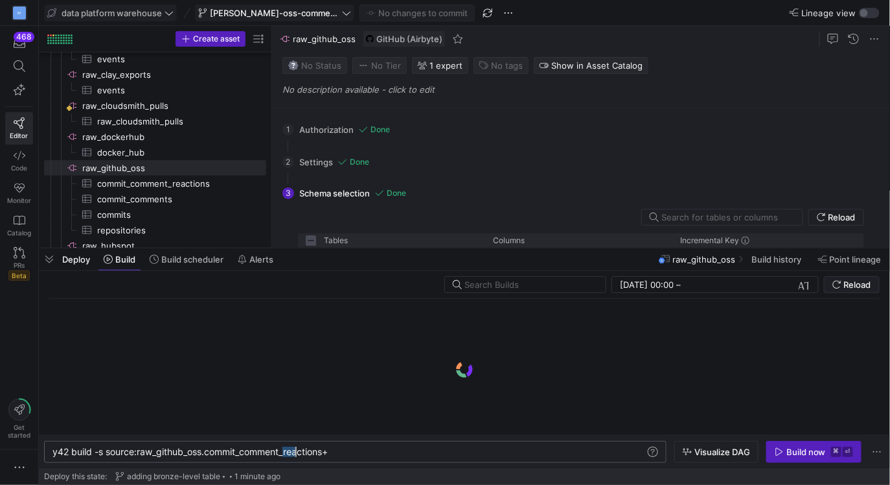
drag, startPoint x: 283, startPoint y: 454, endPoint x: 369, endPoint y: 455, distance: 86.8
click at [369, 455] on div "y42 build -s source:raw_github_oss.commit_comment_ reactions+" at bounding box center [349, 451] width 594 height 10
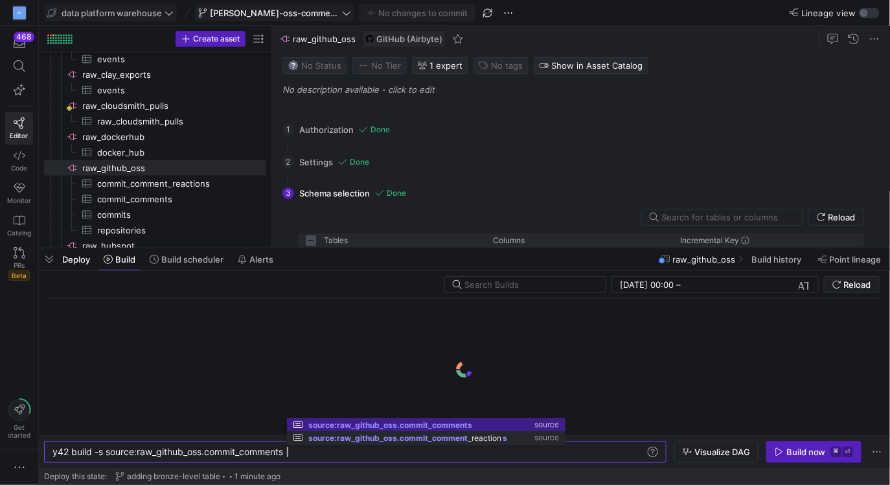
scroll to position [0, 240]
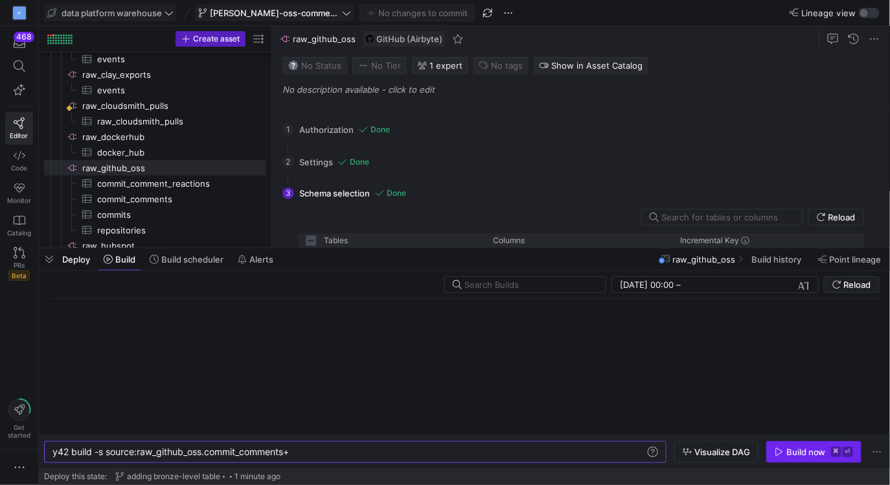
type textarea "y42 build -s source:raw_github_oss.commit_comments+"
click at [778, 455] on icon "button" at bounding box center [779, 452] width 7 height 8
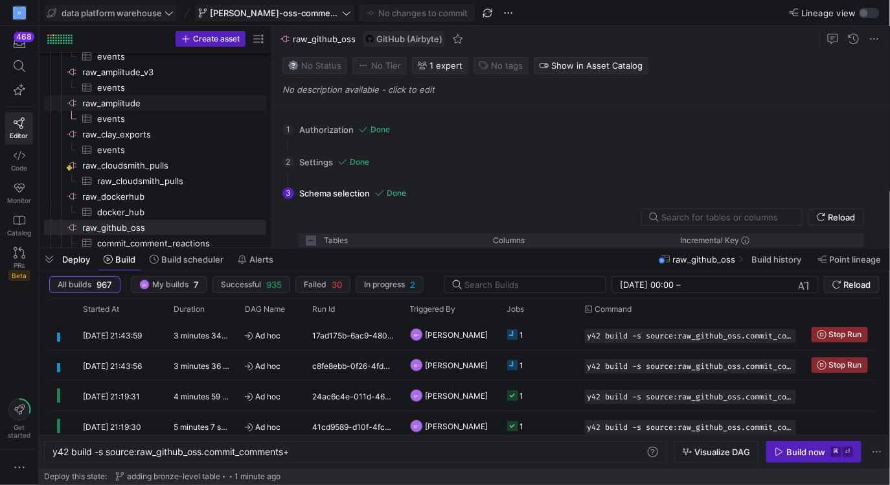
scroll to position [86, 0]
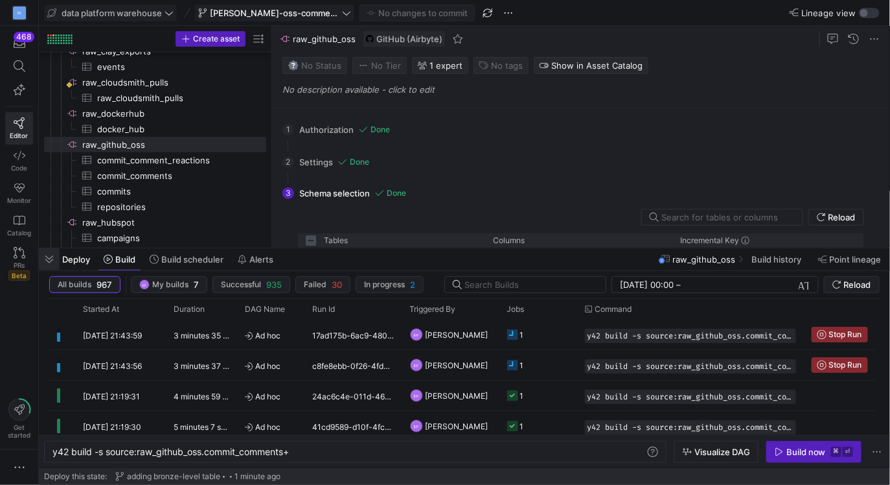
click at [50, 259] on span "button" at bounding box center [49, 259] width 21 height 22
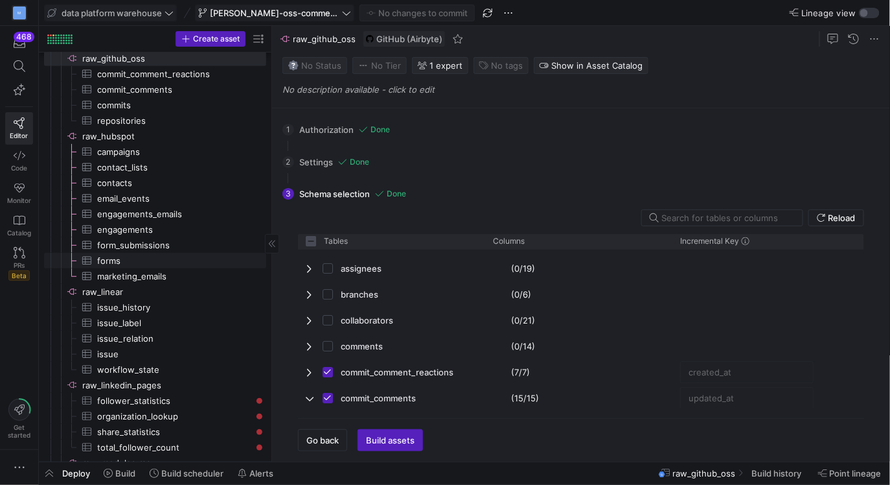
scroll to position [256, 0]
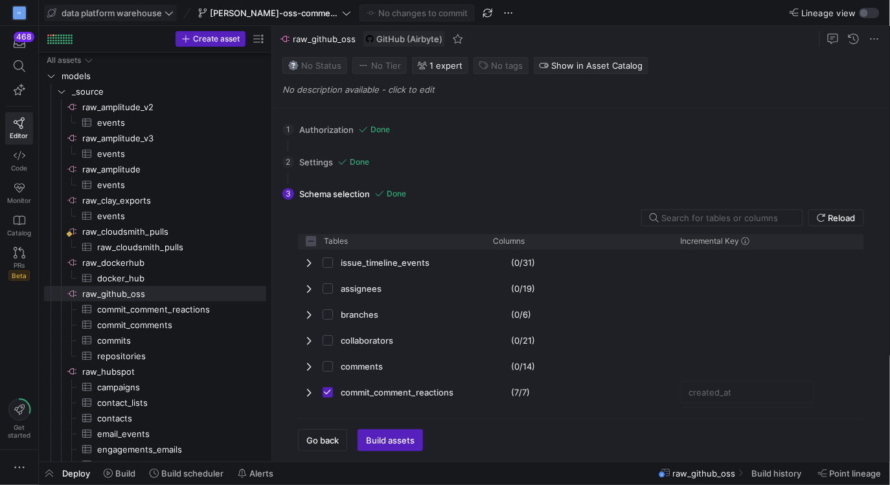
scroll to position [20, 0]
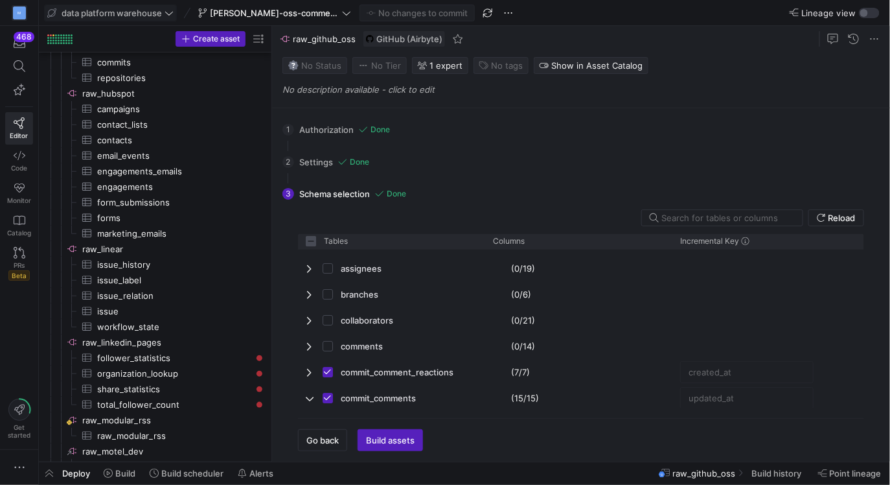
click at [168, 12] on icon at bounding box center [169, 12] width 9 height 9
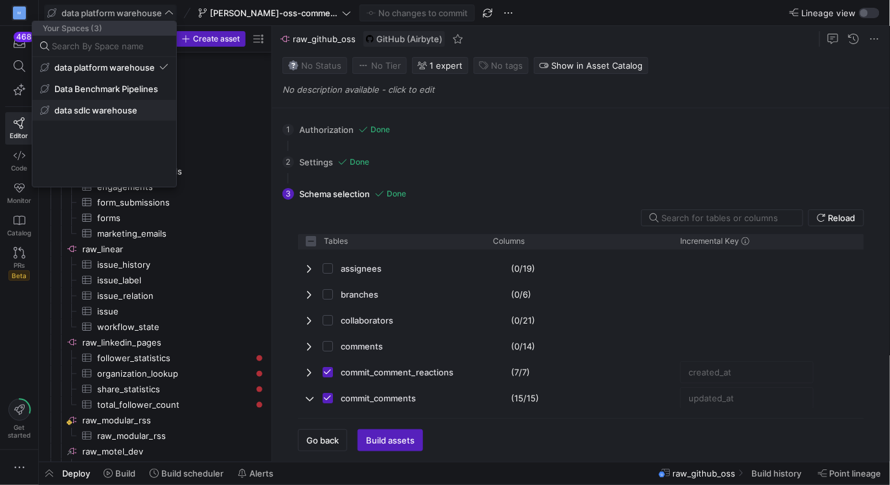
click at [127, 118] on button "data sdlc warehouse" at bounding box center [104, 110] width 144 height 21
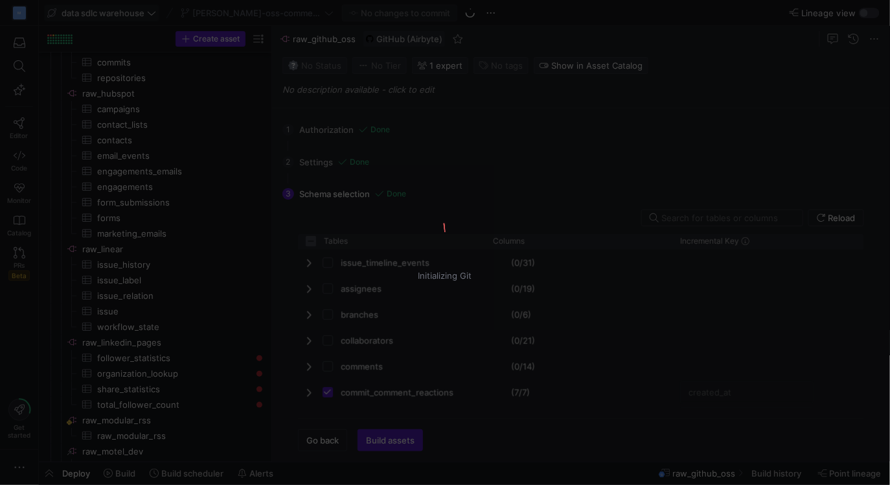
checkbox input "false"
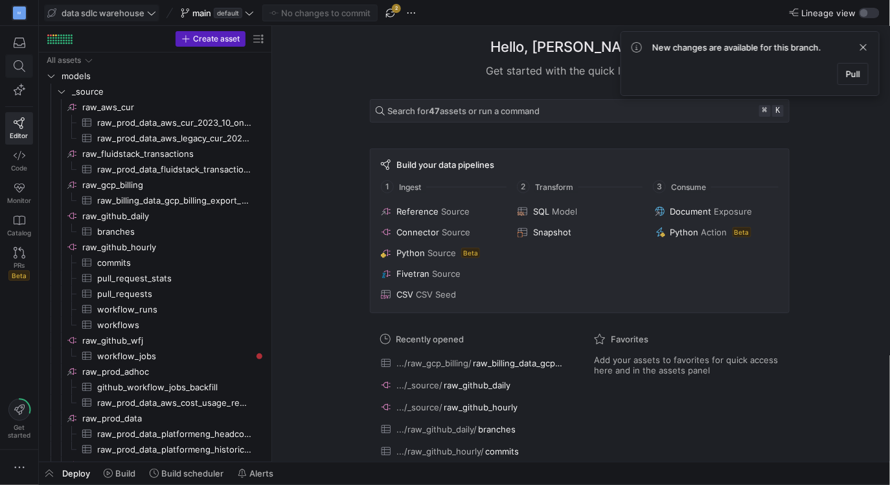
click at [22, 65] on icon at bounding box center [19, 66] width 12 height 12
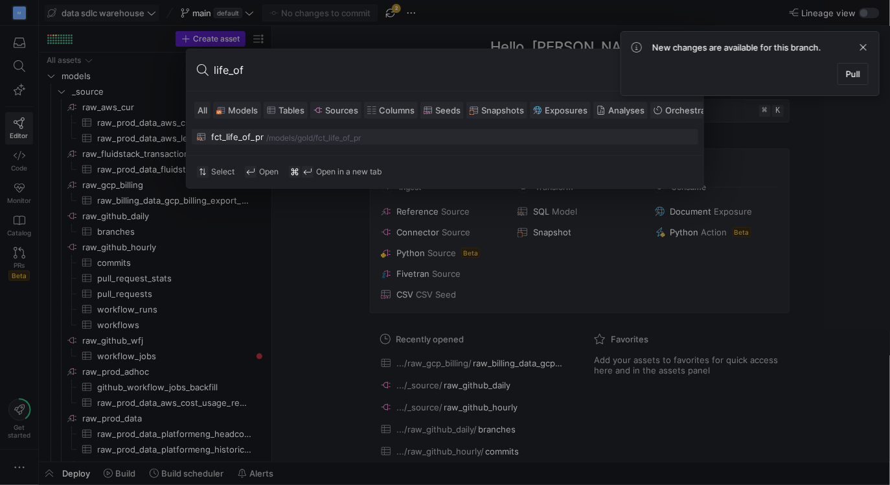
type input "life_of"
click at [267, 137] on div "/models/" at bounding box center [281, 137] width 31 height 9
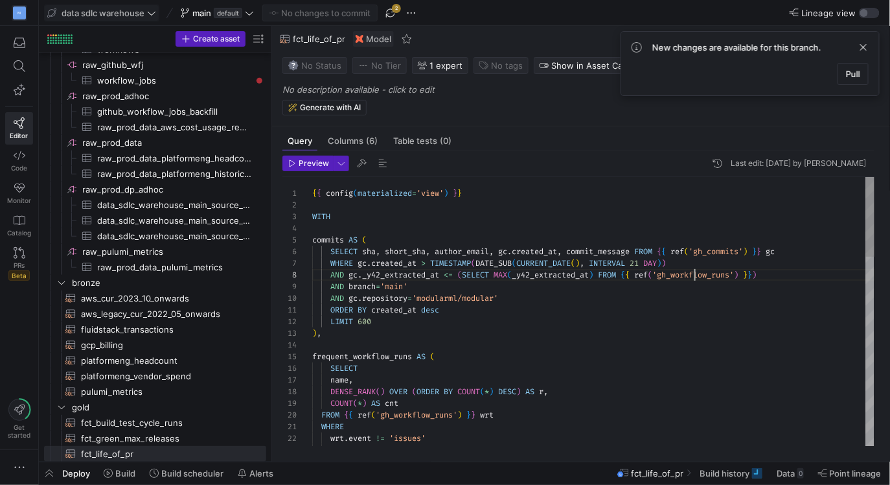
drag, startPoint x: 780, startPoint y: 273, endPoint x: 630, endPoint y: 275, distance: 149.7
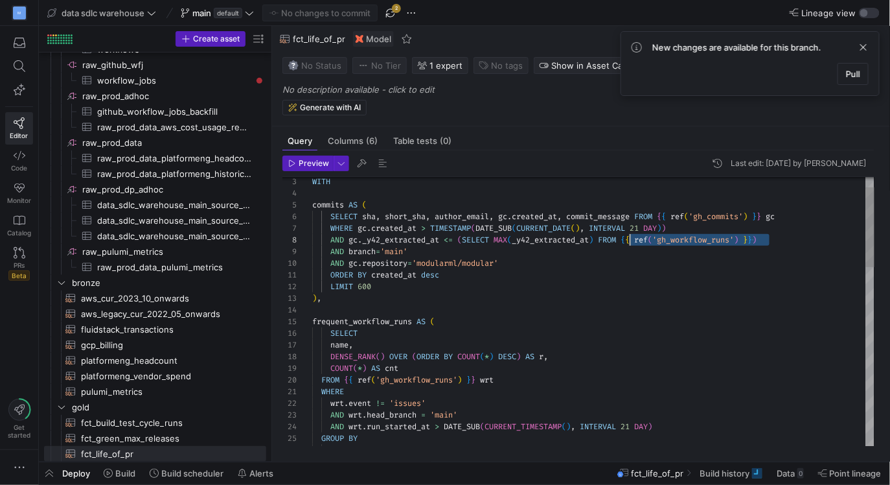
type textarea "ORDER BY created_at desc LIMIT 600 ), frequent_workflow_runs AS ( SELECT name, …"
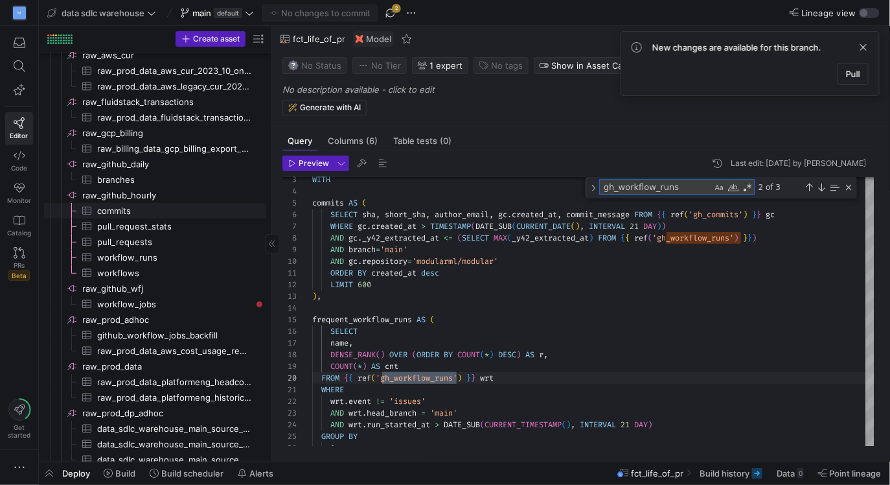
scroll to position [71, 0]
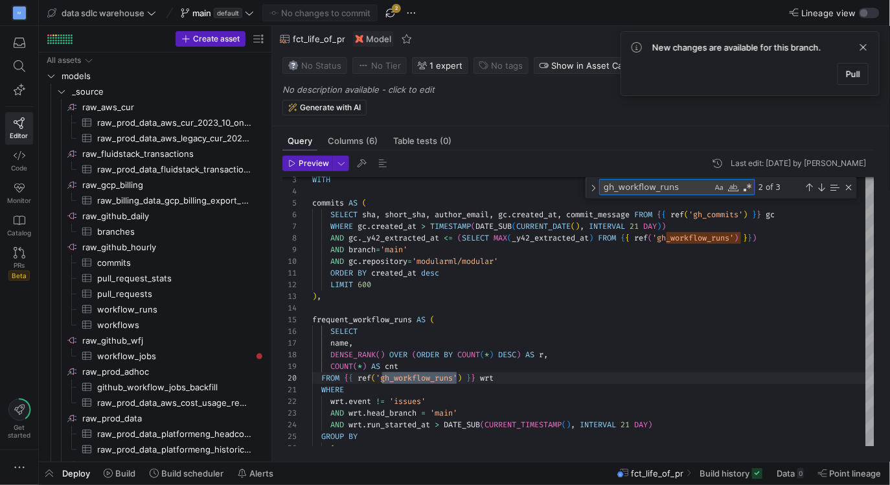
type textarea "gh_workflow_runs"
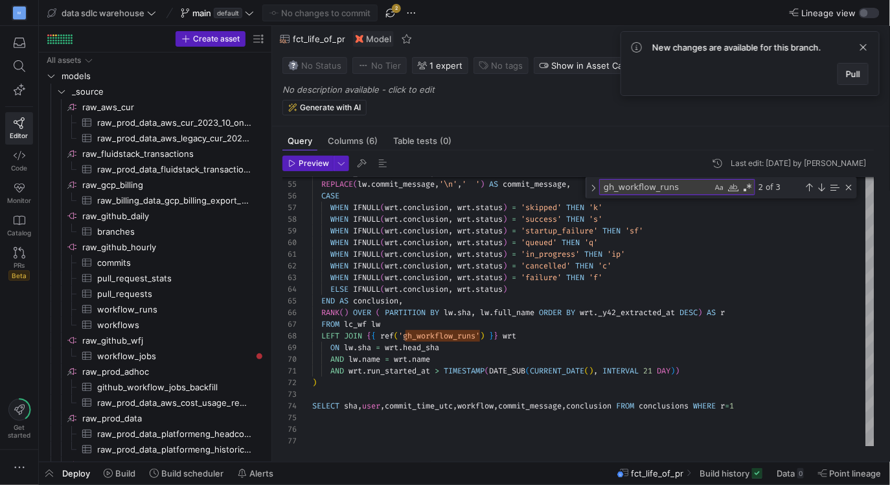
click at [859, 79] on button "Pull" at bounding box center [853, 74] width 31 height 22
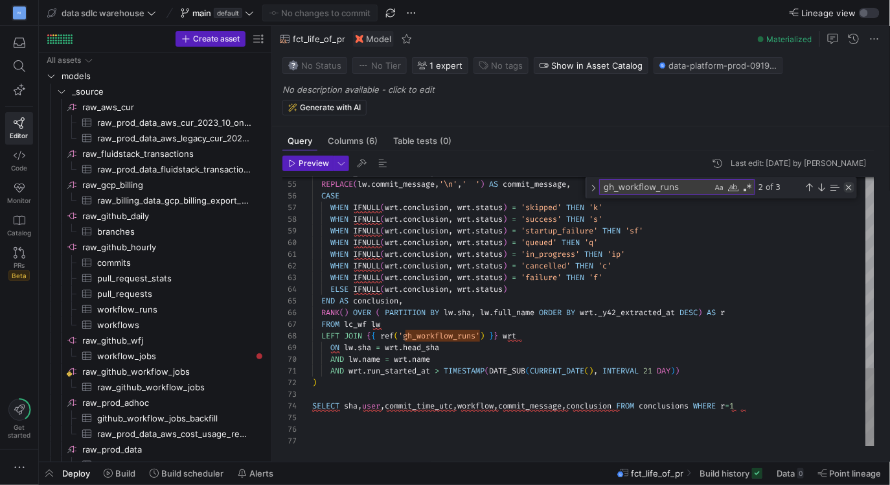
click at [848, 188] on div "Close (Escape)" at bounding box center [849, 187] width 10 height 10
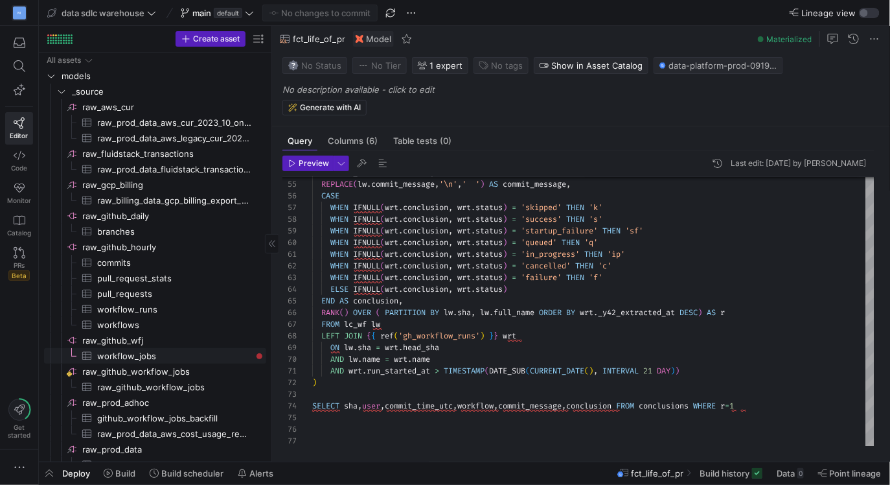
click at [187, 356] on span "workflow_jobs​​​​​​​​​" at bounding box center [174, 356] width 154 height 15
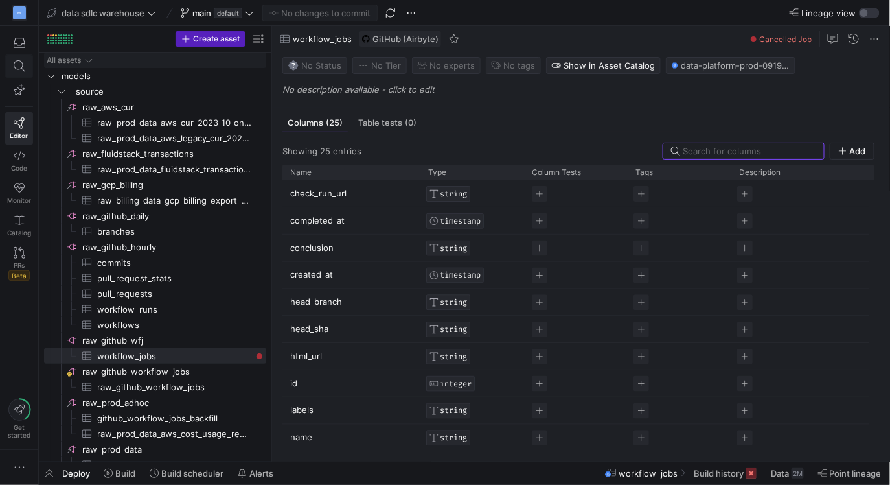
click at [17, 67] on icon at bounding box center [20, 66] width 12 height 12
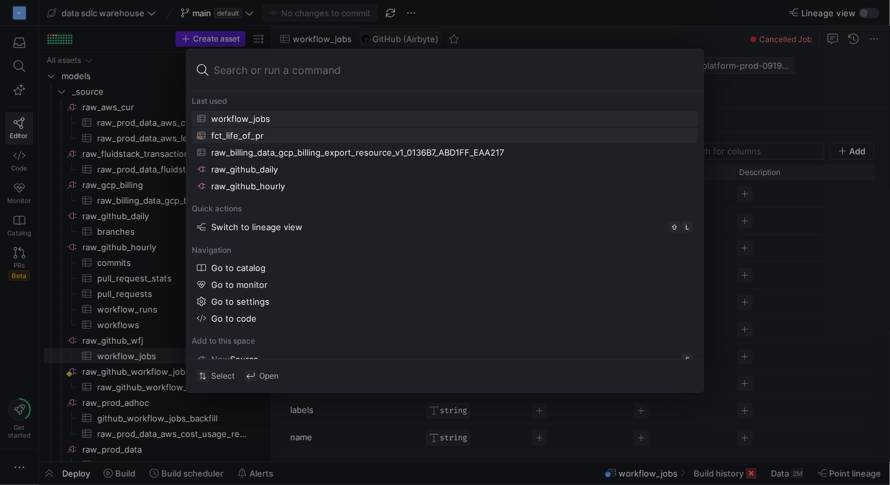
click at [230, 135] on div "fct_life_of_pr" at bounding box center [237, 135] width 52 height 10
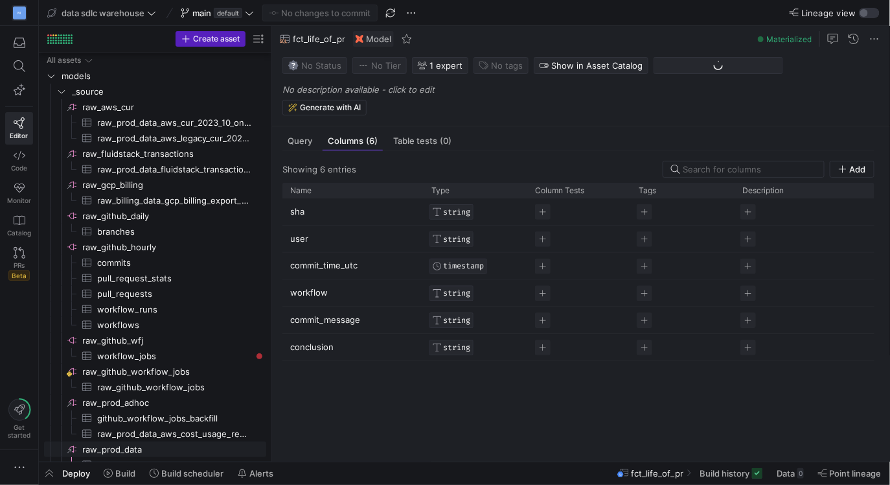
scroll to position [306, 0]
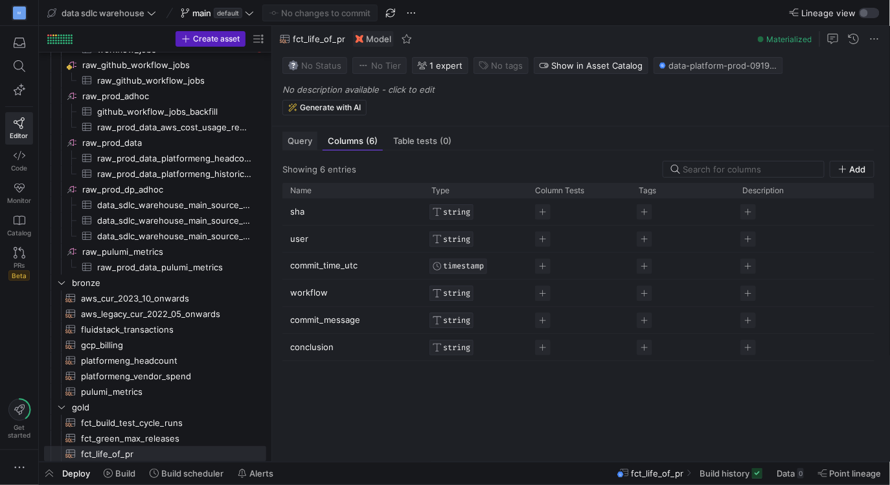
click at [297, 143] on span "Query" at bounding box center [300, 141] width 25 height 8
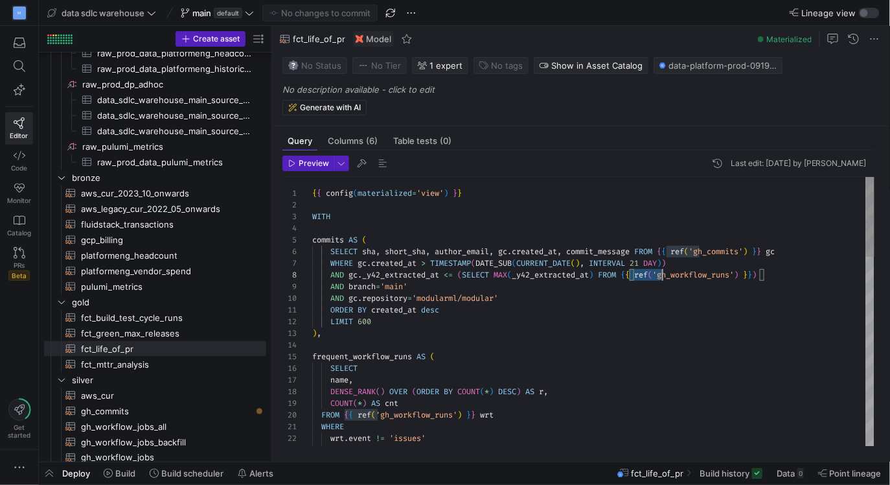
scroll to position [81, 457]
drag, startPoint x: 631, startPoint y: 277, endPoint x: 786, endPoint y: 279, distance: 154.9
click at [23, 68] on icon at bounding box center [20, 66] width 12 height 12
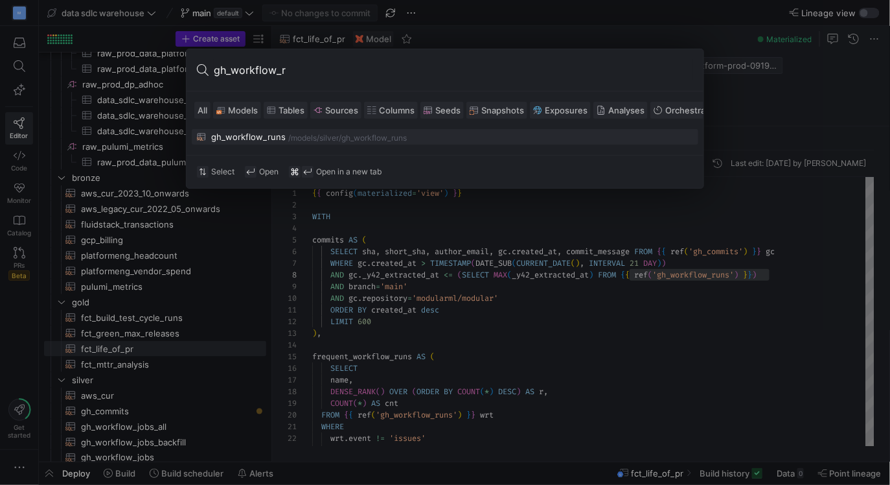
type input "gh_workflow_r"
click at [306, 137] on div "/models/" at bounding box center [303, 137] width 31 height 9
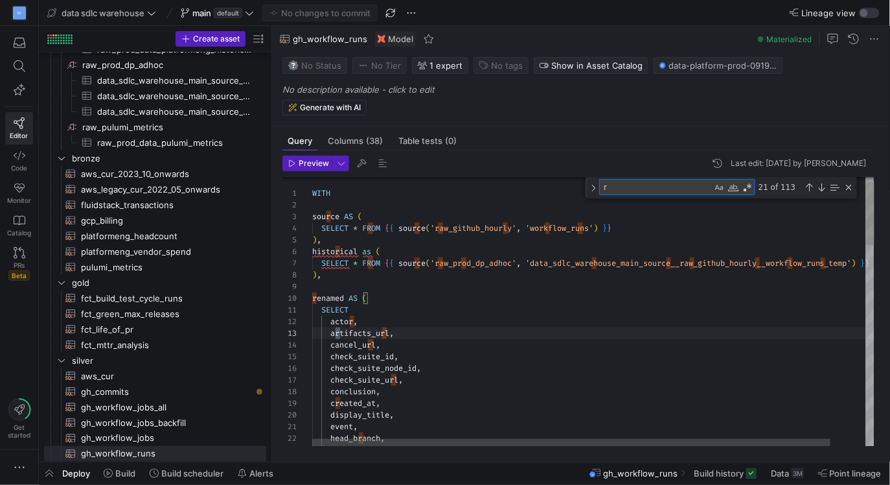
type textarea "event, head_branch, head_commit, head_repository, head_sha, html_url, id, jobs_…"
type textarea "ra"
type textarea "WITH source AS ( SELECT * FROM {{ source('raw_github_hourly', 'workflow_runs') …"
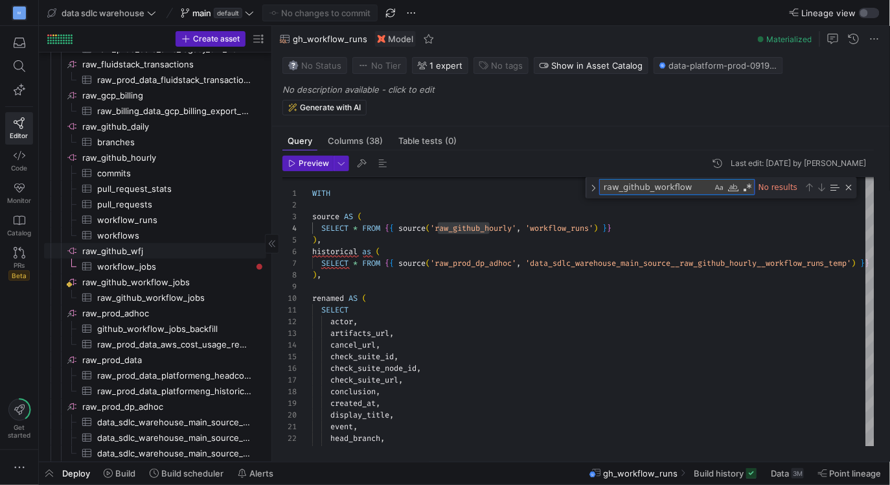
scroll to position [68, 0]
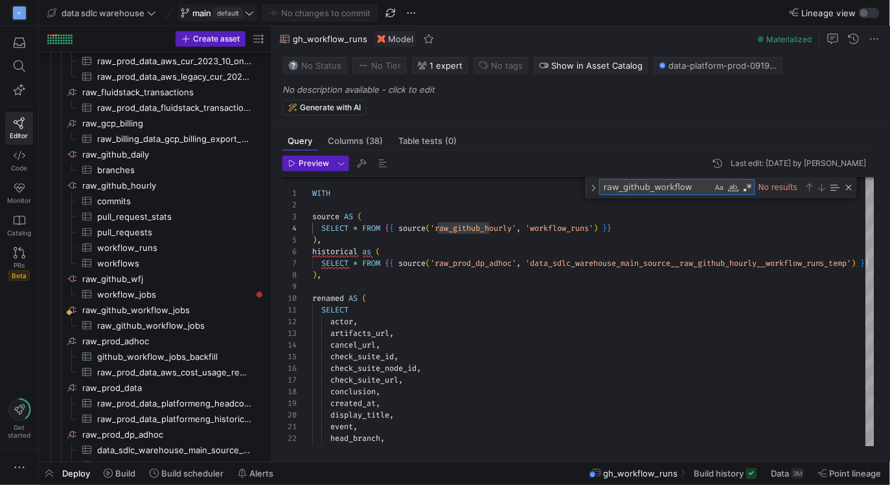
type textarea "raw_github_workflow"
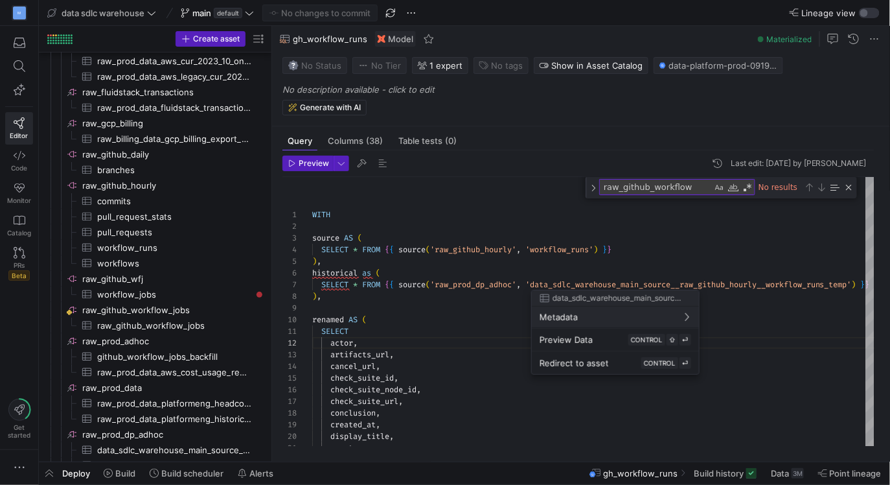
click at [479, 287] on div at bounding box center [445, 242] width 890 height 485
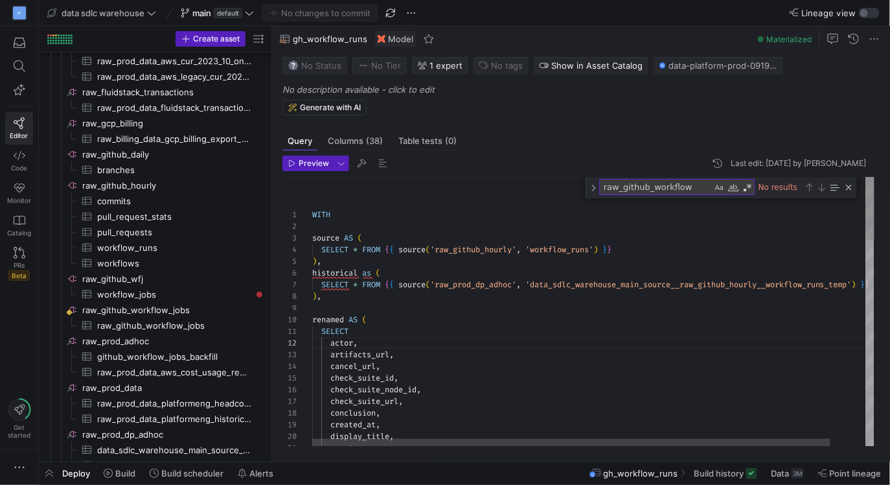
type textarea "WITH source AS ( SELECT * FROM {{ source('raw_github_hourly', 'workflow_runs') …"
click at [853, 186] on div "Close (Escape)" at bounding box center [849, 187] width 10 height 10
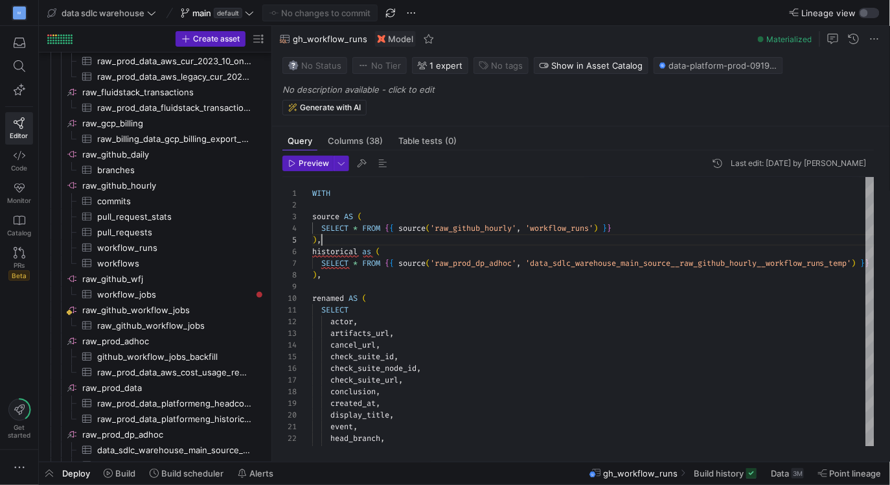
click at [146, 11] on span "data sdlc warehouse" at bounding box center [101, 13] width 109 height 10
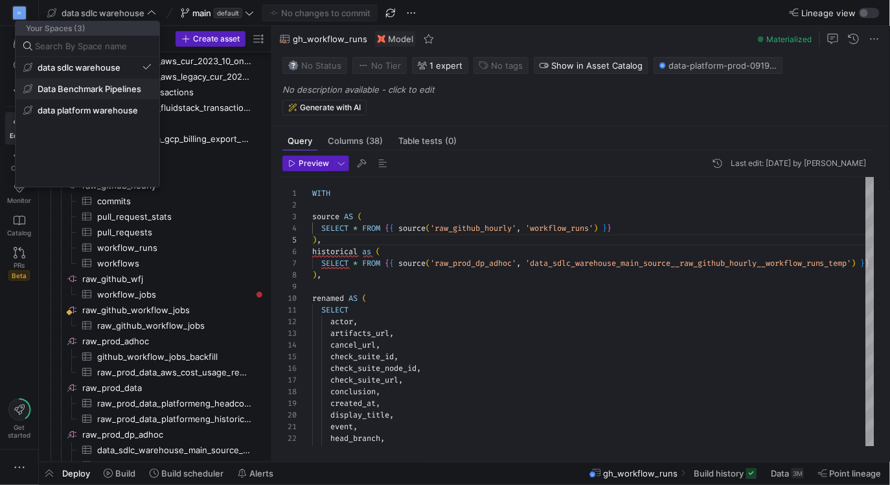
click at [121, 86] on span "Data Benchmark Pipelines" at bounding box center [90, 89] width 104 height 10
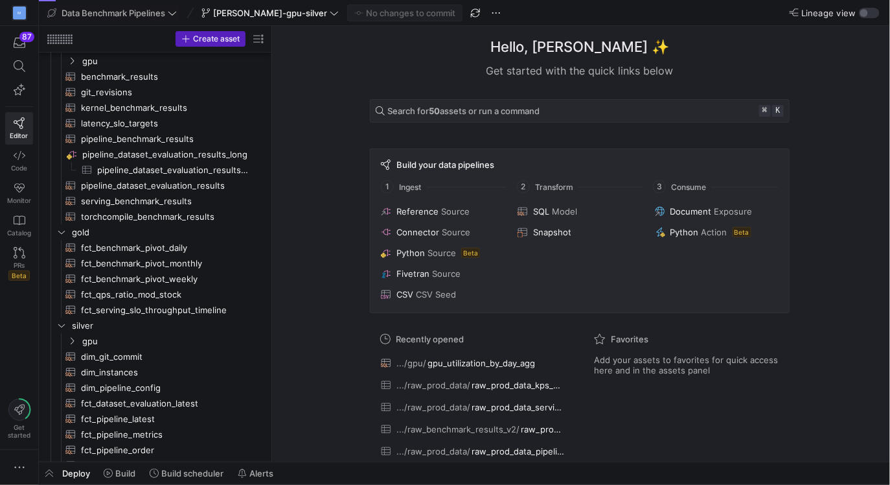
click at [174, 16] on icon at bounding box center [172, 12] width 9 height 9
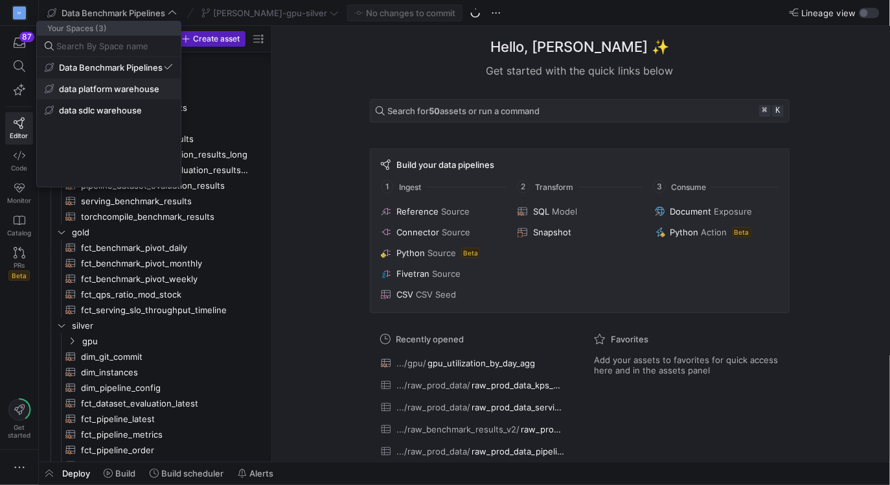
click at [133, 92] on span "data platform warehouse" at bounding box center [109, 89] width 100 height 10
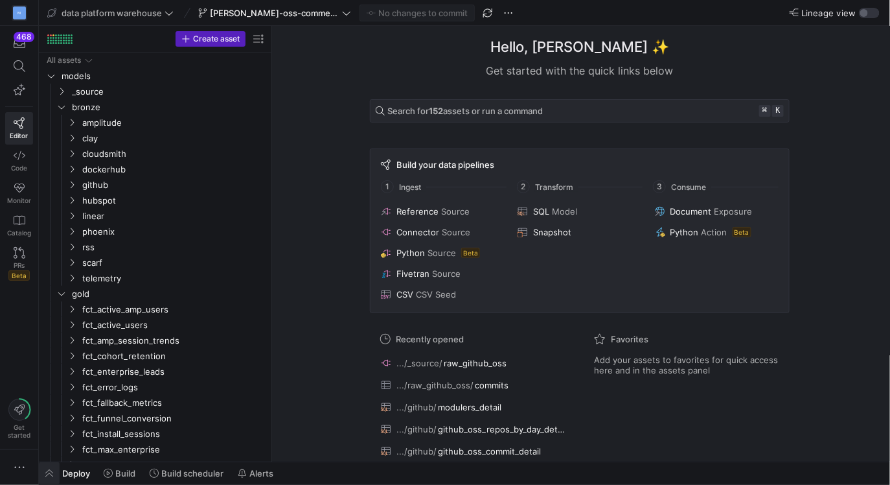
click at [49, 477] on span "button" at bounding box center [49, 473] width 21 height 22
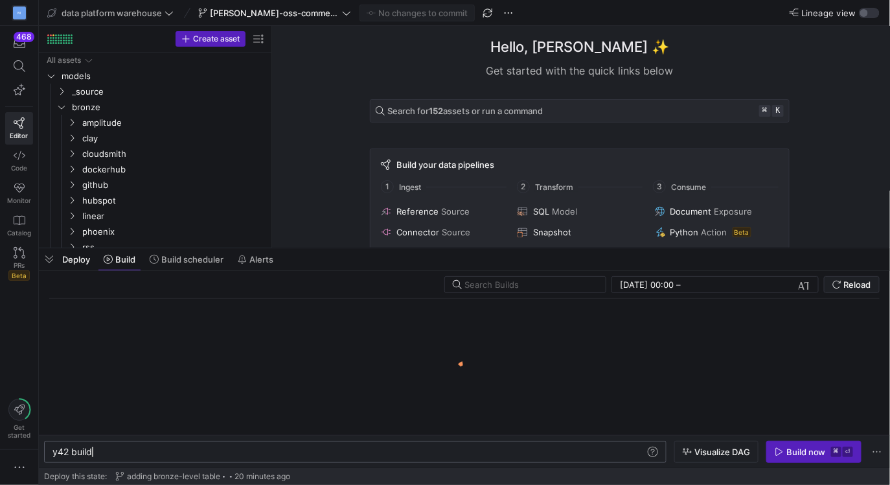
click at [189, 454] on div "y42 build" at bounding box center [349, 451] width 594 height 10
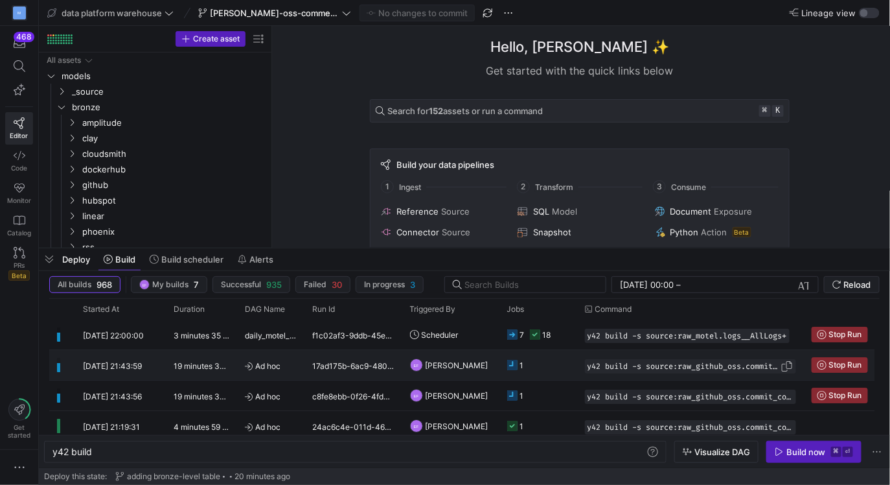
click at [677, 364] on span "y42 build -s source:raw_github_oss.commit_comments+" at bounding box center [684, 366] width 193 height 9
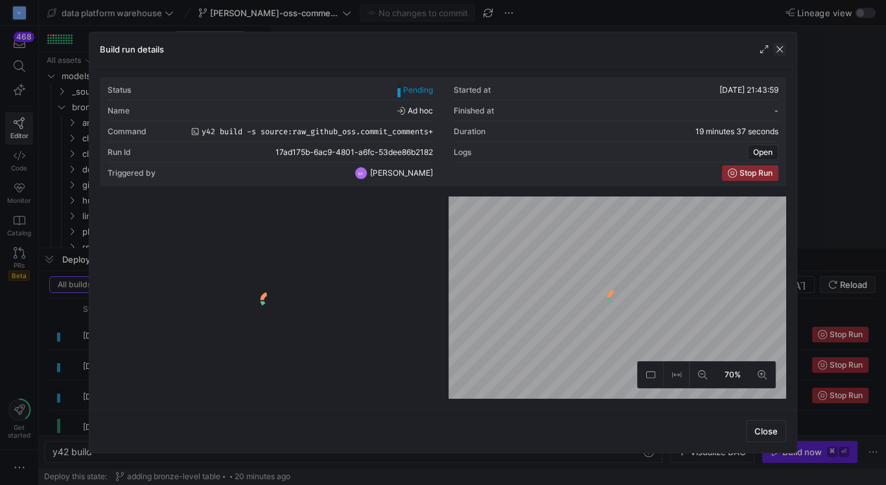
click at [780, 47] on span "button" at bounding box center [779, 49] width 13 height 13
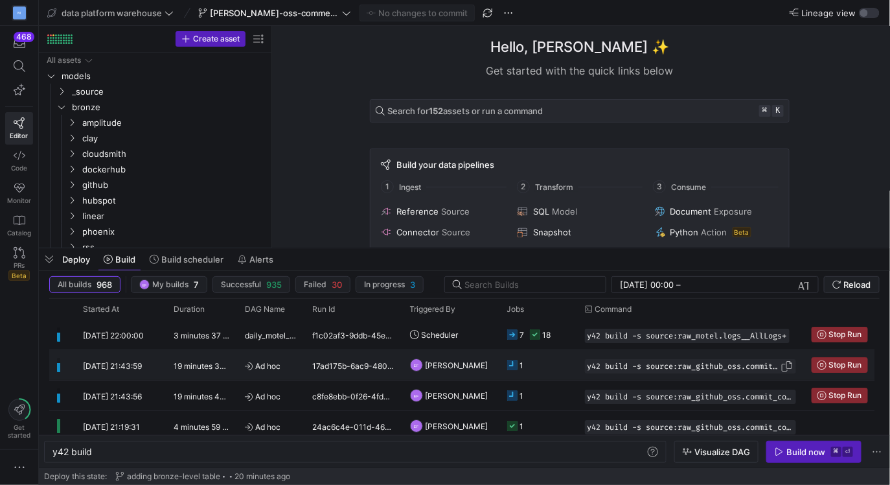
click at [787, 369] on span "Press SPACE to select this row." at bounding box center [787, 366] width 13 height 13
click at [546, 456] on div "y42 build" at bounding box center [349, 451] width 594 height 10
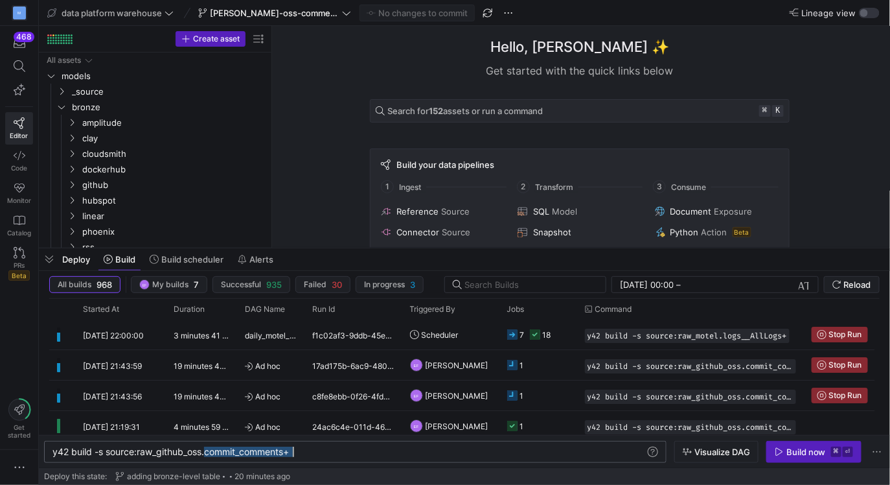
drag, startPoint x: 203, startPoint y: 452, endPoint x: 408, endPoint y: 446, distance: 205.5
click at [408, 446] on div "y42 build -s source:raw_github_oss.commit_comments +" at bounding box center [349, 451] width 594 height 10
type textarea "y42 build -s source:raw_github_oss+"
click at [798, 456] on div "Build now" at bounding box center [807, 451] width 40 height 10
